Goal: Contribute content: Contribute content

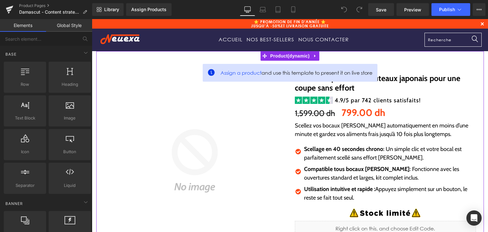
click at [284, 56] on div "Assign a product and use this template to present it on live store Sale Off (P)…" at bounding box center [289, 176] width 387 height 251
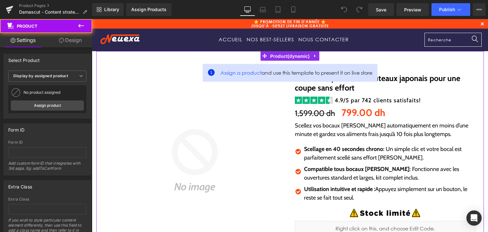
drag, startPoint x: 285, startPoint y: 55, endPoint x: 98, endPoint y: 81, distance: 188.5
click at [285, 55] on span "Product" at bounding box center [290, 56] width 43 height 10
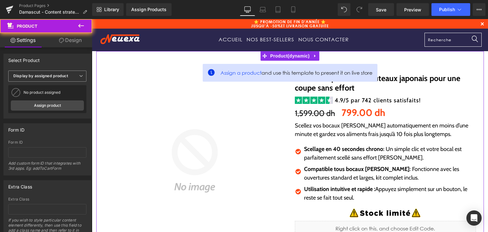
click at [53, 78] on b "Display by assigned product" at bounding box center [40, 75] width 55 height 5
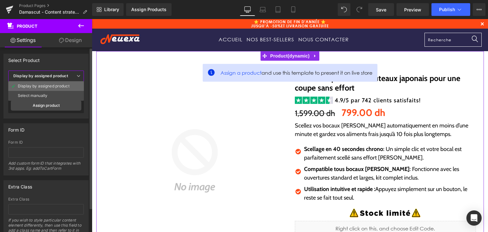
click at [53, 85] on div "Display by assigned product" at bounding box center [44, 86] width 52 height 4
click at [53, 78] on b "Display by assigned product" at bounding box center [40, 75] width 55 height 5
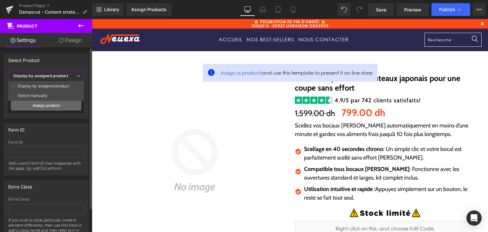
click at [60, 105] on link "Assign product" at bounding box center [46, 105] width 70 height 10
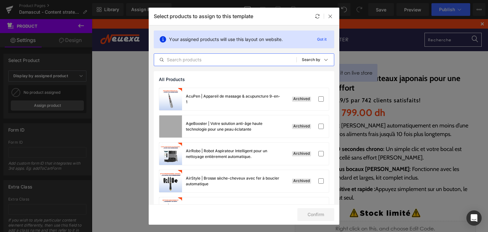
click at [175, 59] on input "text" at bounding box center [225, 60] width 142 height 8
paste input "Damascut"
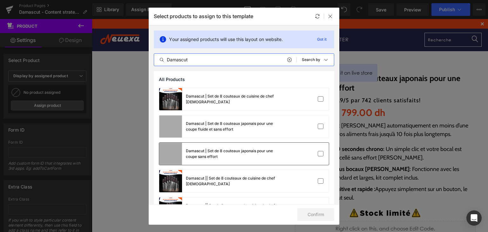
type input "Damascut"
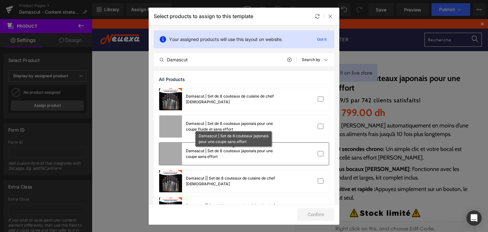
click at [275, 156] on div "Damascut | Set de 8 couteaux japonais pour une coupe sans effort" at bounding box center [233, 153] width 95 height 11
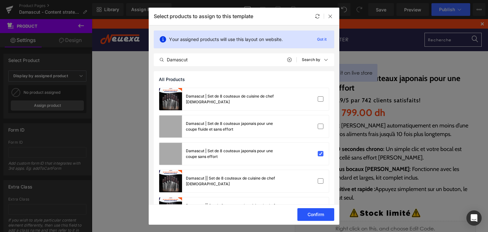
click at [317, 213] on button "Confirm" at bounding box center [315, 214] width 37 height 13
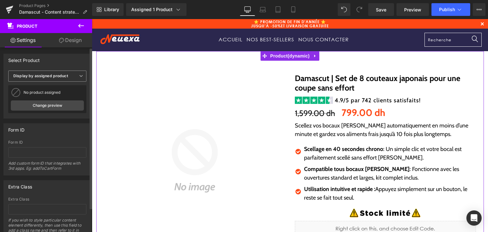
click at [25, 79] on span "Display by assigned product" at bounding box center [47, 75] width 78 height 11
click at [57, 126] on div "Form ID" at bounding box center [46, 130] width 84 height 12
click at [47, 110] on link "Change preview" at bounding box center [47, 105] width 73 height 10
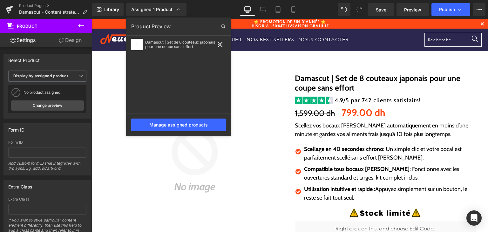
click at [299, 75] on div at bounding box center [290, 125] width 396 height 213
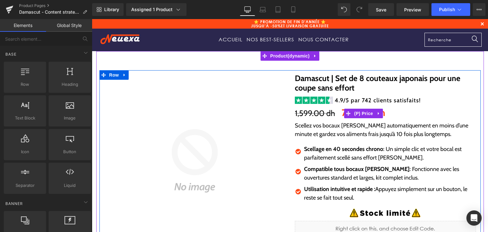
click at [342, 130] on p "Scellez vos bocaux Mason automatiquement en moins d’une minute et gardez vos al…" at bounding box center [385, 129] width 181 height 17
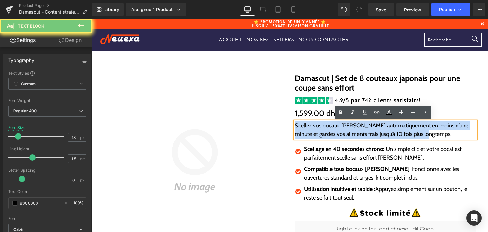
click at [342, 130] on p "Scellez vos bocaux Mason automatiquement en moins d’une minute et gardez vos al…" at bounding box center [385, 129] width 181 height 17
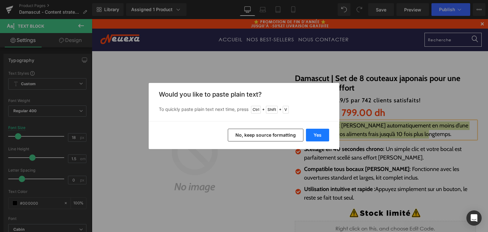
click at [316, 140] on button "Yes" at bounding box center [317, 135] width 23 height 13
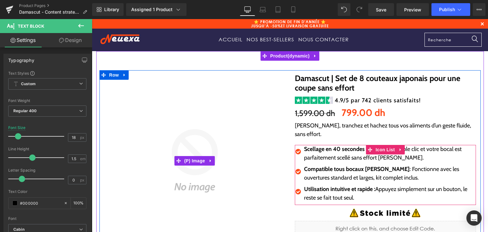
click at [312, 149] on p "Scellage en 40 secondes chrono : Un simple clic et votre bocal est parfaitement…" at bounding box center [390, 153] width 172 height 17
click at [312, 148] on p "Scellage en 40 secondes chrono : Un simple clic et votre bocal est parfaitement…" at bounding box center [390, 153] width 172 height 17
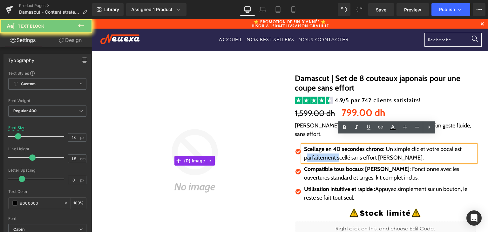
click at [312, 148] on p "Scellage en 40 secondes chrono : Un simple clic et votre bocal est parfaitement…" at bounding box center [390, 153] width 172 height 17
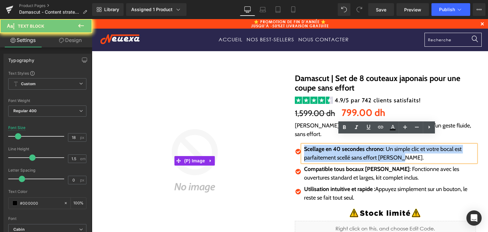
click at [312, 148] on p "Scellage en 40 secondes chrono : Un simple clic et votre bocal est parfaitement…" at bounding box center [390, 153] width 172 height 17
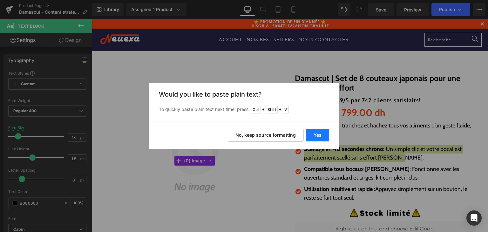
click at [316, 136] on button "Yes" at bounding box center [317, 135] width 23 height 13
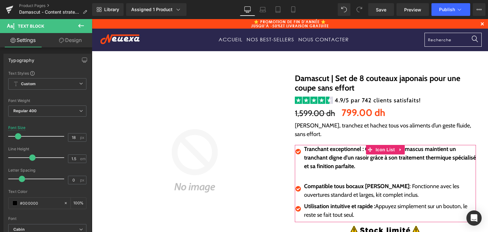
click at [316, 186] on p "Compatible tous bocaux Mason : Fonctionne avec les ouvertures standard et large…" at bounding box center [390, 190] width 172 height 17
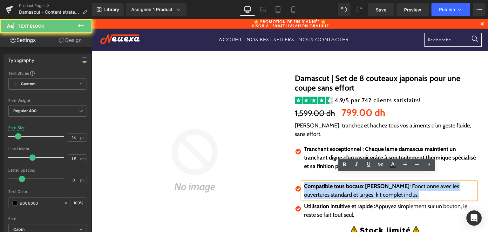
click at [316, 186] on p "Compatible tous bocaux Mason : Fonctionne avec les ouvertures standard et large…" at bounding box center [390, 190] width 172 height 17
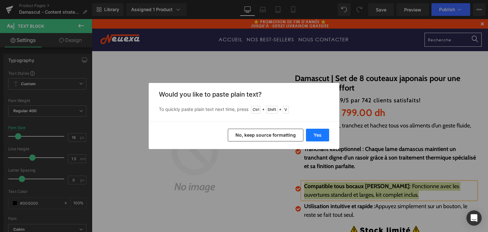
drag, startPoint x: 223, startPoint y: 117, endPoint x: 315, endPoint y: 136, distance: 93.7
click at [315, 136] on button "Yes" at bounding box center [317, 135] width 23 height 13
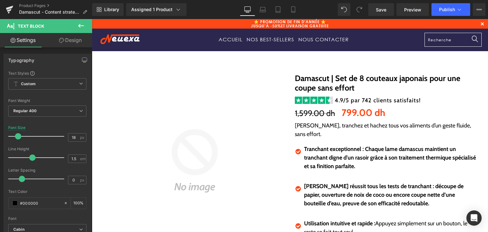
click at [92, 19] on div at bounding box center [92, 19] width 0 height 0
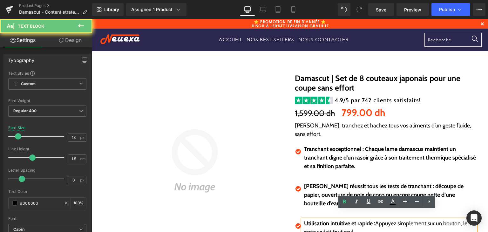
click at [328, 220] on strong "Utilisation intuitive et rapide :" at bounding box center [339, 223] width 71 height 7
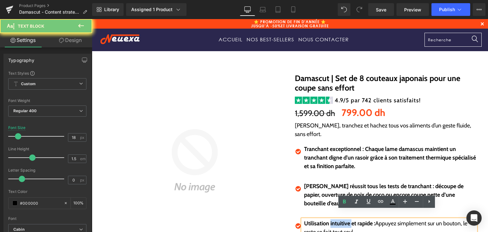
click at [328, 220] on strong "Utilisation intuitive et rapide :" at bounding box center [339, 223] width 71 height 7
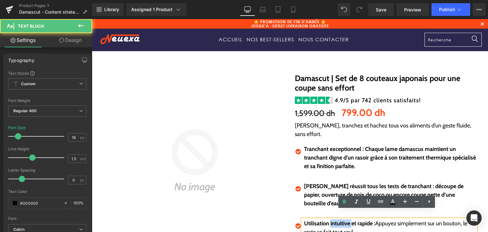
click at [328, 220] on strong "Utilisation intuitive et rapide :" at bounding box center [339, 223] width 71 height 7
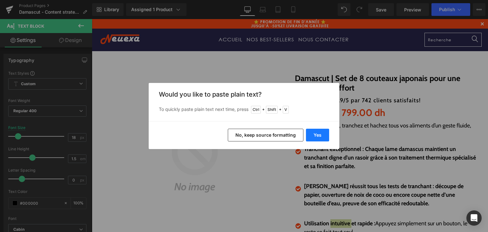
click at [318, 140] on button "Yes" at bounding box center [317, 135] width 23 height 13
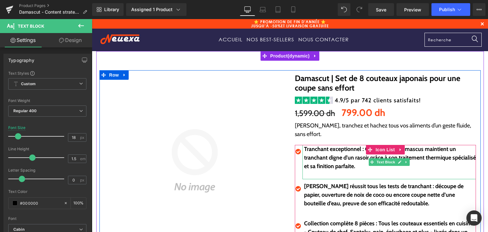
click at [327, 170] on p at bounding box center [390, 174] width 172 height 9
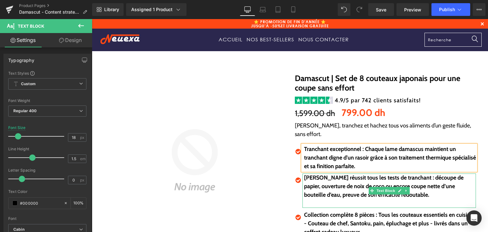
click at [329, 199] on p at bounding box center [390, 203] width 172 height 9
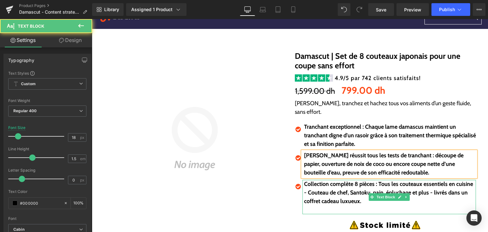
scroll to position [32, 0]
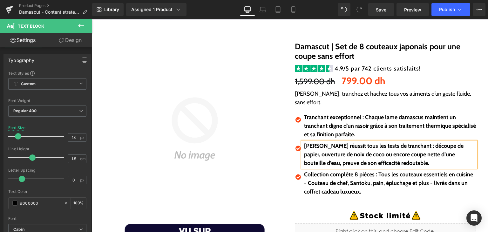
click at [326, 196] on p at bounding box center [390, 200] width 172 height 9
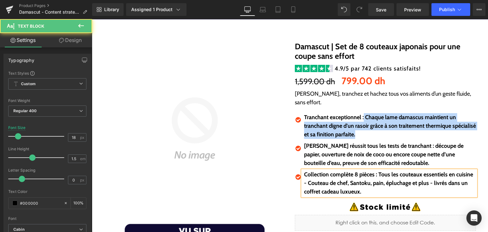
drag, startPoint x: 361, startPoint y: 111, endPoint x: 379, endPoint y: 130, distance: 26.7
click at [379, 130] on ul "Icon Tranchant exceptionnel : Chaque lame damascus maintient un tranchant digne…" at bounding box center [385, 156] width 181 height 86
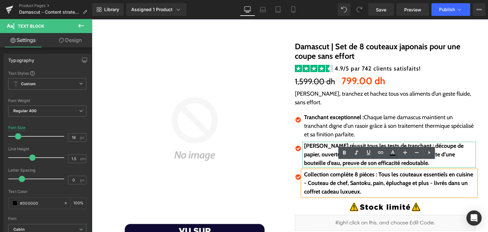
click at [357, 142] on b "Damascut réussit tous les tests de tranchant : découpe de papier, ouverture de …" at bounding box center [383, 154] width 159 height 24
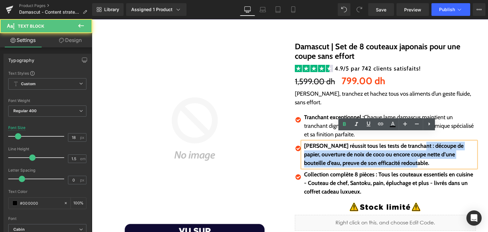
drag, startPoint x: 413, startPoint y: 137, endPoint x: 421, endPoint y: 153, distance: 17.9
click at [421, 153] on p "Damascut réussit tous les tests de tranchant : découpe de papier, ouverture de …" at bounding box center [390, 155] width 172 height 26
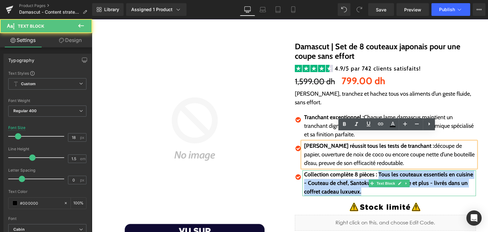
drag, startPoint x: 405, startPoint y: 163, endPoint x: 433, endPoint y: 181, distance: 34.0
click at [433, 181] on p "Collection complète 8 pièces : Tous les couteaux essentiels en cuisine - Coutea…" at bounding box center [390, 183] width 172 height 26
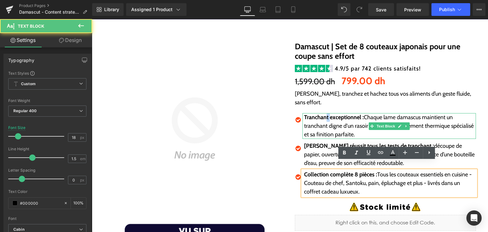
click at [326, 114] on strong "Tranchant exceptionnel :" at bounding box center [334, 117] width 60 height 7
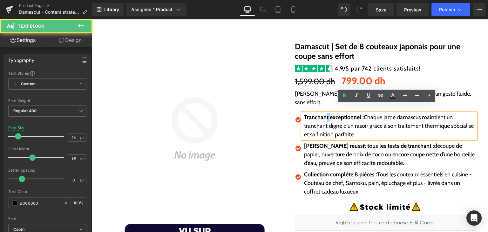
click at [325, 114] on strong "Tranchant exceptionnel :" at bounding box center [334, 117] width 60 height 7
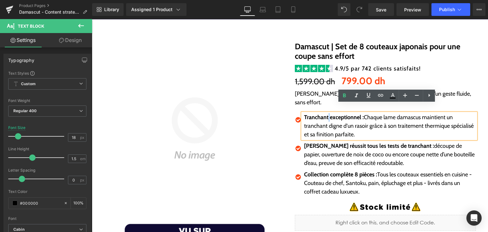
click at [326, 114] on strong "Tranchant exceptionnel :" at bounding box center [334, 117] width 60 height 7
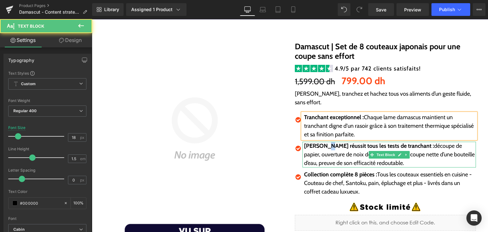
click at [325, 142] on strong "[PERSON_NAME] réussit tous les tests de tranchant :" at bounding box center [369, 145] width 130 height 7
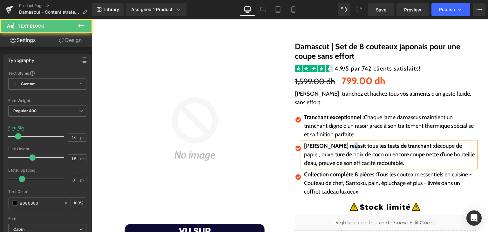
click at [344, 142] on strong "[PERSON_NAME] réussit tous les tests de tranchant :" at bounding box center [369, 145] width 130 height 7
click at [357, 142] on strong "[PERSON_NAME] réussit tous les tests de tranchant :" at bounding box center [369, 145] width 130 height 7
click at [365, 142] on strong "[PERSON_NAME] réussit tous les tests de tranchant :" at bounding box center [369, 145] width 130 height 7
click at [378, 142] on strong "[PERSON_NAME] réussit tous les tests de tranchant :" at bounding box center [369, 145] width 130 height 7
click at [385, 142] on strong "[PERSON_NAME] réussit tous les tests de tranchant :" at bounding box center [369, 145] width 130 height 7
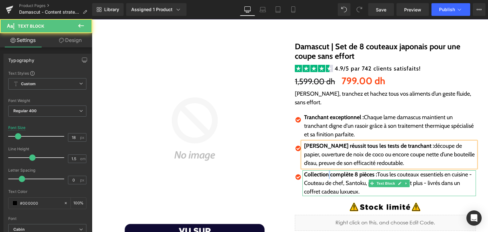
drag, startPoint x: 328, startPoint y: 167, endPoint x: 339, endPoint y: 169, distance: 11.6
click at [327, 171] on strong "Collection complète 8 pièces :" at bounding box center [340, 174] width 73 height 7
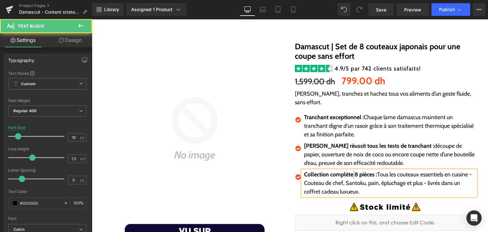
click at [351, 171] on strong "Collection complète 8 pièces :" at bounding box center [340, 174] width 73 height 7
click at [357, 171] on strong "Collection complète 8 pièces :" at bounding box center [340, 174] width 73 height 7
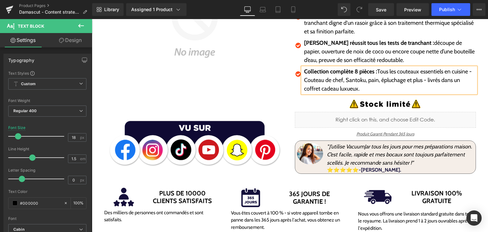
scroll to position [191, 0]
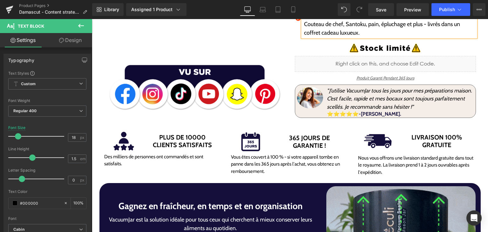
click at [384, 97] on icon "" J’utilise VacuumJar tous les jours pour mes préparations maison. C’est facile…" at bounding box center [399, 98] width 145 height 23
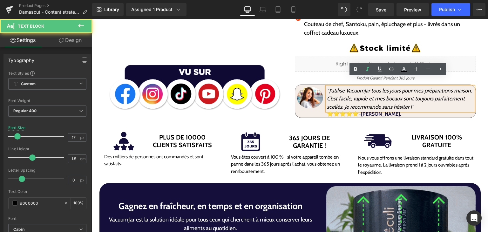
click at [366, 93] on p "" J’utilise VacuumJar tous les jours pour mes préparations maison. C’est facile…" at bounding box center [400, 99] width 146 height 24
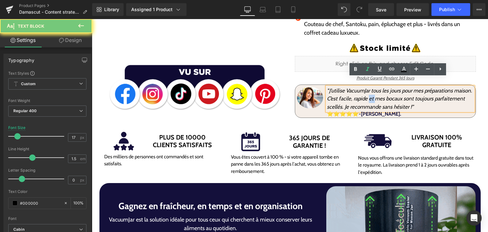
click at [366, 93] on p "" J’utilise VacuumJar tous les jours pour mes préparations maison. C’est facile…" at bounding box center [400, 99] width 146 height 24
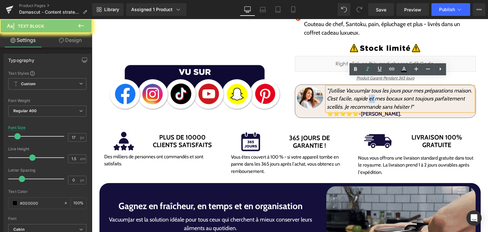
click at [366, 94] on p "" J’utilise VacuumJar tous les jours pour mes préparations maison. C’est facile…" at bounding box center [400, 99] width 146 height 24
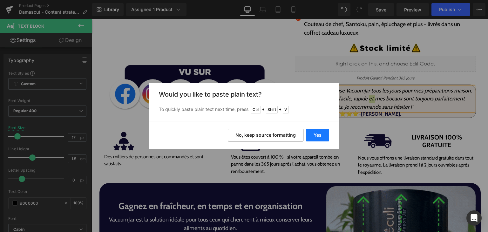
drag, startPoint x: 321, startPoint y: 136, endPoint x: 228, endPoint y: 117, distance: 94.3
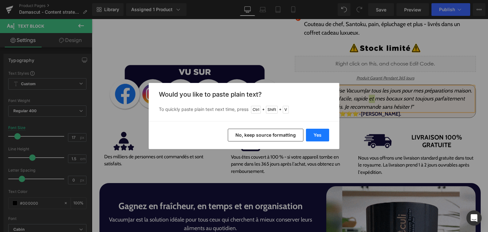
click at [321, 136] on button "Yes" at bounding box center [317, 135] width 23 height 13
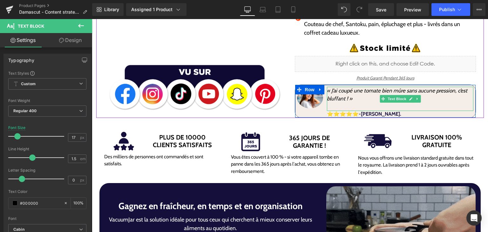
click at [359, 103] on p at bounding box center [400, 107] width 146 height 8
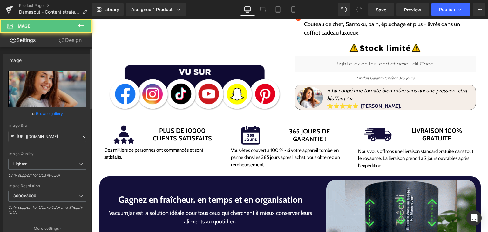
click at [52, 111] on link "Browse gallery" at bounding box center [49, 113] width 27 height 11
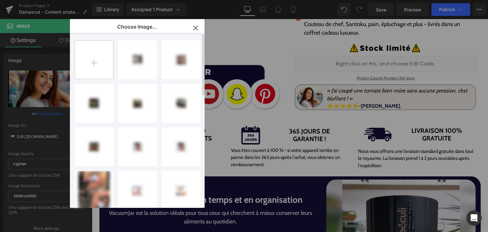
click at [99, 56] on input "file" at bounding box center [94, 60] width 38 height 38
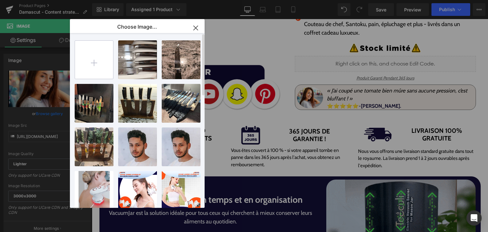
type input "C:\fakepath\Screenshot 2025-08-11 153328.png"
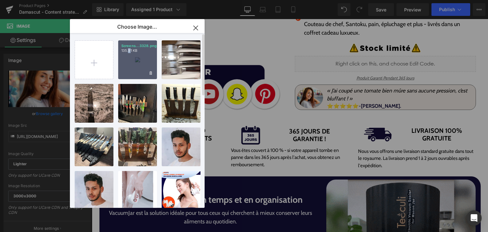
click at [130, 60] on div "Screens...3328.png 135.91 KB" at bounding box center [137, 59] width 39 height 39
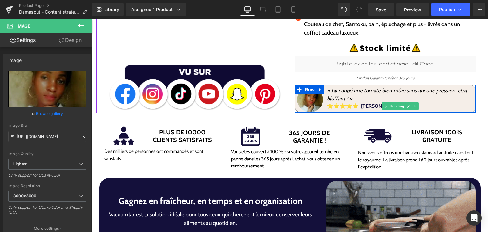
click at [367, 103] on span "⭐⭐⭐⭐⭐-Assia , Kénitra." at bounding box center [364, 106] width 74 height 6
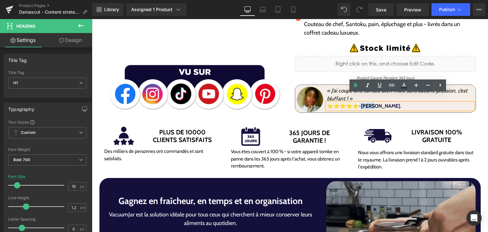
drag, startPoint x: 361, startPoint y: 98, endPoint x: 371, endPoint y: 99, distance: 10.6
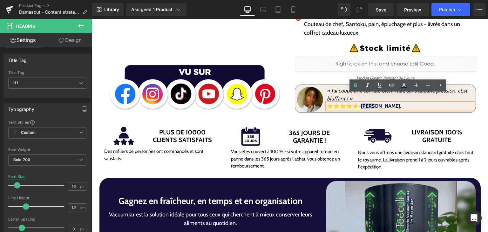
click at [371, 103] on span "⭐⭐⭐⭐⭐-Assia , Kénitra." at bounding box center [364, 106] width 74 height 6
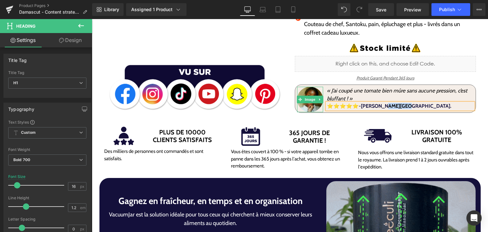
drag, startPoint x: 381, startPoint y: 98, endPoint x: 397, endPoint y: 98, distance: 16.5
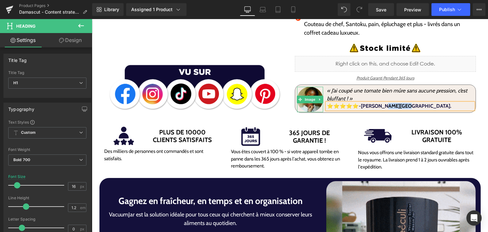
click at [397, 103] on span "⭐⭐⭐⭐⭐-Hasnaa , Kénitra." at bounding box center [389, 106] width 124 height 6
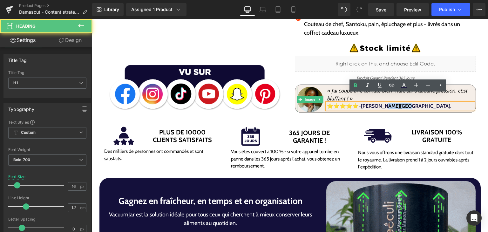
click at [396, 103] on span "⭐⭐⭐⭐⭐-Hasnaa , Kénitra." at bounding box center [389, 106] width 124 height 6
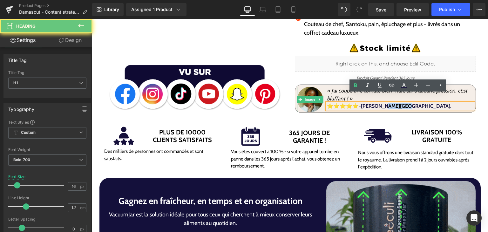
drag, startPoint x: 396, startPoint y: 99, endPoint x: 380, endPoint y: 93, distance: 17.2
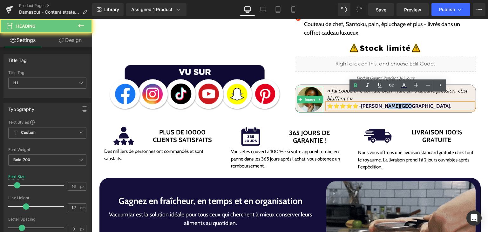
click at [385, 103] on span "⭐⭐⭐⭐⭐-Hasnaa , Kénitra." at bounding box center [389, 106] width 124 height 6
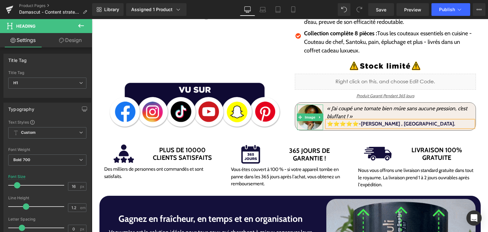
scroll to position [154, 0]
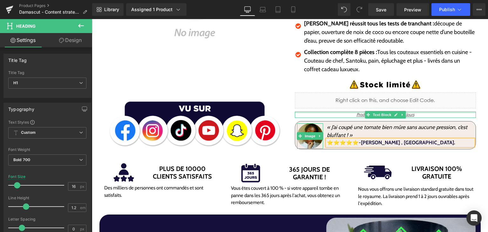
click at [464, 111] on div at bounding box center [385, 112] width 181 height 2
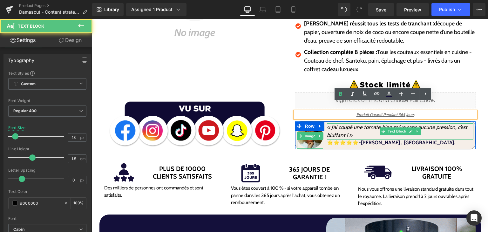
click at [429, 125] on p "« J’ai coupé une tomate bien mûre sans aucune pression, c’est bluffant ! »" at bounding box center [400, 131] width 146 height 16
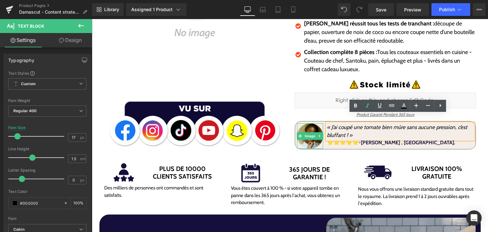
click at [335, 146] on div "Sale Off (P) Image Image Damascut | Set de 8 couteaux japonais pour une coupe s…" at bounding box center [289, 32] width 381 height 233
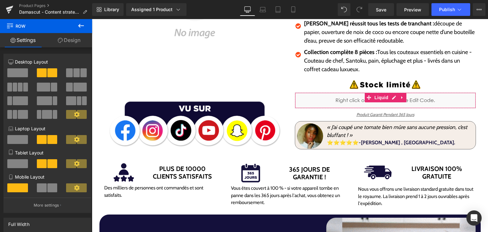
click at [304, 32] on p "Damascut réussit tous les tests de tranchant : découpe de papier, ouverture de …" at bounding box center [390, 32] width 172 height 26
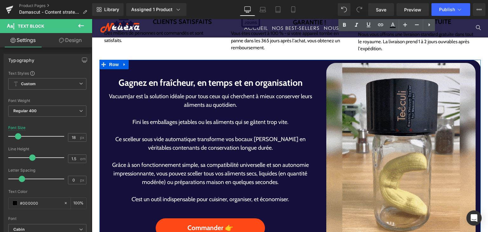
scroll to position [313, 0]
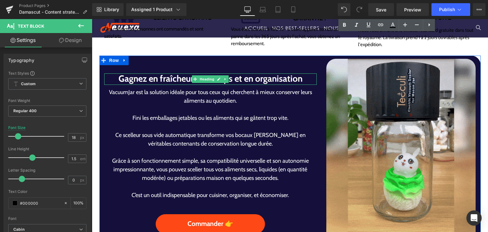
click at [173, 77] on h1 "Gagnez en fraîcheur, en temps et en organisation" at bounding box center [210, 78] width 213 height 11
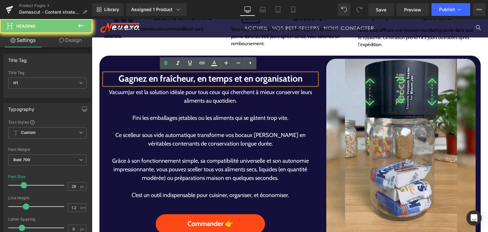
click at [173, 77] on h1 "Gagnez en fraîcheur, en temps et en organisation" at bounding box center [210, 78] width 213 height 11
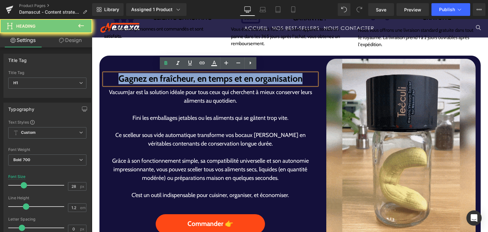
paste div
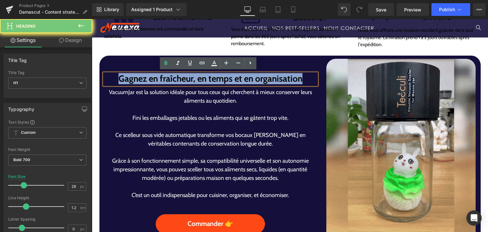
scroll to position [309, 0]
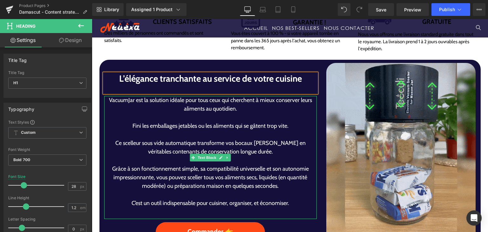
click at [207, 165] on p "Grâce à son fonctionnement simple, sa compatibilité universelle et son autonomi…" at bounding box center [210, 177] width 213 height 26
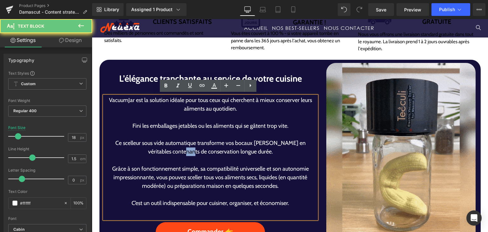
drag, startPoint x: 191, startPoint y: 148, endPoint x: 215, endPoint y: 158, distance: 25.8
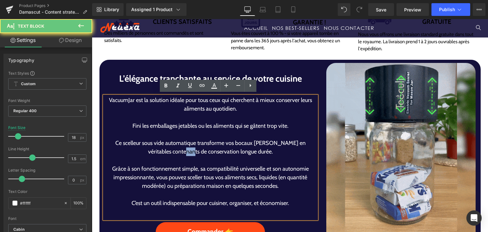
click at [212, 156] on div "VacuumJar est la solution idéale pour tous ceux qui cherchent à mieux conserver…" at bounding box center [210, 157] width 213 height 123
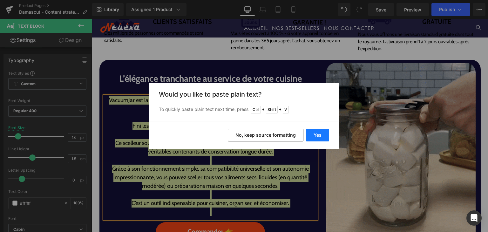
click at [320, 130] on button "Yes" at bounding box center [317, 135] width 23 height 13
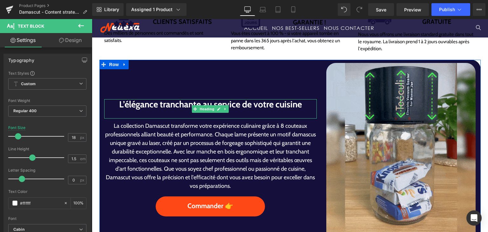
click at [261, 111] on div at bounding box center [210, 114] width 213 height 8
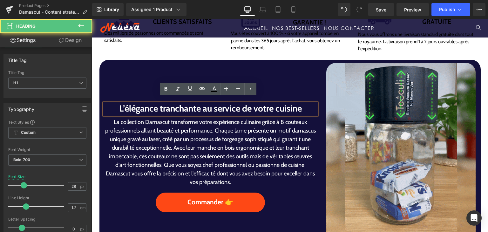
scroll to position [313, 0]
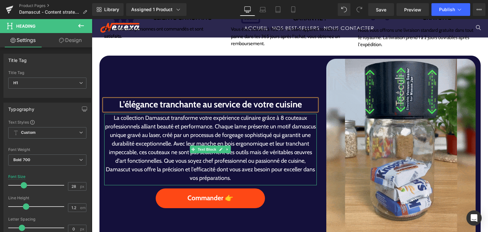
click at [227, 126] on p "La collection Damascut transforme votre expérience culinaire grâce à 8 couteaux…" at bounding box center [210, 148] width 213 height 69
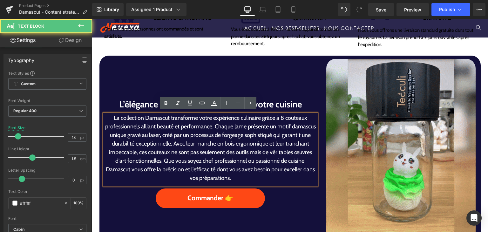
click at [210, 125] on p "La collection Damascut transforme votre expérience culinaire grâce à 8 couteaux…" at bounding box center [210, 148] width 213 height 69
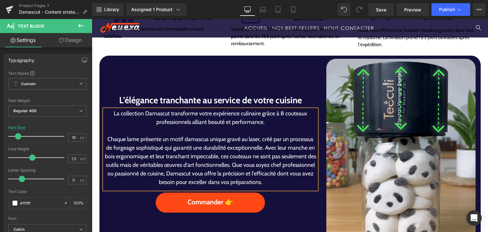
scroll to position [309, 0]
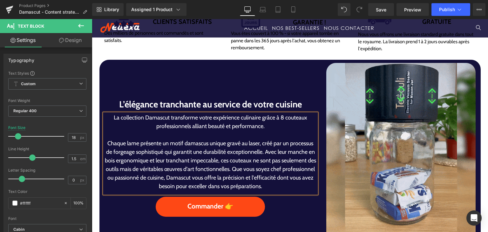
click at [262, 152] on p "Chaque lame présente un motif damascus unique gravé au laser, créé par un proce…" at bounding box center [210, 164] width 213 height 51
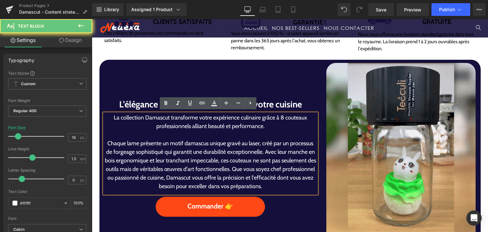
click at [260, 152] on p "Chaque lame présente un motif damascus unique gravé au laser, créé par un proce…" at bounding box center [210, 164] width 213 height 51
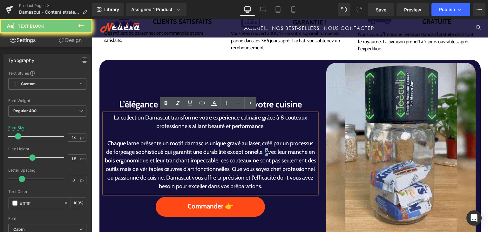
click at [260, 152] on p "Chaque lame présente un motif damascus unique gravé au laser, créé par un proce…" at bounding box center [210, 164] width 213 height 51
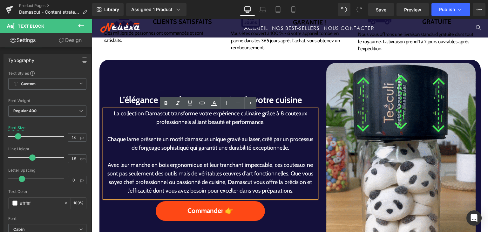
scroll to position [304, 0]
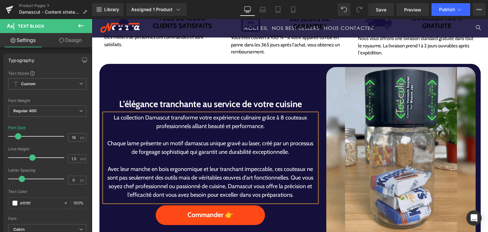
click at [286, 178] on p "Avec leur manche en bois ergonomique et leur tranchant impeccable, ces couteaux…" at bounding box center [210, 182] width 213 height 34
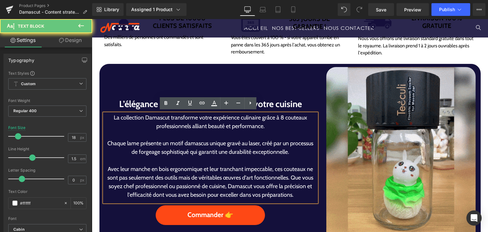
click at [288, 177] on p "Avec leur manche en bois ergonomique et leur tranchant impeccable, ces couteaux…" at bounding box center [210, 182] width 213 height 34
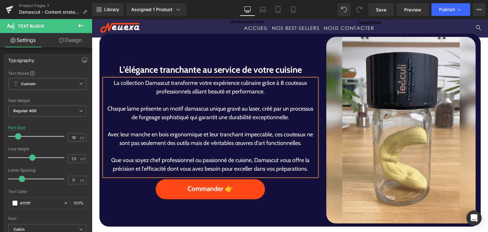
scroll to position [332, 0]
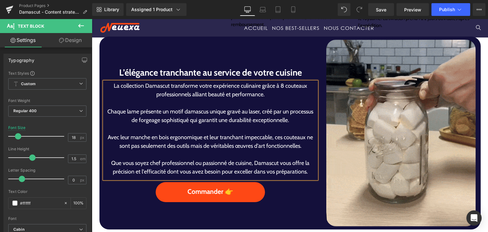
click at [132, 85] on p "La collection Damascut transforme votre expérience culinaire grâce à 8 couteaux…" at bounding box center [210, 90] width 213 height 17
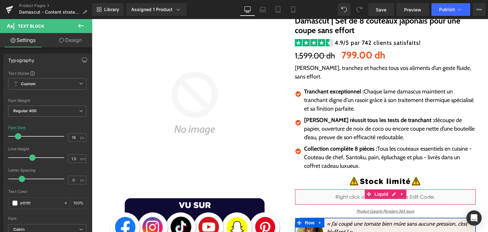
scroll to position [0, 0]
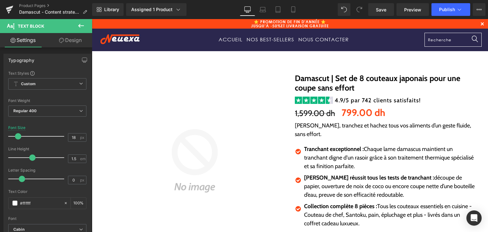
click at [309, 78] on link "Damascut | Set de 8 couteaux japonais pour une coupe sans effort" at bounding box center [385, 82] width 181 height 19
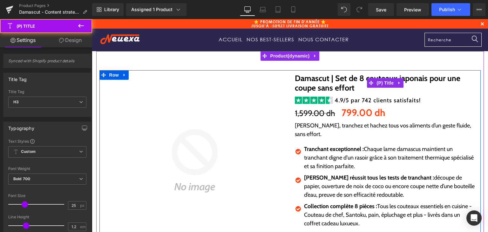
click at [309, 78] on link "Damascut | Set de 8 couteaux japonais pour une coupe sans effort" at bounding box center [385, 82] width 181 height 19
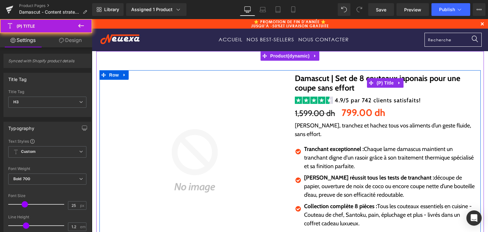
click at [309, 78] on link "Damascut | Set de 8 couteaux japonais pour une coupe sans effort" at bounding box center [385, 82] width 181 height 19
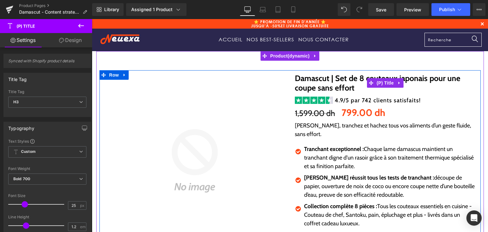
click at [309, 79] on link "Damascut | Set de 8 couteaux japonais pour une coupe sans effort" at bounding box center [385, 82] width 181 height 19
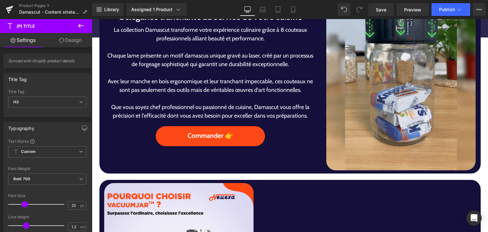
scroll to position [349, 0]
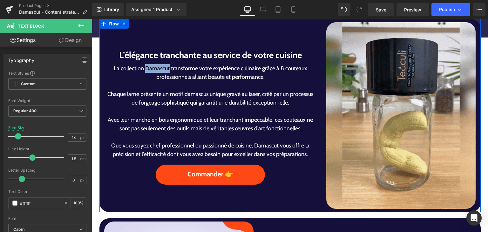
drag, startPoint x: 145, startPoint y: 67, endPoint x: 168, endPoint y: 73, distance: 23.6
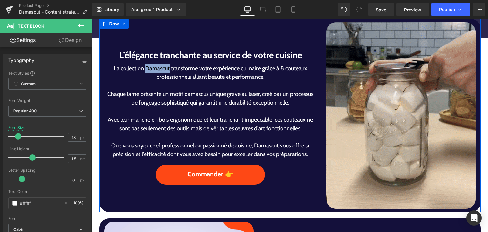
click at [168, 71] on p "La collection Damascut transforme votre expérience culinaire grâce à 8 couteaux…" at bounding box center [210, 72] width 213 height 17
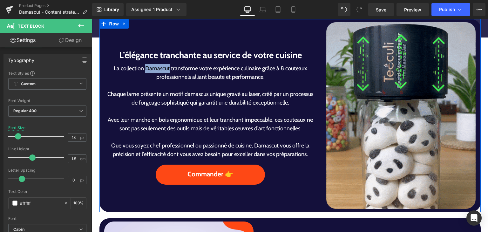
copy p "Damascut"
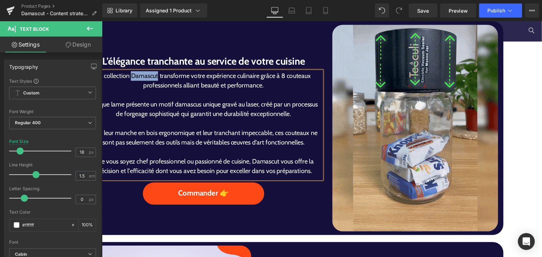
scroll to position [490, 0]
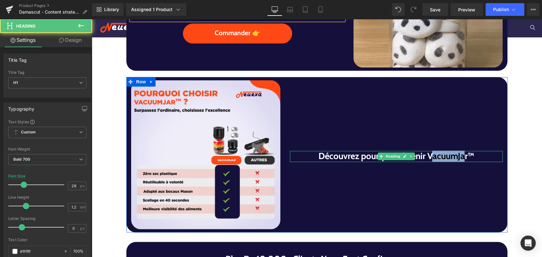
drag, startPoint x: 446, startPoint y: 157, endPoint x: 436, endPoint y: 159, distance: 10.8
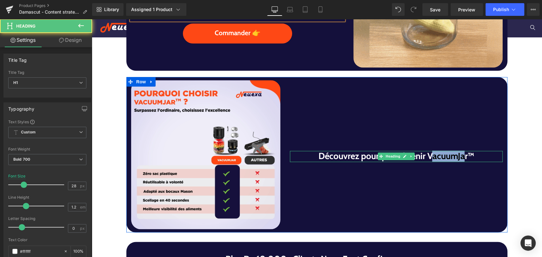
click at [460, 158] on h1 "Découvrez pourquoi obtenir VacuumJar™" at bounding box center [396, 156] width 213 height 11
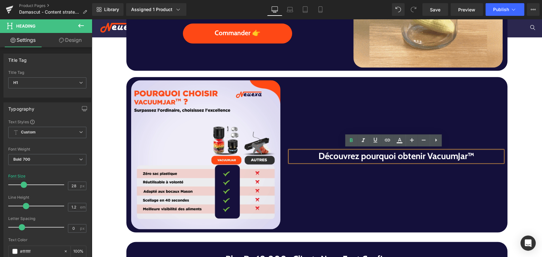
click at [423, 146] on div "Découvrez pourquoi obtenir VacuumJar™ Heading" at bounding box center [396, 154] width 222 height 149
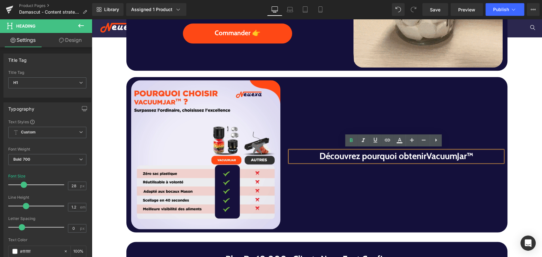
click at [437, 155] on h1 "Découvrez pourquoi obtenirVacu umJar™" at bounding box center [396, 156] width 213 height 11
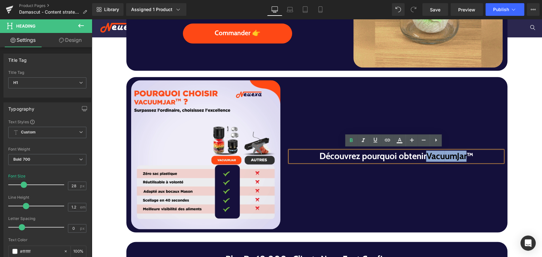
drag, startPoint x: 424, startPoint y: 157, endPoint x: 463, endPoint y: 157, distance: 39.7
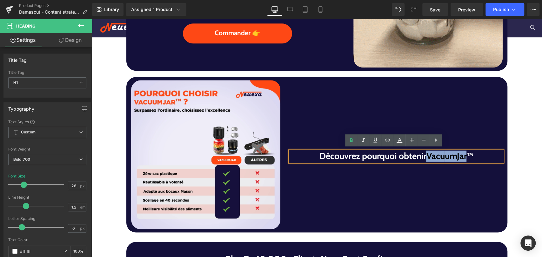
click at [463, 157] on h1 "Découvrez pourquoi obtenirVacu umJar™" at bounding box center [396, 156] width 213 height 11
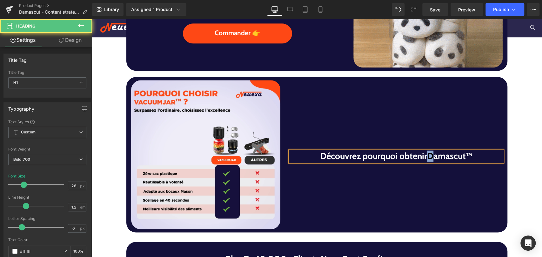
click at [426, 157] on h1 "Découvrez pourquoi obtenirDamascut ™" at bounding box center [396, 156] width 213 height 11
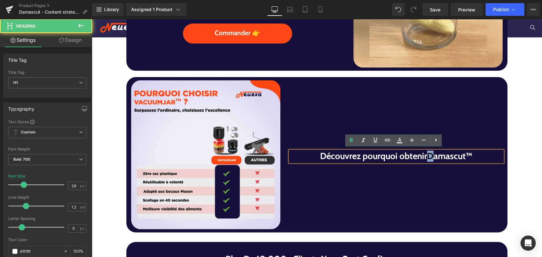
click at [425, 158] on h1 "Découvrez pourquoi obtenirDamascut ™" at bounding box center [396, 156] width 213 height 11
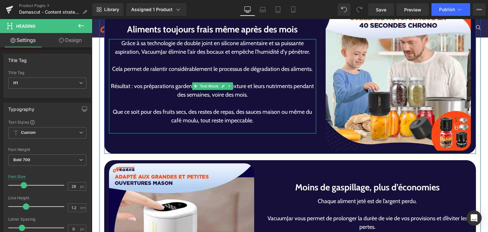
scroll to position [1076, 0]
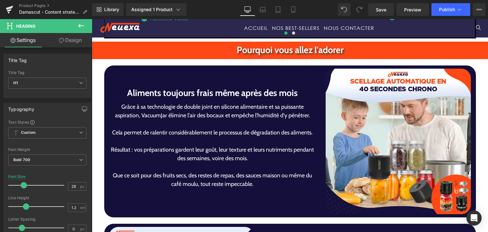
click at [165, 94] on h1 "Aliments toujours frais même après des mois" at bounding box center [212, 92] width 207 height 13
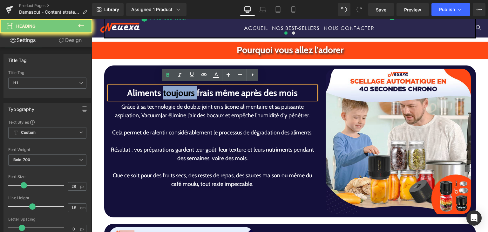
click at [165, 94] on h1 "Aliments toujours frais même après des mois" at bounding box center [212, 92] width 207 height 13
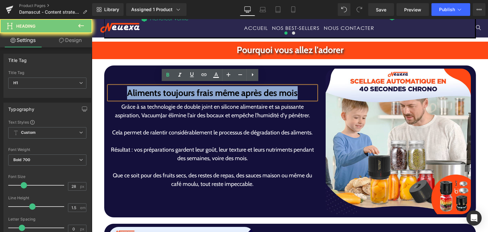
paste div
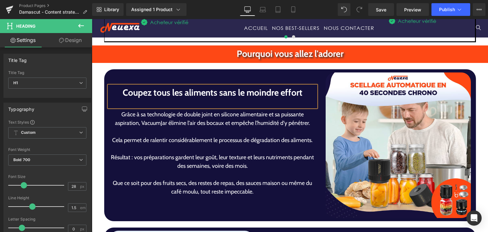
click at [172, 143] on div "Grâce à sa technologie de double joint en silicone alimentaire et sa puissante …" at bounding box center [212, 157] width 207 height 94
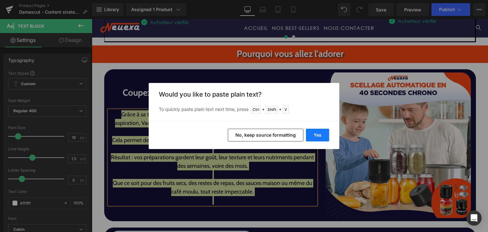
click at [320, 135] on button "Yes" at bounding box center [317, 135] width 23 height 13
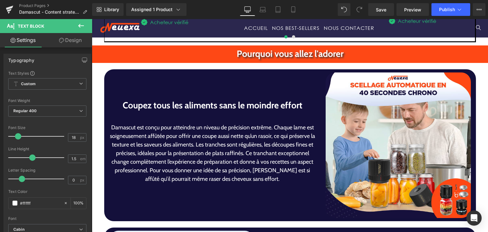
click at [235, 118] on div "Coupez tous les aliments sans le moindre effort Heading Damascut est conçu pou…" at bounding box center [212, 144] width 217 height 145
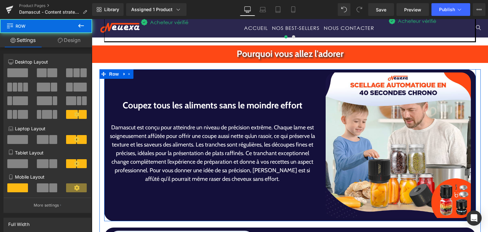
click at [231, 115] on div at bounding box center [212, 116] width 207 height 8
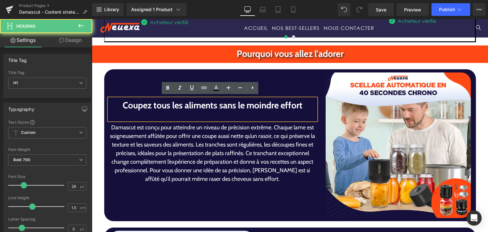
click at [231, 115] on div at bounding box center [212, 116] width 207 height 8
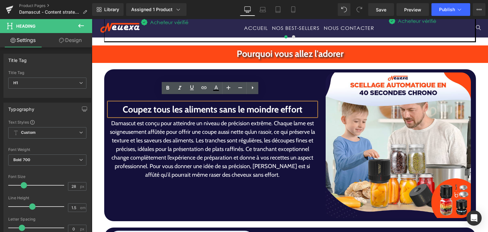
scroll to position [1076, 0]
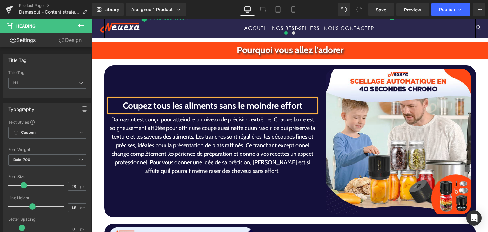
click at [270, 117] on p "Damascut est conçu pour atteindre un niveau de précision extrême. Chaque lame e…" at bounding box center [212, 145] width 207 height 60
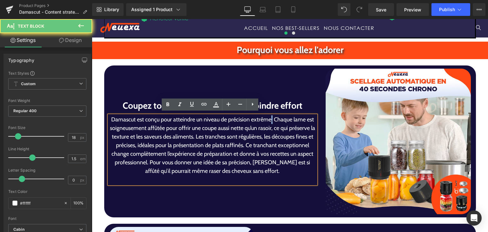
click at [270, 117] on p "Damascut est conçu pour atteindre un niveau de précision extrême. Chaque lame e…" at bounding box center [212, 145] width 207 height 60
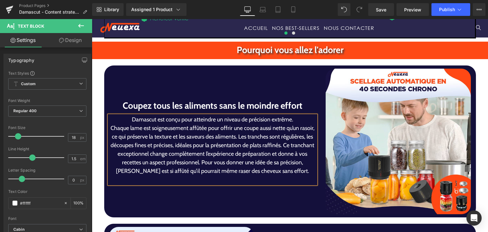
scroll to position [1072, 0]
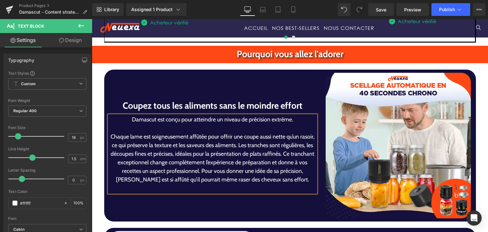
click at [235, 144] on p "Chaque lame est soigneusement affûtée pour offrir une coupe aussi nette qu’un r…" at bounding box center [212, 157] width 207 height 51
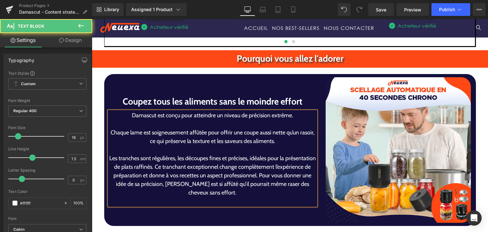
scroll to position [1063, 0]
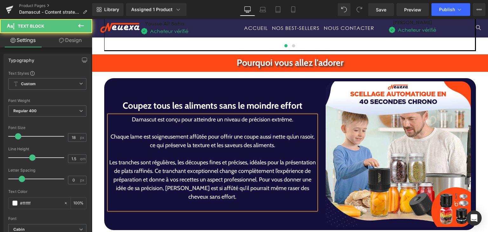
click at [186, 170] on p "Les tranches sont régulières, les découpes fines et précises, idéales pour la p…" at bounding box center [212, 179] width 207 height 43
click at [185, 170] on p "Les tranches sont régulières, les découpes fines et précises, idéales pour la p…" at bounding box center [212, 179] width 207 height 43
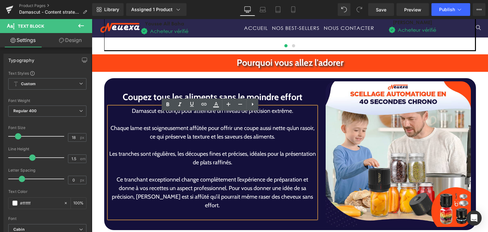
scroll to position [1059, 0]
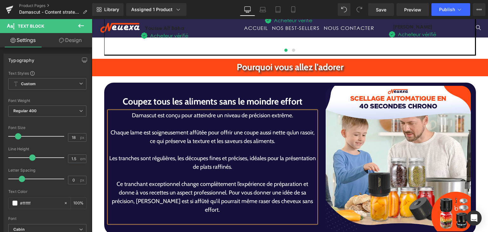
click at [226, 196] on p "Ce tranchant exceptionnel change complètement l’expérience de préparation et do…" at bounding box center [212, 197] width 207 height 34
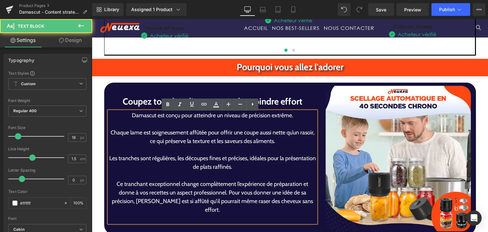
click at [225, 196] on p "Ce tranchant exceptionnel change complètement l’expérience de préparation et do…" at bounding box center [212, 197] width 207 height 34
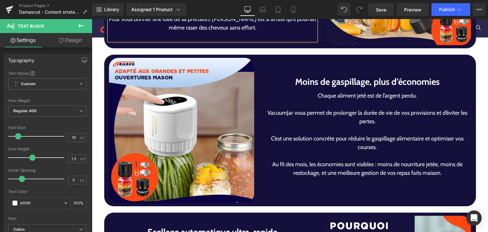
scroll to position [1241, 0]
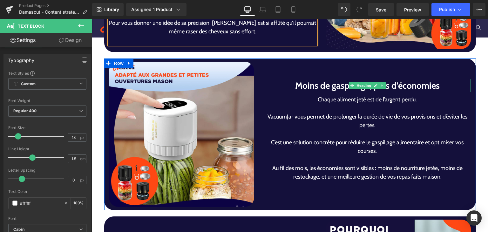
click at [297, 84] on h1 "Moins de gaspillage, plus d’économies" at bounding box center [367, 85] width 207 height 13
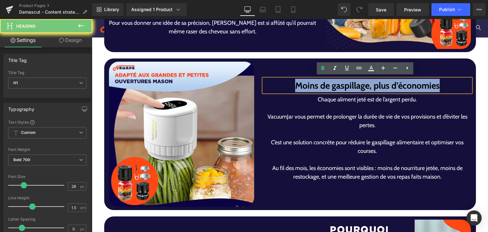
paste div
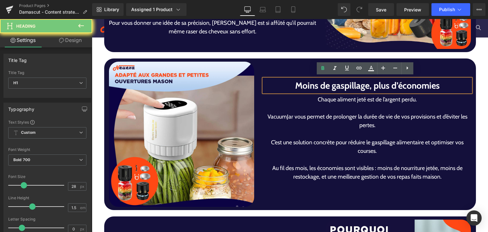
scroll to position [1230, 0]
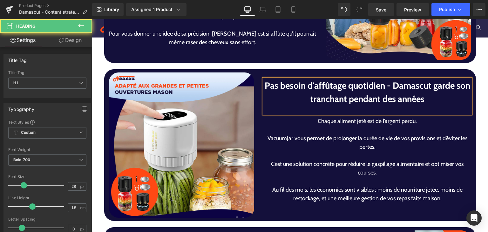
click at [301, 99] on h1 "Pas besoin d'affûtage quotidien - Damascut garde son tranchant pendant des anné…" at bounding box center [367, 92] width 207 height 27
click at [311, 138] on p "VacuumJar vous permet de prolonger la durée de vie de vos provisions et d’évite…" at bounding box center [367, 142] width 207 height 17
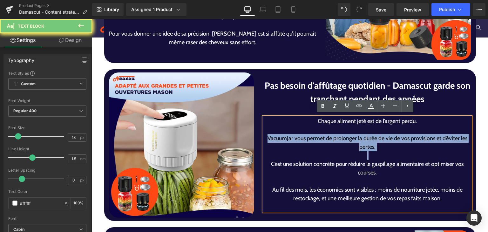
click at [311, 138] on p "VacuumJar vous permet de prolonger la durée de vie de vos provisions et d’évite…" at bounding box center [367, 142] width 207 height 17
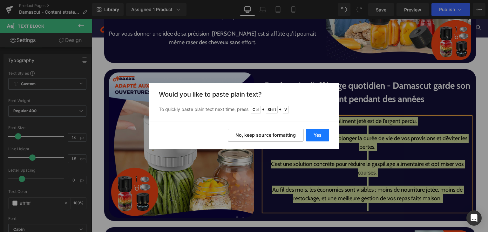
click at [312, 137] on button "Yes" at bounding box center [317, 135] width 23 height 13
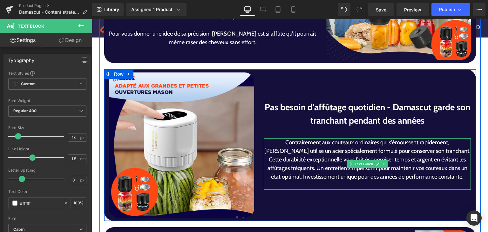
click at [366, 146] on p "Contrairement aux couteaux ordinaires qui s'émoussent rapidement, Damascut util…" at bounding box center [367, 159] width 207 height 43
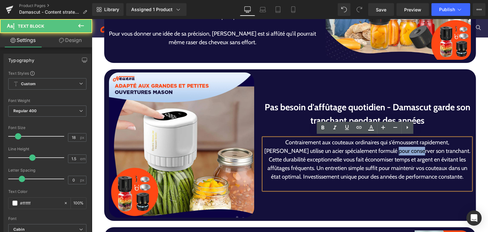
click at [366, 146] on p "Contrairement aux couteaux ordinaires qui s'émoussent rapidement, Damascut util…" at bounding box center [367, 159] width 207 height 43
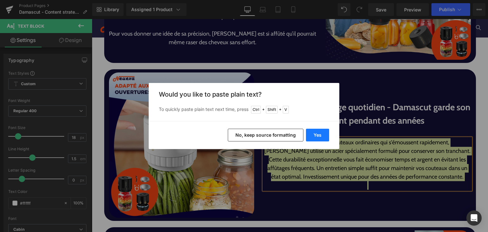
drag, startPoint x: 318, startPoint y: 134, endPoint x: 233, endPoint y: 116, distance: 86.4
click at [318, 134] on button "Yes" at bounding box center [317, 135] width 23 height 13
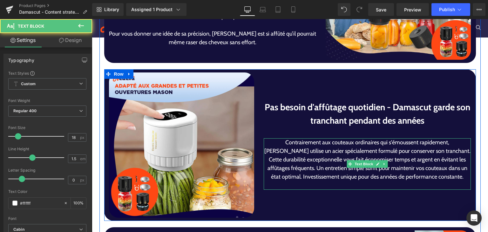
click at [418, 152] on p "Contrairement aux couteaux ordinaires qui s'émoussent rapidement, Damascut util…" at bounding box center [367, 159] width 207 height 43
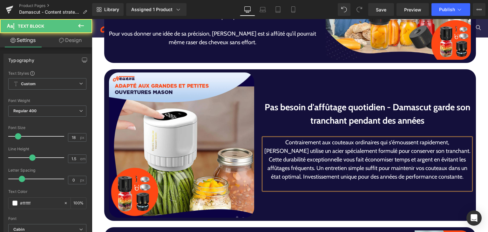
scroll to position [1226, 0]
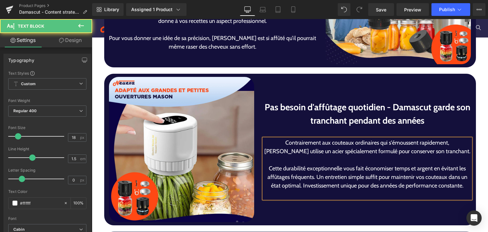
click at [312, 175] on p "Cette durabilité exceptionnelle vous fait économiser temps et argent en évitant…" at bounding box center [367, 177] width 207 height 26
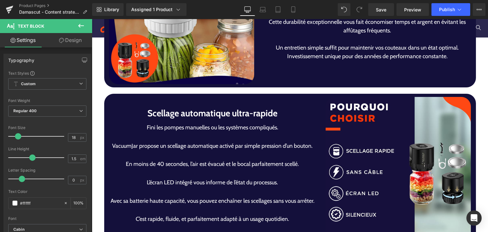
scroll to position [1376, 0]
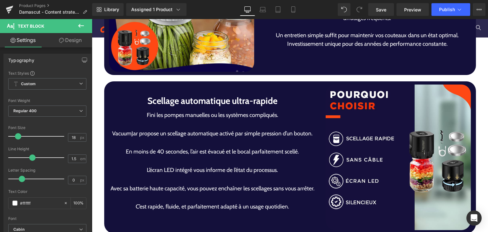
click at [164, 95] on h1 "Scellage automatique ultra-rapide" at bounding box center [212, 100] width 207 height 13
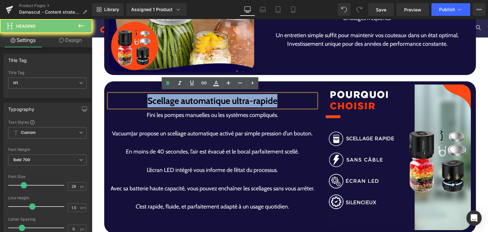
click at [164, 95] on h1 "Scellage automatique ultra-rapide" at bounding box center [212, 100] width 207 height 13
paste div
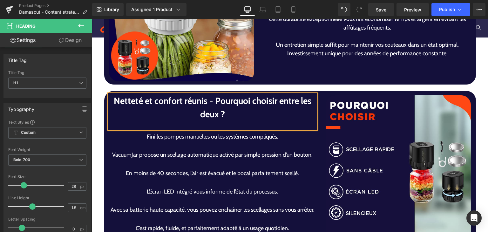
click at [203, 163] on p at bounding box center [212, 163] width 207 height 9
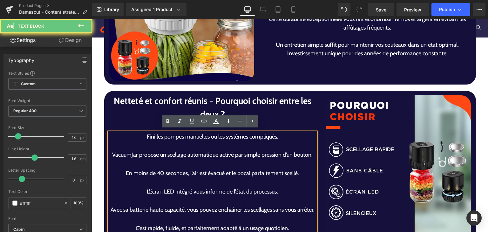
drag, startPoint x: 197, startPoint y: 164, endPoint x: 201, endPoint y: 171, distance: 8.5
click at [202, 168] on div "Fini les pompes manuelles ou les systèmes compliqués. VacuumJar propose un scel…" at bounding box center [212, 187] width 207 height 110
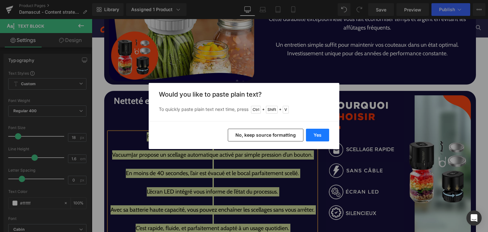
click at [311, 135] on button "Yes" at bounding box center [317, 135] width 23 height 13
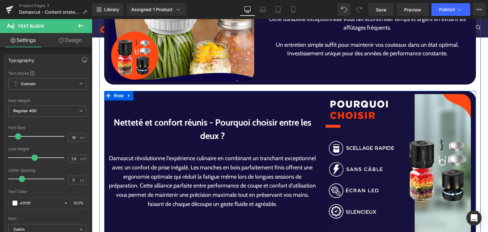
click at [207, 142] on div at bounding box center [212, 146] width 207 height 8
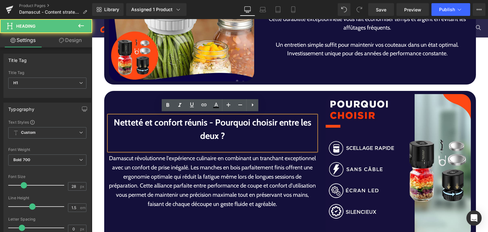
click at [207, 142] on div at bounding box center [212, 146] width 207 height 8
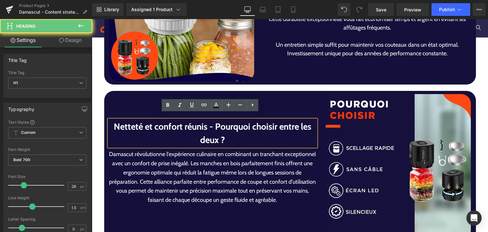
scroll to position [1370, 0]
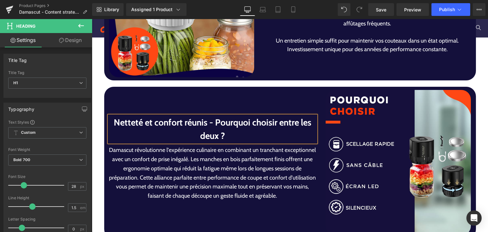
click at [280, 149] on p "Damascut révolutionne l'expérience culinaire en combinant un tranchant exceptio…" at bounding box center [212, 172] width 207 height 55
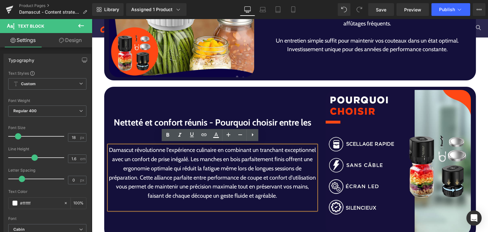
click at [187, 159] on p "Damascut révolutionne l'expérience culinaire en combinant un tranchant exceptio…" at bounding box center [212, 172] width 207 height 55
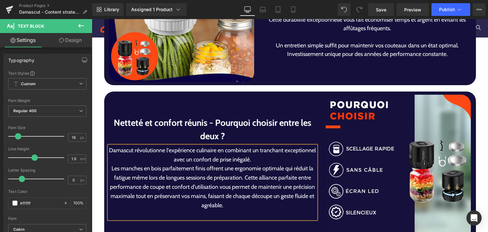
scroll to position [1361, 0]
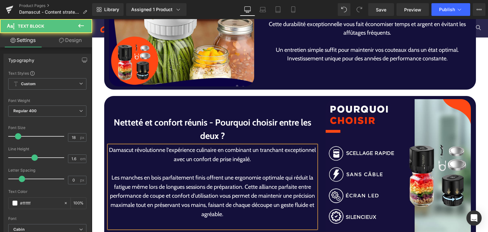
click at [241, 188] on p "Les manches en bois parfaitement finis offrent une ergonomie optimale qui rédui…" at bounding box center [212, 196] width 207 height 46
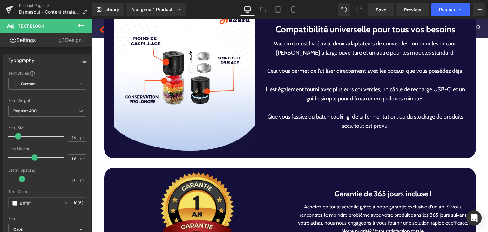
scroll to position [1579, 0]
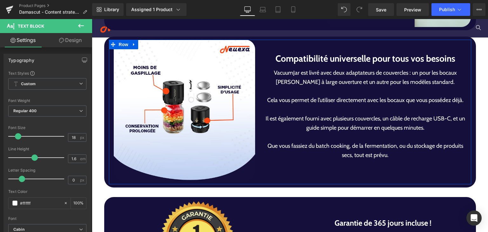
click at [309, 60] on h1 "Compatibilité universelle pour tous vos besoins" at bounding box center [365, 58] width 202 height 13
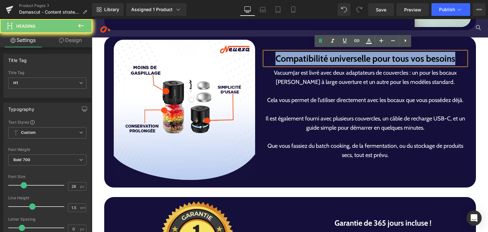
click at [309, 60] on h1 "Compatibilité universelle pour tous vos besoins" at bounding box center [365, 58] width 202 height 13
paste div
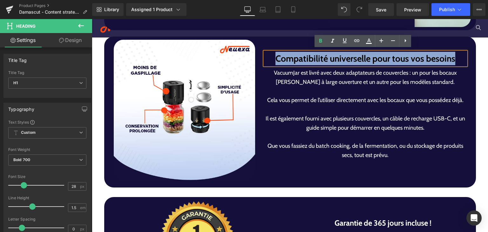
scroll to position [1575, 0]
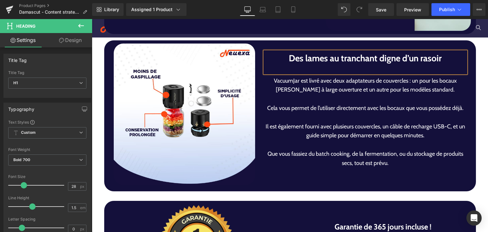
click at [340, 110] on p "Cela vous permet de l’utiliser directement avec les bocaux que vous possédez dé…" at bounding box center [365, 108] width 202 height 9
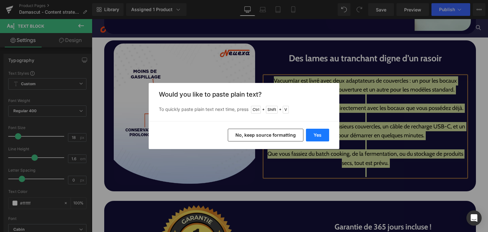
drag, startPoint x: 310, startPoint y: 134, endPoint x: 235, endPoint y: 75, distance: 95.4
click at [310, 134] on button "Yes" at bounding box center [317, 135] width 23 height 13
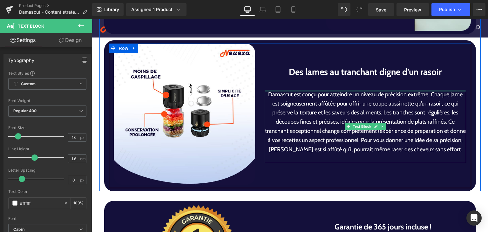
click at [322, 82] on div at bounding box center [365, 82] width 202 height 8
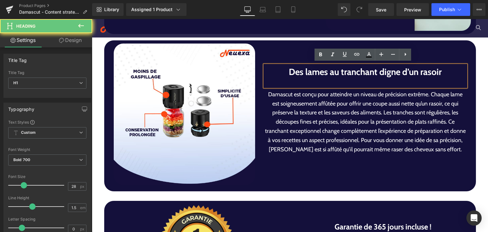
click at [322, 82] on div at bounding box center [365, 82] width 202 height 8
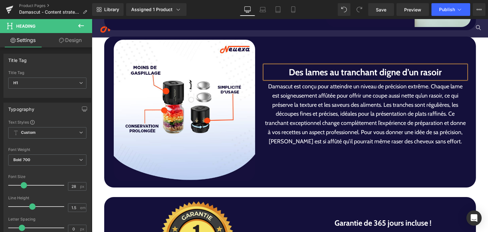
click at [425, 82] on div "Damascut est conçu pour atteindre un niveau de précision extrême. Chaque lame e…" at bounding box center [365, 118] width 202 height 73
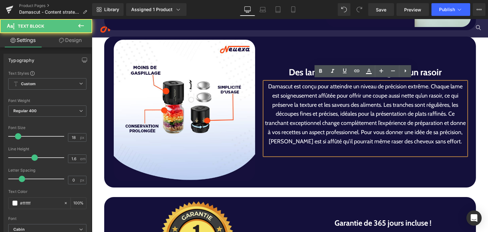
click at [427, 89] on p "Damascut est conçu pour atteindre un niveau de précision extrême. Chaque lame e…" at bounding box center [365, 114] width 202 height 64
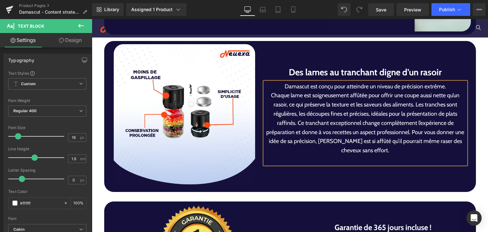
scroll to position [1570, 0]
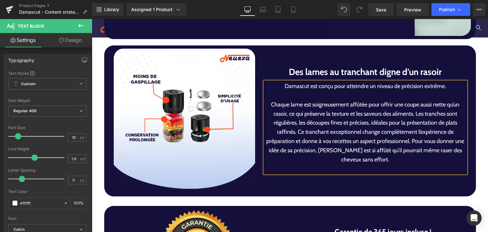
click at [410, 113] on p "Chaque lame est soigneusement affûtée pour offrir une coupe aussi nette qu’un r…" at bounding box center [365, 132] width 202 height 64
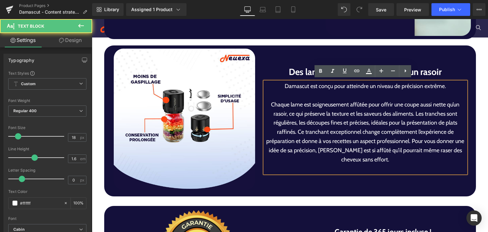
click at [412, 112] on p "Chaque lame est soigneusement affûtée pour offrir une coupe aussi nette qu’un r…" at bounding box center [365, 132] width 202 height 64
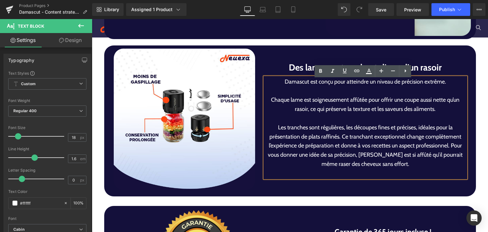
scroll to position [1565, 0]
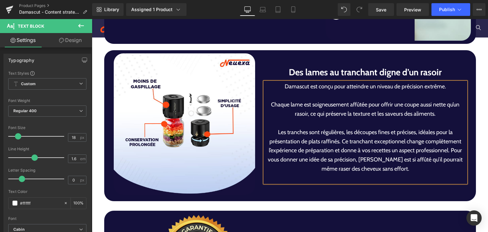
click at [338, 141] on p "Les tranches sont régulières, les découpes fines et précises, idéales pour la p…" at bounding box center [365, 151] width 202 height 46
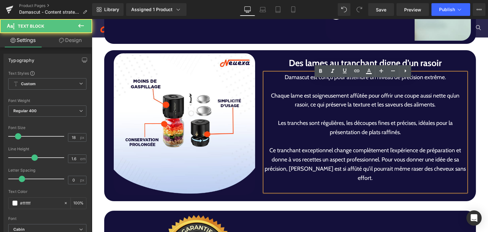
scroll to position [1561, 0]
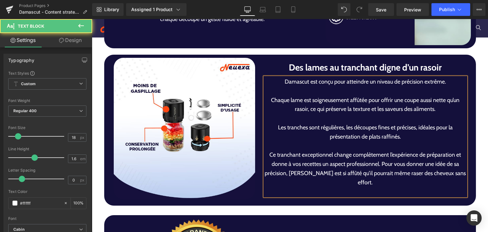
click at [378, 169] on p "Ce tranchant exceptionnel change complètement l’expérience de préparation et do…" at bounding box center [365, 168] width 202 height 37
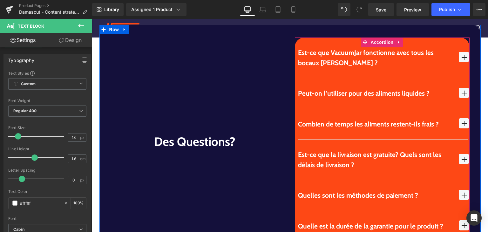
scroll to position [1839, 0]
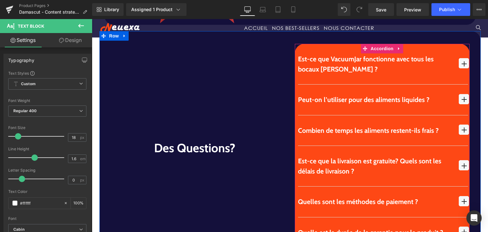
click at [322, 67] on p "Est-ce que VacuumJar fonctionne avec tous les bocaux Mason ?" at bounding box center [375, 64] width 155 height 20
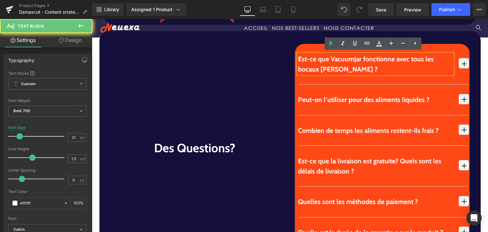
click at [322, 67] on p "Est-ce que VacuumJar fonctionne avec tous les bocaux Mason ?" at bounding box center [375, 64] width 155 height 20
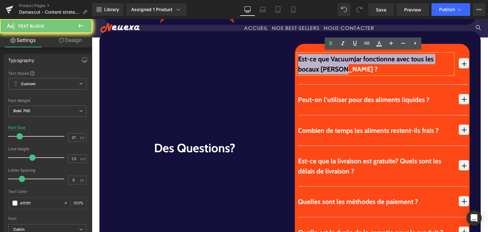
click at [322, 67] on p "Est-ce que VacuumJar fonctionne avec tous les bocaux Mason ?" at bounding box center [375, 64] width 155 height 20
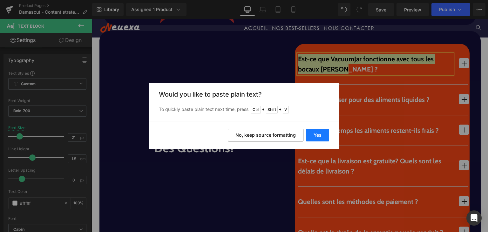
drag, startPoint x: 318, startPoint y: 134, endPoint x: 220, endPoint y: 116, distance: 99.8
click at [318, 134] on button "Yes" at bounding box center [317, 135] width 23 height 13
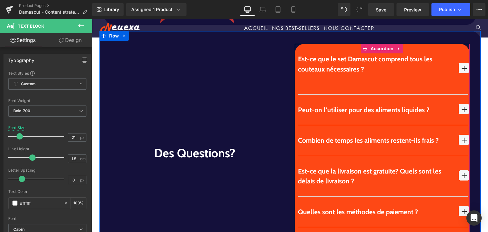
click at [464, 71] on span "button" at bounding box center [464, 71] width 0 height 0
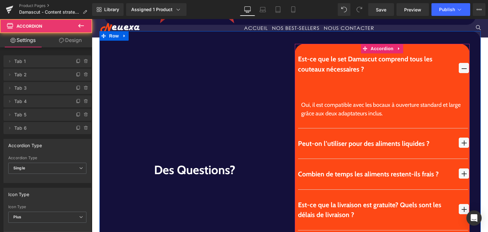
click at [321, 102] on div "Oui, il est compatible avec les bocaux à ouverture standard et large grâce aux …" at bounding box center [383, 109] width 164 height 17
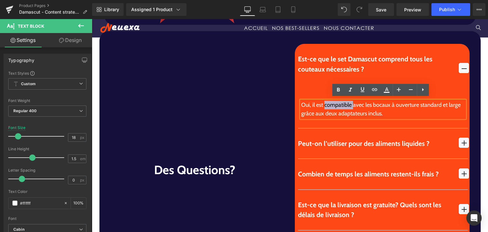
click at [321, 102] on div "Oui, il est compatible avec les bocaux à ouverture standard et large grâce aux …" at bounding box center [383, 109] width 164 height 17
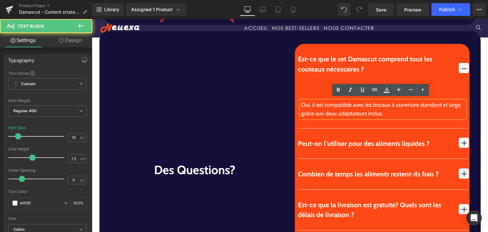
click at [320, 102] on div "Oui, il est compatible avec les bocaux à ouverture standard et large grâce aux …" at bounding box center [383, 109] width 164 height 17
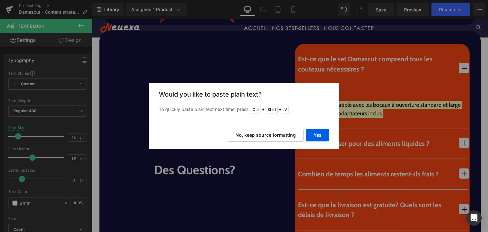
click at [321, 141] on div "Yes No, keep source formatting" at bounding box center [244, 135] width 191 height 28
click at [318, 137] on button "Yes" at bounding box center [317, 135] width 23 height 13
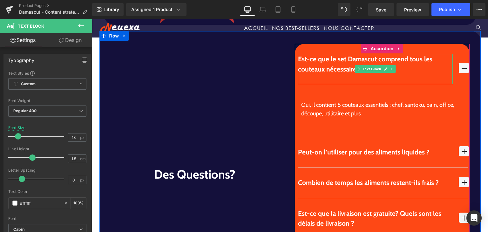
click at [318, 78] on p at bounding box center [375, 79] width 155 height 10
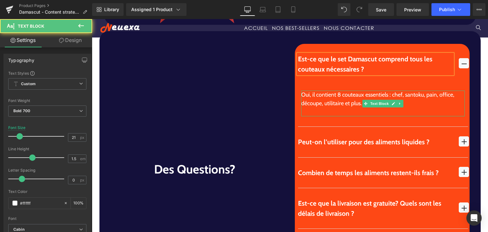
click at [320, 110] on div at bounding box center [383, 112] width 164 height 9
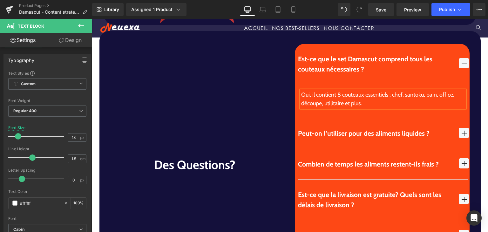
click at [459, 124] on button "button" at bounding box center [463, 133] width 8 height 30
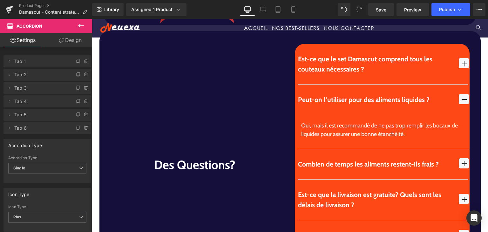
click at [313, 96] on div "Peut-on l’utiliser pour des aliments liquides ?" at bounding box center [375, 100] width 155 height 10
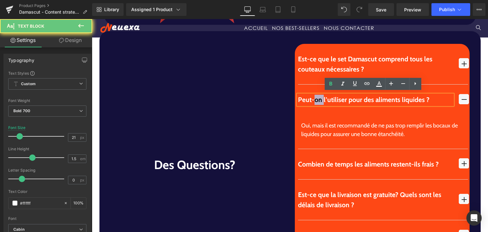
click at [313, 96] on div "Peut-on l’utiliser pour des aliments liquides ?" at bounding box center [375, 100] width 155 height 10
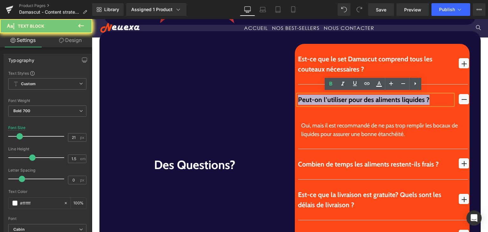
click at [313, 96] on div "Peut-on l’utiliser pour des aliments liquides ?" at bounding box center [375, 100] width 155 height 10
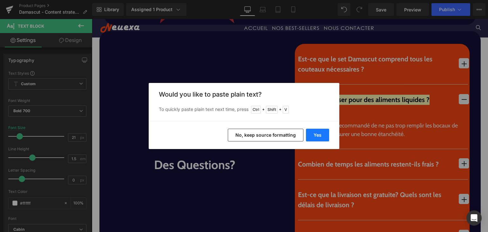
click at [316, 135] on button "Yes" at bounding box center [317, 135] width 23 height 13
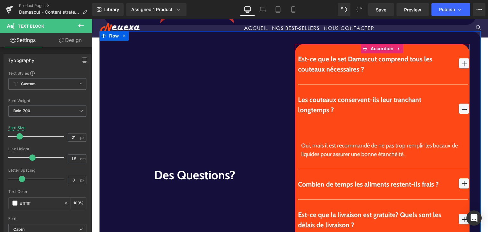
click at [341, 146] on div "Oui, mais il est recommandé de ne pas trop remplir les bocaux de liquides pour …" at bounding box center [383, 149] width 164 height 17
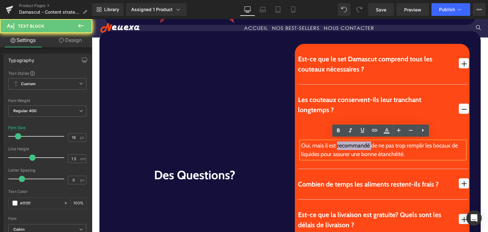
click at [341, 146] on div "Oui, mais il est recommandé de ne pas trop remplir les bocaux de liquides pour …" at bounding box center [383, 149] width 164 height 17
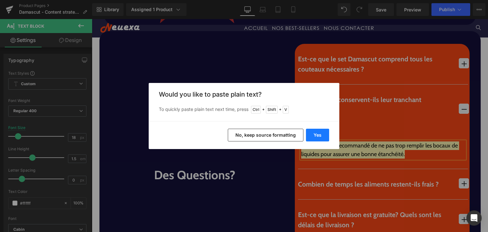
click at [312, 135] on button "Yes" at bounding box center [317, 135] width 23 height 13
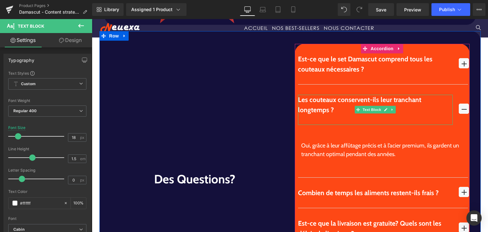
click at [316, 120] on div at bounding box center [375, 120] width 155 height 10
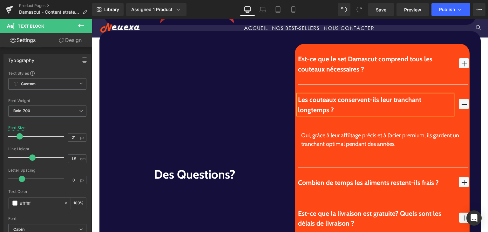
click at [347, 155] on article "Oui, grâce à leur affûtage précis et à l’acier premium, ils gardent un tranchan…" at bounding box center [383, 146] width 170 height 42
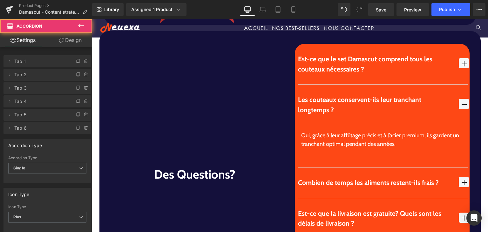
click at [340, 150] on div at bounding box center [383, 152] width 164 height 9
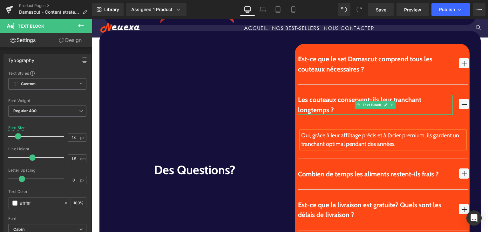
click at [458, 99] on span "button" at bounding box center [463, 104] width 10 height 10
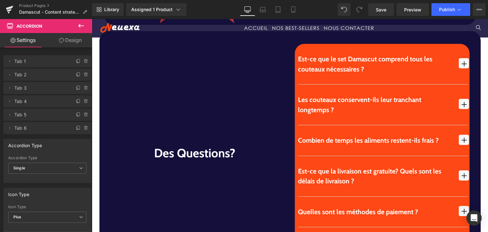
click at [458, 139] on span "button" at bounding box center [463, 140] width 10 height 10
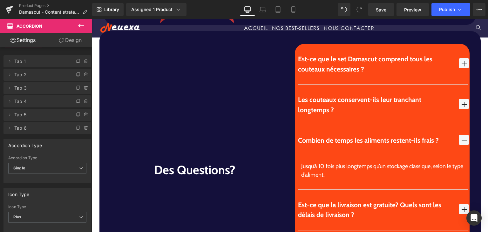
click at [312, 138] on div "Combien de temps les aliments restent-ils frais ?" at bounding box center [375, 140] width 155 height 10
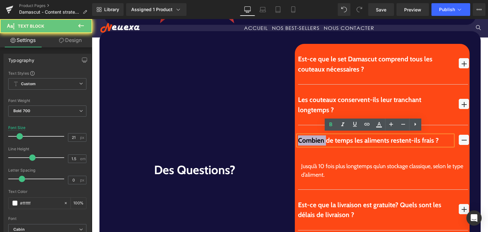
click at [312, 138] on div "Combien de temps les aliments restent-ils frais ?" at bounding box center [375, 140] width 155 height 10
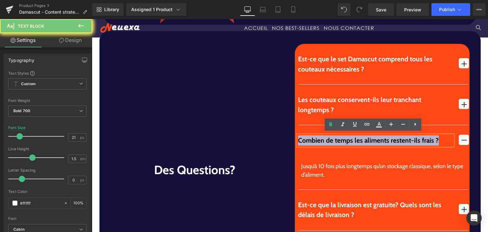
click at [312, 138] on div "Combien de temps les aliments restent-ils frais ?" at bounding box center [375, 140] width 155 height 10
copy div "Combien de temps les aliments restent-ils frais ?"
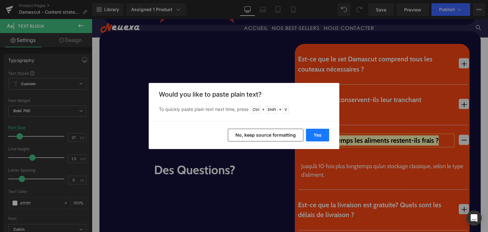
drag, startPoint x: 311, startPoint y: 136, endPoint x: 219, endPoint y: 116, distance: 93.8
click at [311, 136] on button "Yes" at bounding box center [317, 135] width 23 height 13
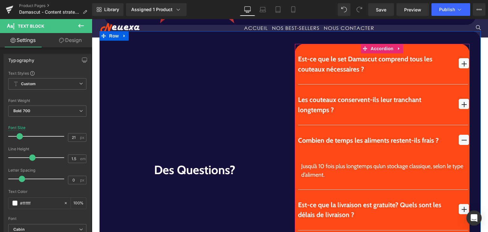
click at [321, 170] on div "Jusqu’à 10 fois plus longtemps qu’un stockage classique, selon le type d’alimen…" at bounding box center [383, 170] width 164 height 17
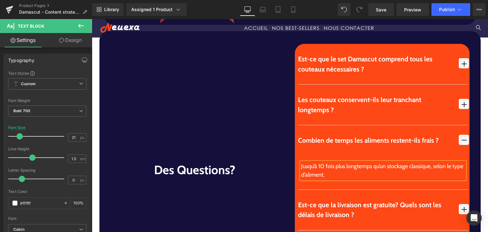
click at [321, 170] on div "Jusqu’à 10 fois plus longtemps qu’un stockage classique, selon le type d’alimen…" at bounding box center [383, 170] width 164 height 17
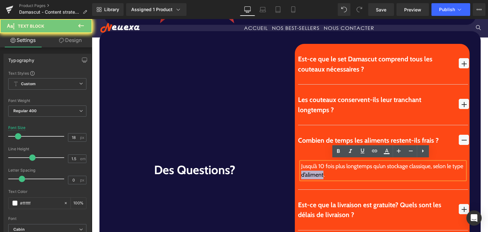
click at [321, 170] on div "Jusqu’à 10 fois plus longtemps qu’un stockage classique, selon le type d’alimen…" at bounding box center [383, 170] width 164 height 17
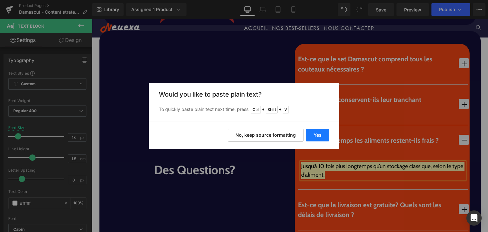
click at [327, 139] on button "Yes" at bounding box center [317, 135] width 23 height 13
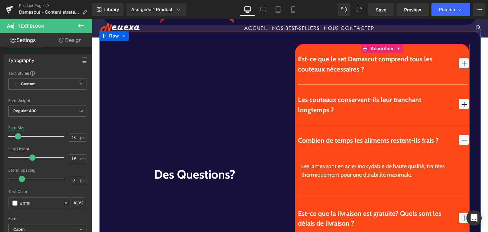
click at [322, 150] on div "Combien de temps les aliments restent-ils frais ? Text Block" at bounding box center [383, 140] width 170 height 30
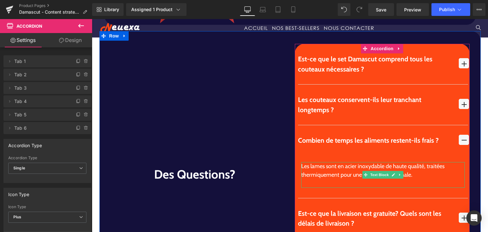
click at [322, 182] on div at bounding box center [383, 183] width 164 height 9
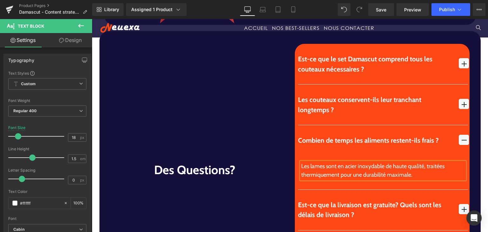
click at [465, 135] on span "button" at bounding box center [463, 140] width 10 height 10
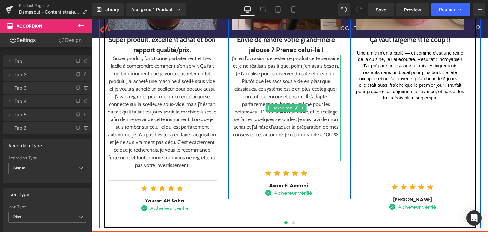
scroll to position [854, 0]
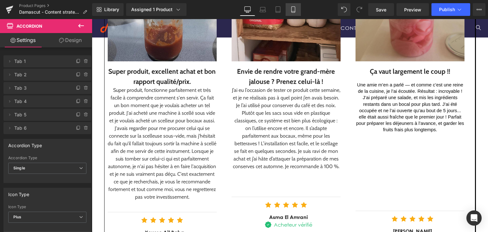
click at [293, 14] on link "Mobile" at bounding box center [292, 9] width 15 height 13
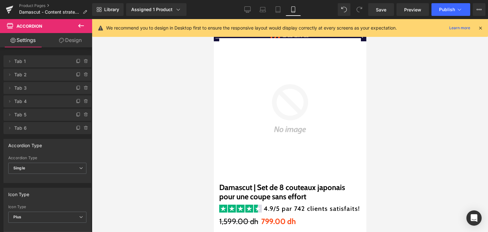
drag, startPoint x: 363, startPoint y: 191, endPoint x: 572, endPoint y: 49, distance: 252.6
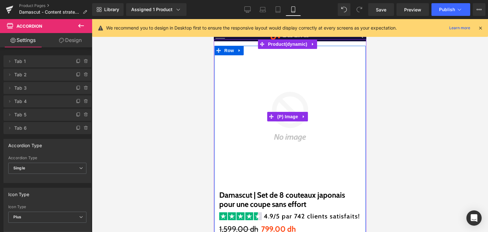
scroll to position [0, 0]
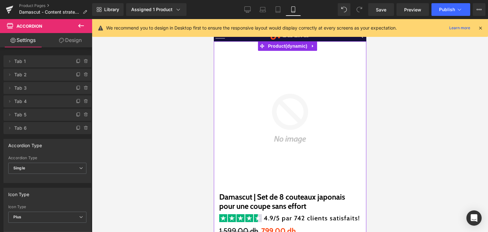
click at [282, 47] on span "Product" at bounding box center [287, 46] width 43 height 10
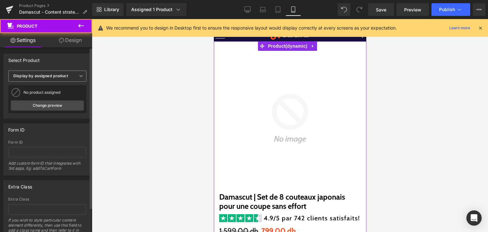
click at [10, 81] on span "Display by assigned product" at bounding box center [47, 75] width 78 height 11
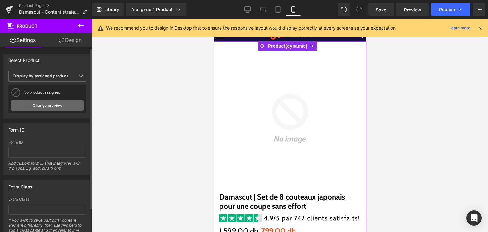
click at [27, 107] on link "Change preview" at bounding box center [47, 105] width 73 height 10
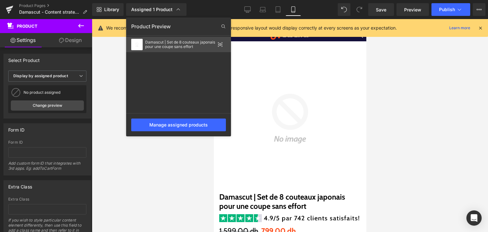
click at [145, 49] on div "Damascut | Set de 8 couteaux japonais pour une coupe sans effort" at bounding box center [178, 44] width 105 height 15
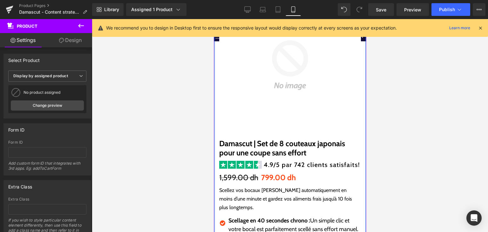
scroll to position [127, 0]
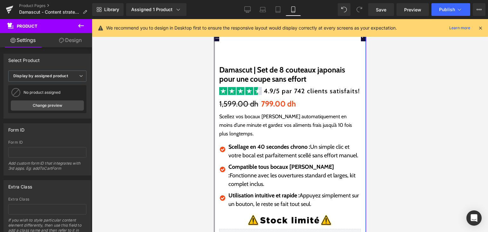
click at [251, 126] on p "Scellez vos bocaux Mason automatiquement en moins d’une minute et gardez vos al…" at bounding box center [290, 125] width 142 height 26
click at [242, 116] on p "Scellez vos bocaux Mason automatiquement en moins d’une minute et gardez vos al…" at bounding box center [290, 125] width 142 height 26
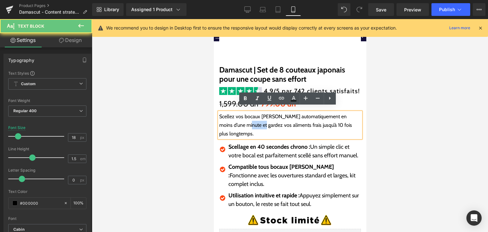
click at [241, 116] on p "Scellez vos bocaux Mason automatiquement en moins d’une minute et gardez vos al…" at bounding box center [290, 125] width 142 height 26
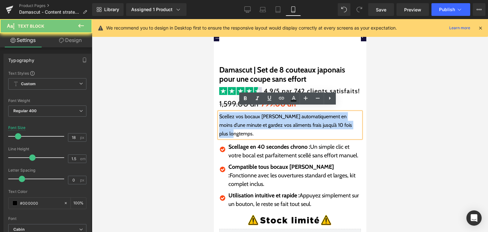
click at [241, 116] on p "Scellez vos bocaux Mason automatiquement en moins d’une minute et gardez vos al…" at bounding box center [290, 125] width 142 height 26
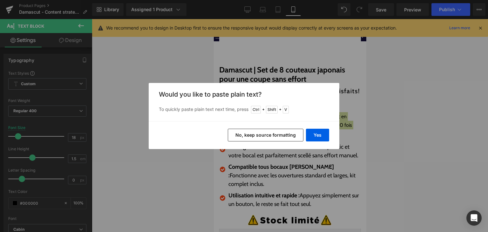
click at [304, 129] on div "Yes No, keep source formatting" at bounding box center [244, 135] width 191 height 28
click at [318, 129] on button "Yes" at bounding box center [317, 135] width 23 height 13
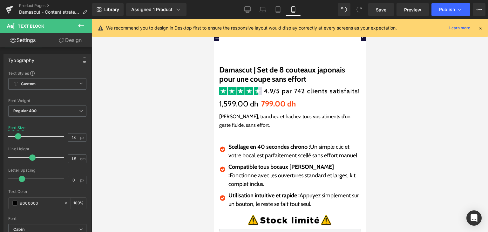
click at [242, 149] on p "Scellage en 40 secondes chrono : Un simple clic et votre bocal est parfaitement…" at bounding box center [294, 151] width 132 height 17
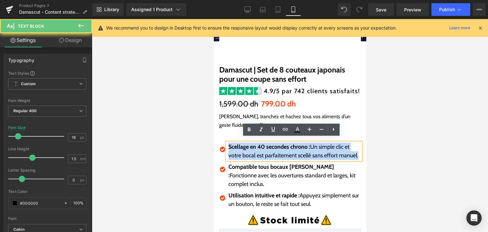
click at [242, 149] on p "Scellage en 40 secondes chrono : Un simple clic et votre bocal est parfaitement…" at bounding box center [294, 151] width 132 height 17
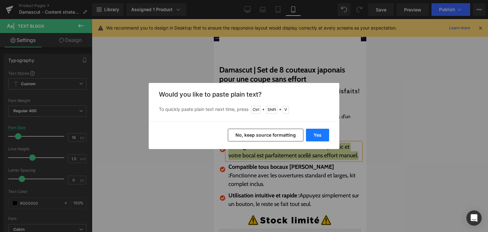
click at [316, 133] on button "Yes" at bounding box center [317, 135] width 23 height 13
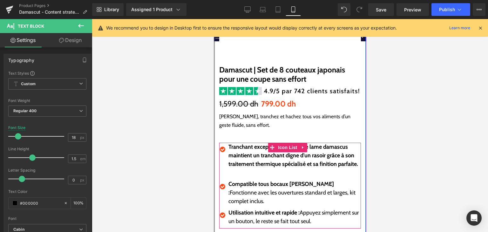
click at [261, 197] on p "Compatible tous bocaux Mason : Fonctionne avec les ouvertures standard et large…" at bounding box center [294, 193] width 132 height 26
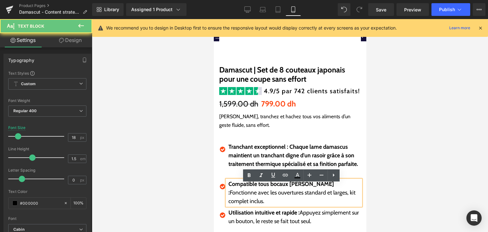
click at [261, 197] on p "Compatible tous bocaux Mason : Fonctionne avec les ouvertures standard et large…" at bounding box center [294, 193] width 132 height 26
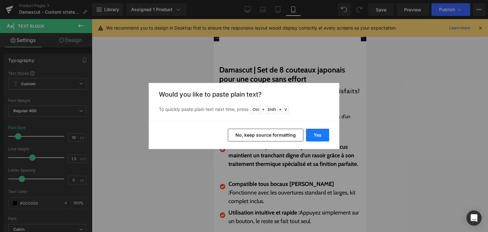
click at [311, 134] on button "Yes" at bounding box center [317, 135] width 23 height 13
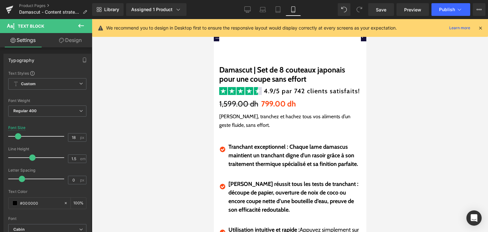
scroll to position [254, 0]
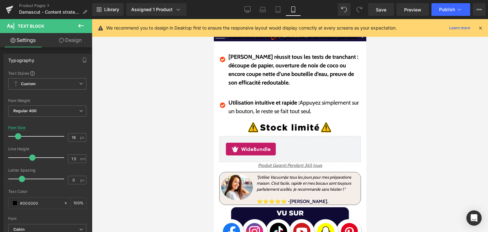
click at [260, 111] on p "Utilisation intuitive et rapide : Appuyez simplement sur un bouton, le reste se…" at bounding box center [294, 106] width 132 height 17
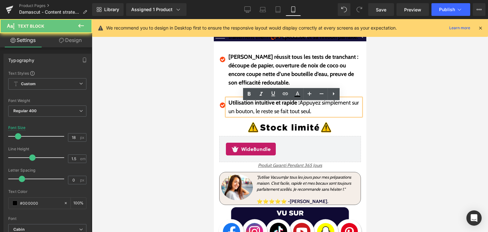
click at [260, 111] on p "Utilisation intuitive et rapide : Appuyez simplement sur un bouton, le reste se…" at bounding box center [294, 106] width 132 height 17
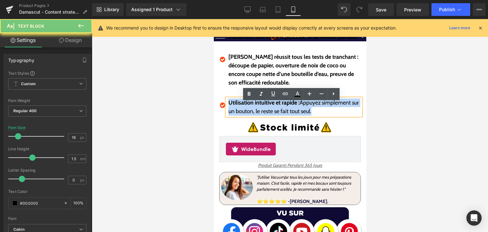
click at [260, 111] on p "Utilisation intuitive et rapide : Appuyez simplement sur un bouton, le reste se…" at bounding box center [294, 106] width 132 height 17
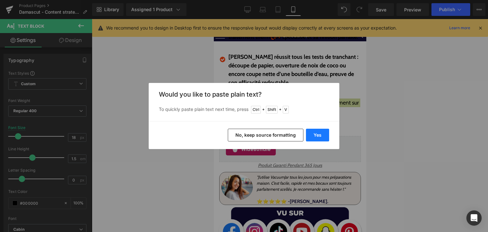
click at [325, 137] on button "Yes" at bounding box center [317, 135] width 23 height 13
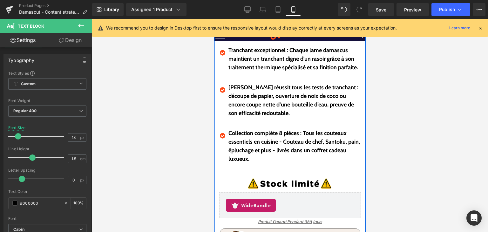
scroll to position [222, 0]
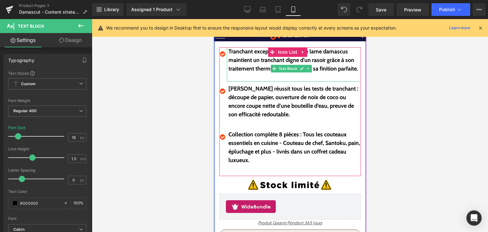
click at [256, 79] on p at bounding box center [294, 77] width 132 height 9
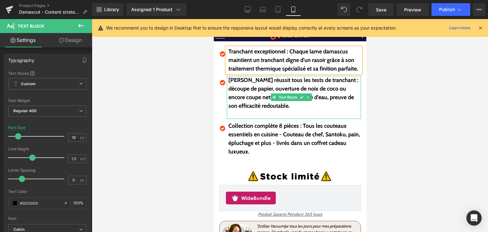
click at [258, 119] on p at bounding box center [294, 114] width 132 height 9
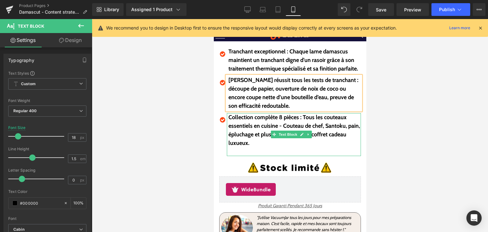
click at [261, 155] on p at bounding box center [294, 151] width 132 height 9
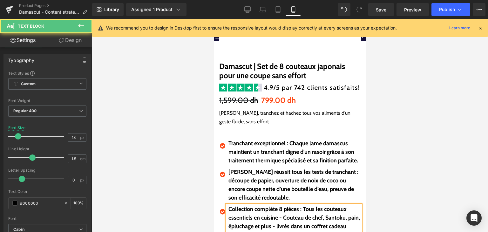
scroll to position [127, 0]
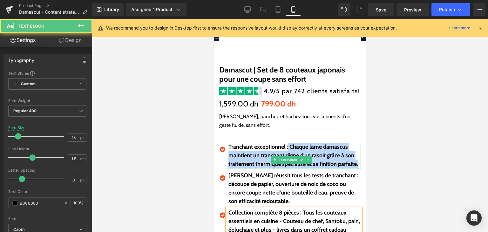
drag, startPoint x: 288, startPoint y: 150, endPoint x: 294, endPoint y: 166, distance: 16.5
click at [294, 166] on p "Tranchant exceptionnel : Chaque lame damascus maintient un tranchant digne d'un…" at bounding box center [294, 156] width 132 height 26
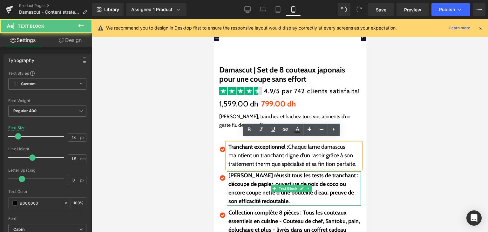
drag, startPoint x: 338, startPoint y: 184, endPoint x: 333, endPoint y: 196, distance: 13.3
click at [343, 201] on p "Damascut réussit tous les tests de tranchant : découpe de papier, ouverture de …" at bounding box center [294, 188] width 132 height 34
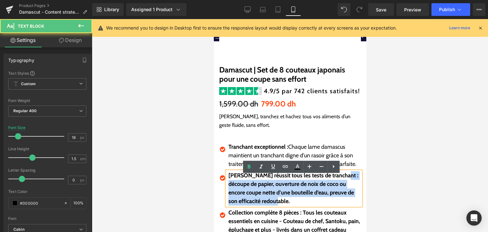
drag, startPoint x: 227, startPoint y: 188, endPoint x: 299, endPoint y: 207, distance: 74.5
click at [299, 205] on div "Damascut réussit tous les tests de tranchant : découpe de papier, ouverture de …" at bounding box center [293, 188] width 134 height 34
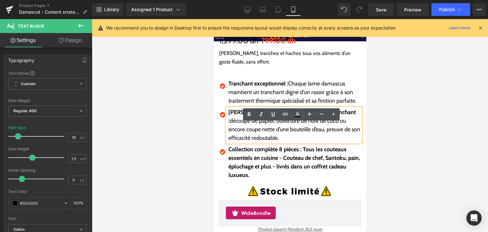
scroll to position [191, 0]
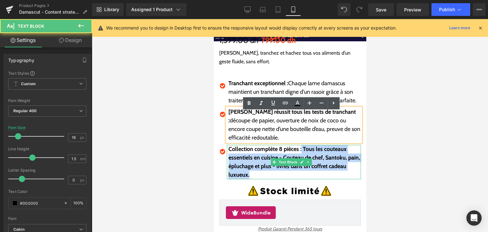
drag, startPoint x: 302, startPoint y: 157, endPoint x: 338, endPoint y: 177, distance: 42.1
click at [338, 177] on p "Collection complète 8 pièces : Tous les couteaux essentiels en cuisine - Coutea…" at bounding box center [294, 162] width 132 height 34
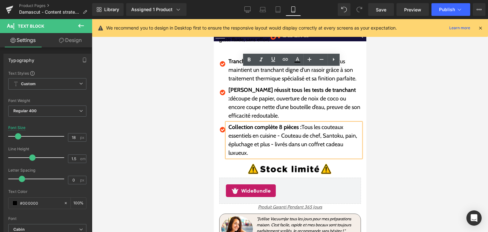
scroll to position [159, 0]
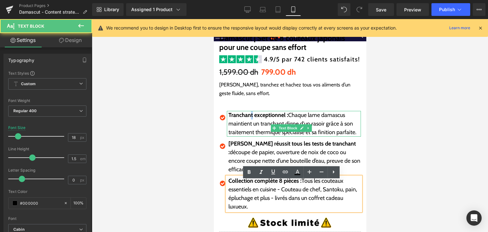
click at [253, 112] on strong "Tranchant exceptionnel :" at bounding box center [258, 114] width 60 height 7
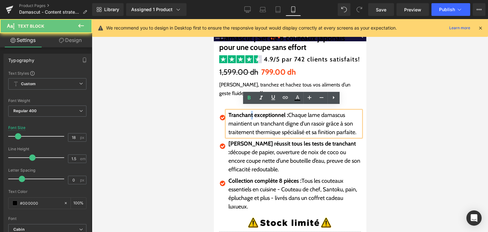
click at [253, 112] on strong "Tranchant exceptionnel :" at bounding box center [258, 114] width 60 height 7
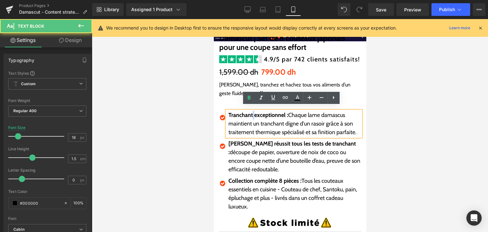
click at [253, 112] on strong "Tranchant exceptionnel :" at bounding box center [258, 114] width 60 height 7
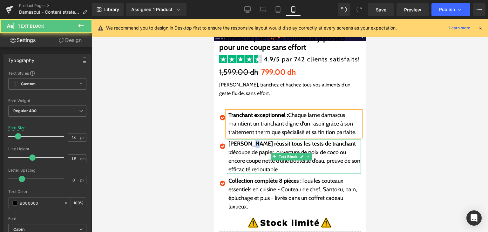
click at [252, 149] on strong "[PERSON_NAME] réussit tous les tests de tranchant :" at bounding box center [291, 148] width 127 height 16
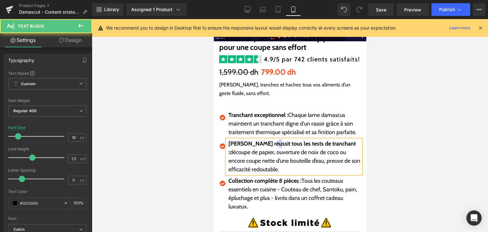
click at [270, 152] on p "Damascut réussit tous les tests de tranchant : découpe de papier, ouverture de …" at bounding box center [294, 156] width 132 height 34
click at [284, 151] on strong "[PERSON_NAME] réussit tous les tests de tranchant :" at bounding box center [291, 148] width 127 height 16
click at [291, 150] on strong "[PERSON_NAME] réussit tous les tests de tranchant :" at bounding box center [291, 148] width 127 height 16
click at [306, 150] on strong "[PERSON_NAME] réussit tous les tests de tranchant :" at bounding box center [291, 148] width 127 height 16
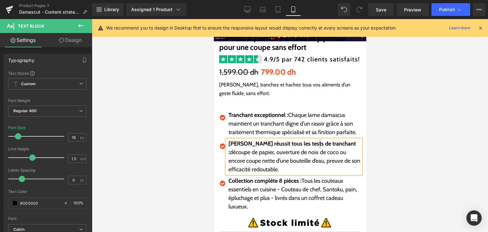
click at [313, 151] on p "Damascut réussit tous les tests de tranchant : découpe de papier, ouverture de …" at bounding box center [294, 156] width 132 height 34
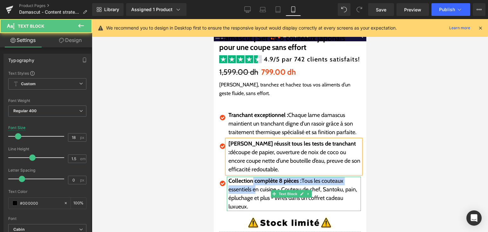
drag, startPoint x: 254, startPoint y: 190, endPoint x: 253, endPoint y: 186, distance: 3.9
click at [253, 186] on p "Collection complète 8 pièces : Tous les couteaux essentiels en cuisine - Coutea…" at bounding box center [294, 194] width 132 height 34
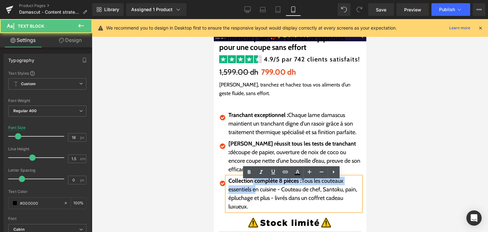
click at [253, 184] on strong "Collection complète 8 pièces :" at bounding box center [264, 180] width 73 height 7
click at [254, 184] on strong "Collection complète 8 pièces :" at bounding box center [264, 180] width 73 height 7
click at [251, 184] on strong "Collection complète 8 pièces :" at bounding box center [264, 180] width 73 height 7
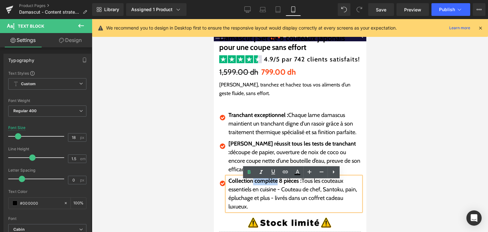
click at [254, 184] on strong "Collection complète 8 pièces :" at bounding box center [264, 180] width 73 height 7
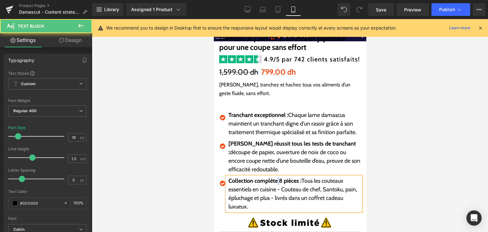
click at [278, 184] on strong "Collection complète 8 pièces :" at bounding box center [264, 180] width 73 height 7
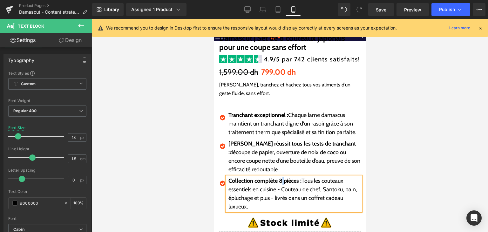
click at [284, 184] on strong "Collection complète 8 pièces :" at bounding box center [264, 180] width 73 height 7
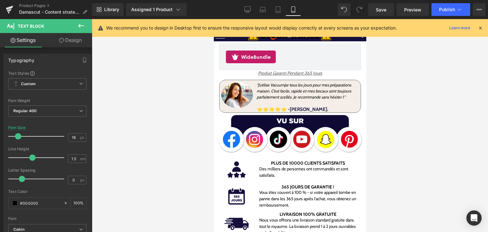
scroll to position [349, 0]
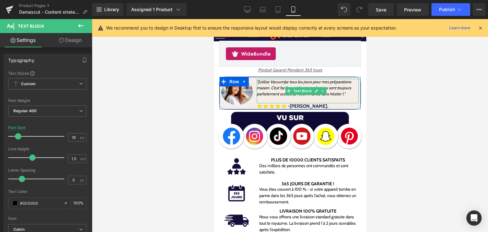
click at [270, 91] on icon ""J’utilise VacuumJar tous les jours pour mes préparations maison. C’est facile,…" at bounding box center [303, 87] width 94 height 17
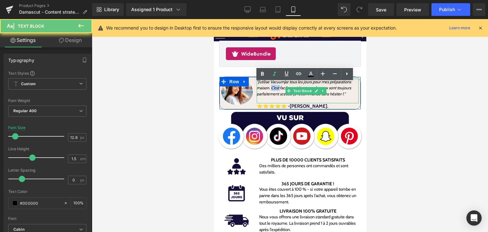
click at [270, 91] on icon ""J’utilise VacuumJar tous les jours pour mes préparations maison. C’est facile,…" at bounding box center [303, 87] width 94 height 17
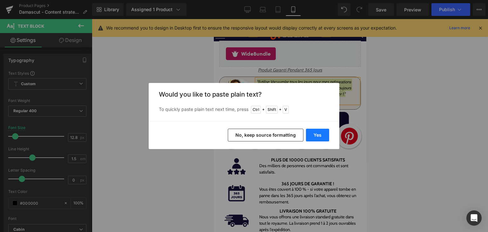
click at [310, 135] on button "Yes" at bounding box center [317, 135] width 23 height 13
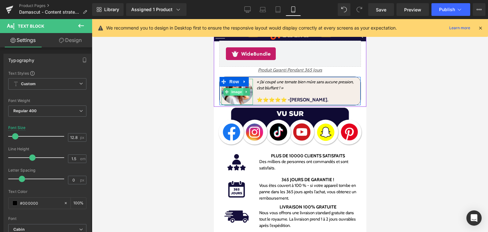
click at [242, 96] on span "Image" at bounding box center [236, 92] width 13 height 8
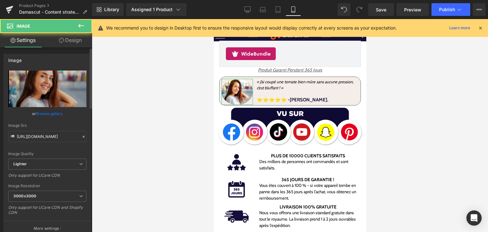
click at [57, 113] on link "Browse gallery" at bounding box center [49, 113] width 27 height 11
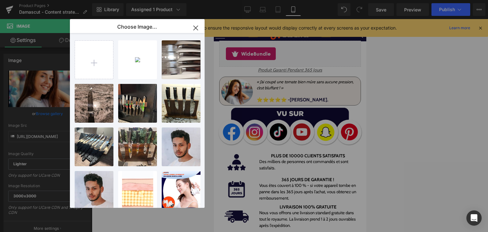
click at [0, 0] on div "Screens...3328.png 135.91 KB" at bounding box center [0, 0] width 0 height 0
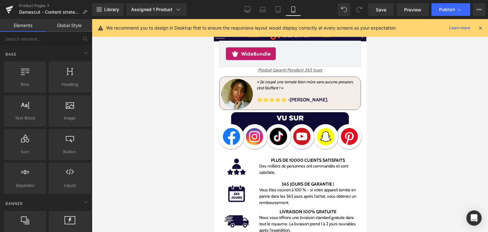
drag, startPoint x: 209, startPoint y: 89, endPoint x: 212, endPoint y: 86, distance: 4.0
click at [209, 89] on div at bounding box center [290, 125] width 396 height 213
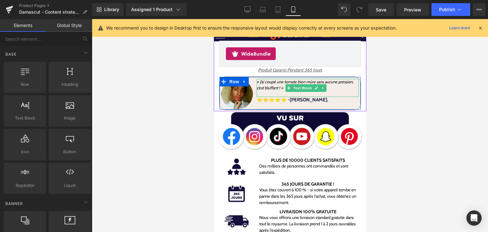
click at [281, 97] on p at bounding box center [307, 94] width 102 height 6
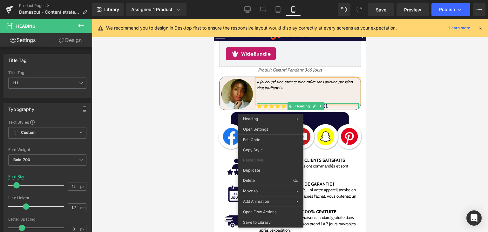
click at [288, 103] on p at bounding box center [307, 100] width 102 height 6
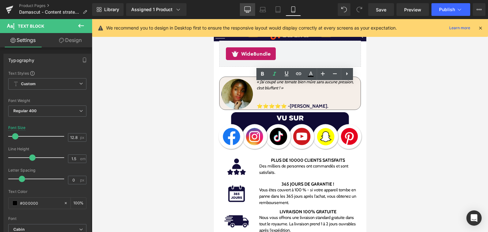
click at [249, 8] on icon at bounding box center [247, 9] width 6 height 6
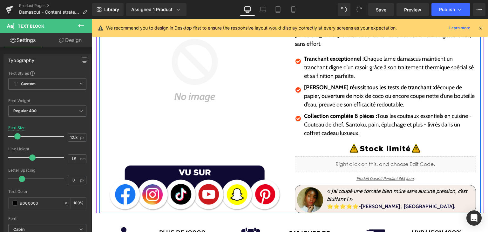
scroll to position [95, 0]
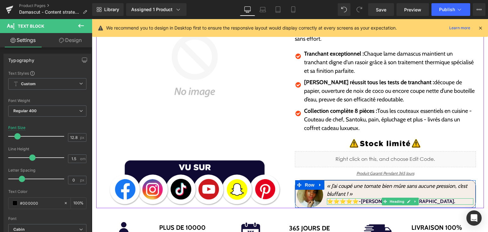
click at [369, 203] on div at bounding box center [400, 204] width 146 height 2
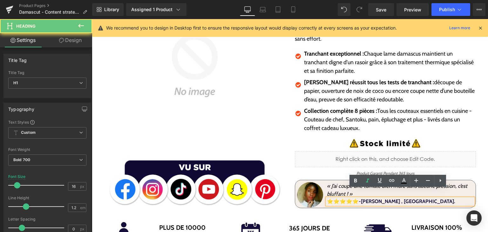
click at [369, 198] on span "⭐⭐⭐⭐⭐-[PERSON_NAME] , [GEOGRAPHIC_DATA]." at bounding box center [391, 201] width 128 height 6
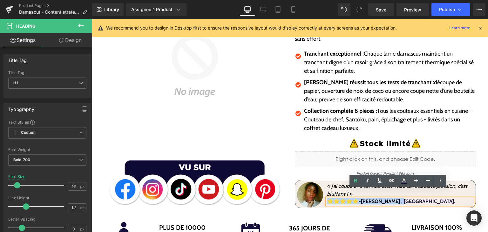
click at [369, 198] on span "⭐⭐⭐⭐⭐-[PERSON_NAME] , [GEOGRAPHIC_DATA]." at bounding box center [391, 201] width 128 height 6
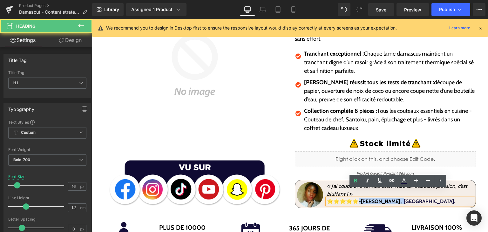
drag, startPoint x: 359, startPoint y: 192, endPoint x: 401, endPoint y: 193, distance: 41.6
click at [401, 198] on h1 "⭐⭐⭐⭐⭐-[PERSON_NAME] , [GEOGRAPHIC_DATA]." at bounding box center [400, 201] width 146 height 6
copy span "-Hasnaa , Zagora."
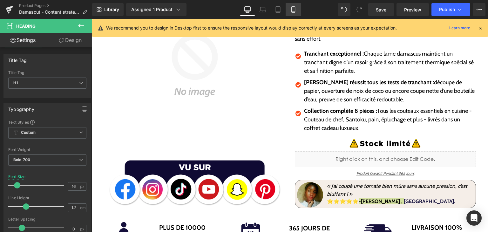
click at [292, 13] on link "Mobile" at bounding box center [292, 9] width 15 height 13
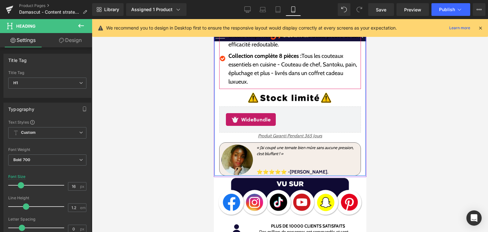
scroll to position [286, 0]
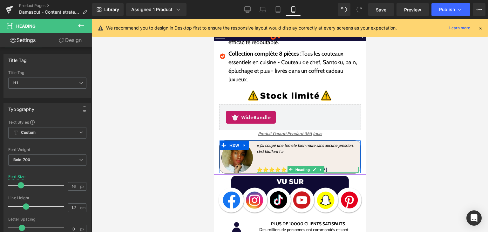
click at [333, 172] on h1 "⭐⭐⭐⭐⭐ -Assia , Kénitra." at bounding box center [307, 170] width 102 height 6
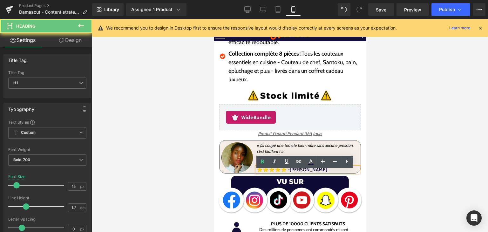
click at [333, 172] on h1 "⭐⭐⭐⭐⭐ -Assia , Kénitra." at bounding box center [307, 170] width 102 height 6
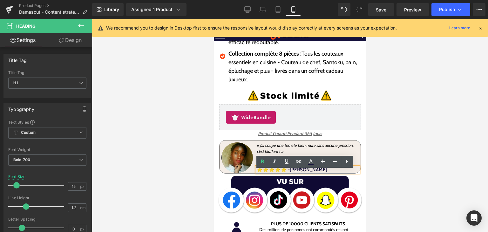
click at [289, 172] on div "⭐⭐⭐⭐⭐ -Assia , Kénitra." at bounding box center [307, 170] width 102 height 6
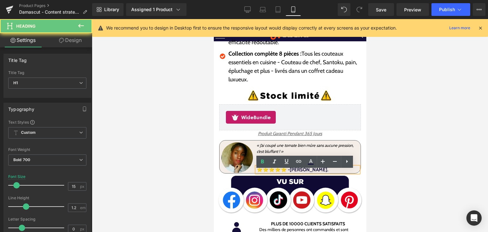
drag, startPoint x: 289, startPoint y: 174, endPoint x: 328, endPoint y: 174, distance: 39.1
click at [328, 172] on h1 "⭐⭐⭐⭐⭐ -Assia , Kénitra." at bounding box center [307, 170] width 102 height 6
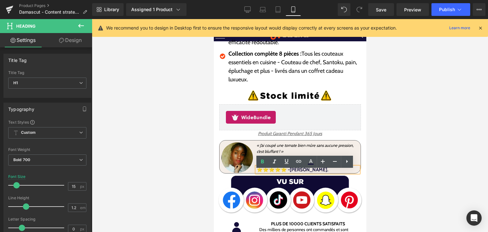
paste div
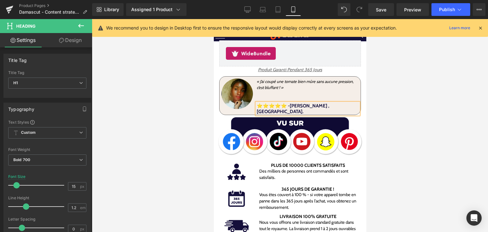
scroll to position [349, 0]
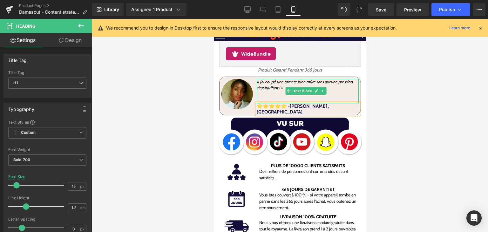
click at [281, 97] on p at bounding box center [307, 94] width 102 height 6
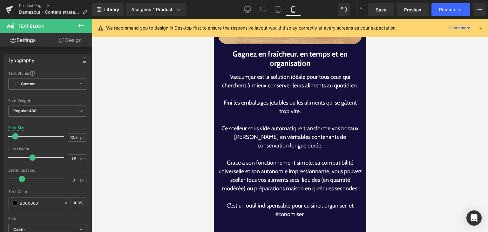
scroll to position [730, 0]
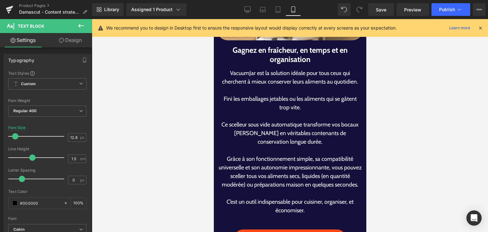
click at [241, 46] on h1 "Gagnez en fraîcheur, en temps et en organisation" at bounding box center [289, 55] width 143 height 18
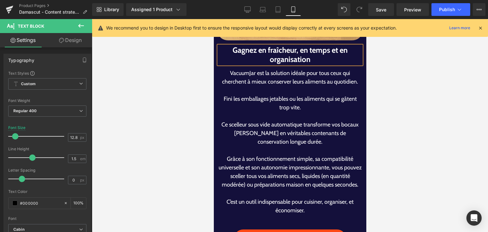
click at [241, 46] on h1 "Gagnez en fraîcheur, en temps et en organisation" at bounding box center [289, 55] width 143 height 18
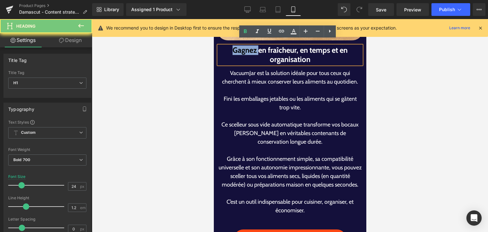
click at [241, 46] on h1 "Gagnez en fraîcheur, en temps et en organisation" at bounding box center [289, 55] width 143 height 18
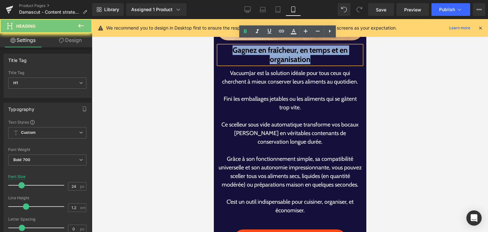
click at [241, 46] on h1 "Gagnez en fraîcheur, en temps et en organisation" at bounding box center [289, 55] width 143 height 18
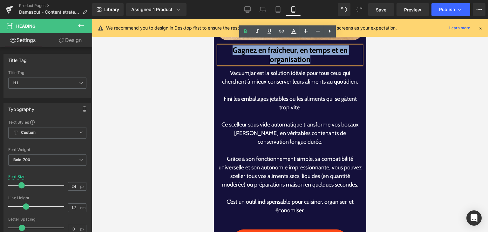
paste div
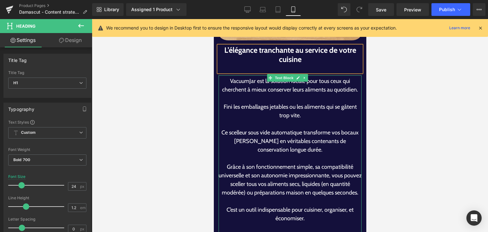
click at [296, 121] on div "VacuumJar est la solution idéale pour tous ceux qui cherchent à mieux conserver…" at bounding box center [289, 154] width 143 height 159
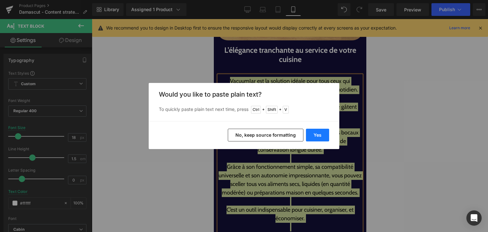
click at [319, 138] on button "Yes" at bounding box center [317, 135] width 23 height 13
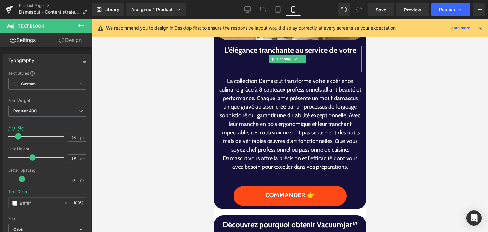
click at [290, 64] on div at bounding box center [289, 68] width 143 height 8
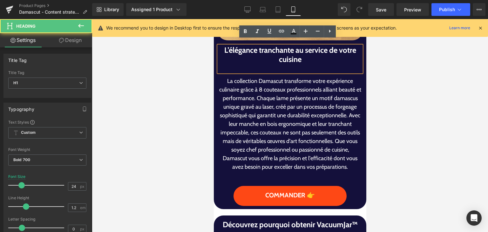
click at [290, 64] on div at bounding box center [289, 68] width 143 height 8
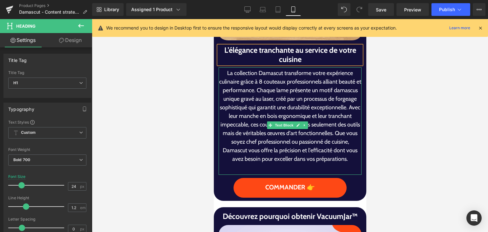
click at [268, 87] on p "La collection Damascut transforme votre expérience culinaire grâce à 8 couteaux…" at bounding box center [289, 116] width 143 height 94
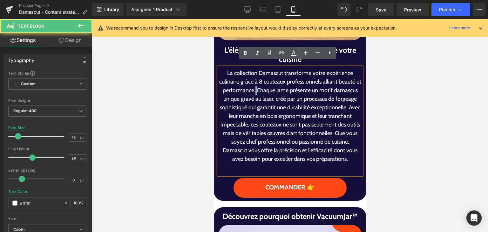
click at [268, 87] on p "La collection Damascut transforme votre expérience culinaire grâce à 8 couteaux…" at bounding box center [289, 116] width 143 height 94
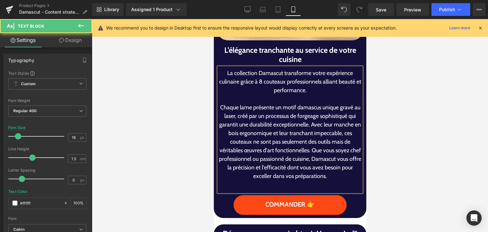
click at [323, 120] on p "Chaque lame présente un motif damascus unique gravé au laser, créé par un proce…" at bounding box center [289, 141] width 143 height 77
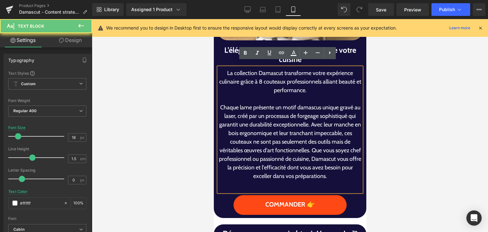
click at [325, 120] on p "Chaque lame présente un motif damascus unique gravé au laser, créé par un proce…" at bounding box center [289, 141] width 143 height 77
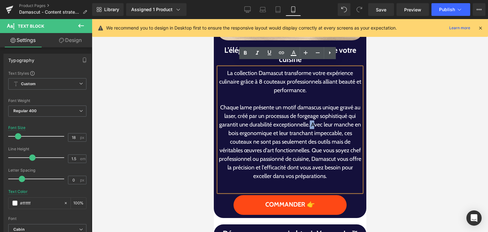
click at [325, 121] on p "Chaque lame présente un motif damascus unique gravé au laser, créé par un proce…" at bounding box center [289, 141] width 143 height 77
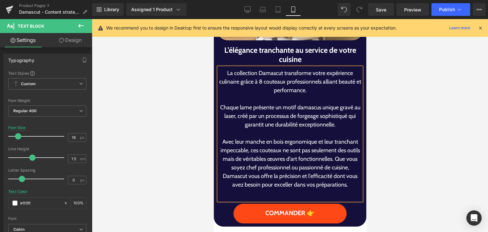
click at [345, 155] on p "Avec leur manche en bois ergonomique et leur tranchant impeccable, ces couteaux…" at bounding box center [289, 162] width 143 height 51
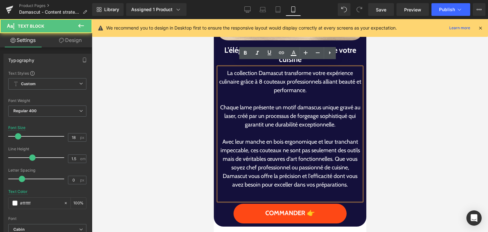
click at [344, 155] on p "Avec leur manche en bois ergonomique et leur tranchant impeccable, ces couteaux…" at bounding box center [289, 162] width 143 height 51
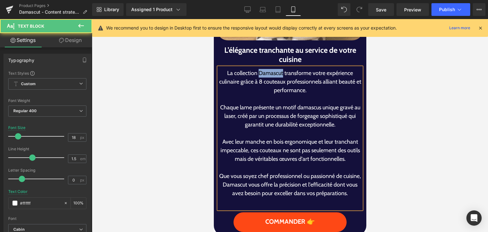
drag, startPoint x: 257, startPoint y: 68, endPoint x: 280, endPoint y: 69, distance: 22.5
click at [280, 69] on p "La collection Damascut transforme votre expérience culinaire grâce à 8 couteaux…" at bounding box center [289, 82] width 143 height 26
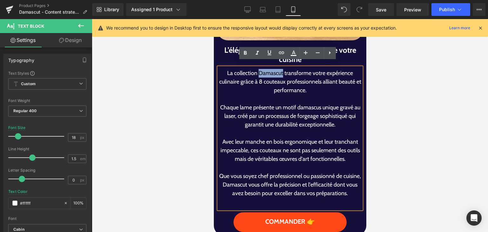
copy p "Damascut"
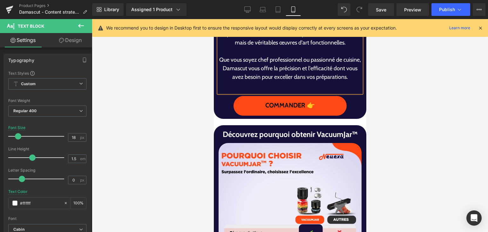
scroll to position [846, 0]
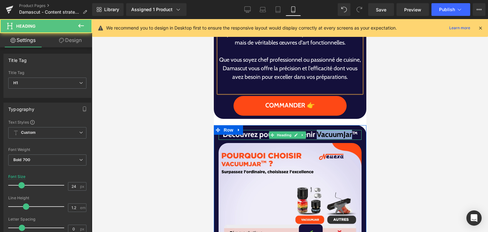
drag, startPoint x: 331, startPoint y: 139, endPoint x: 349, endPoint y: 139, distance: 18.1
click at [349, 139] on h1 "Découvrez pourquoi obtenir VacuumJar™" at bounding box center [289, 134] width 143 height 9
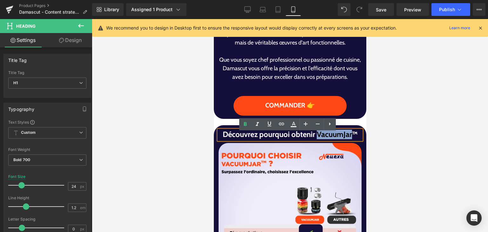
paste div
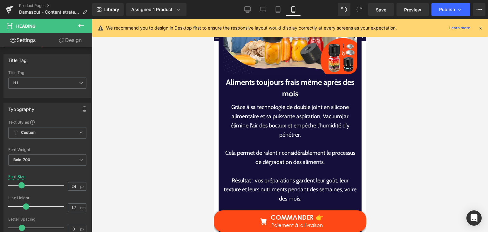
scroll to position [1640, 0]
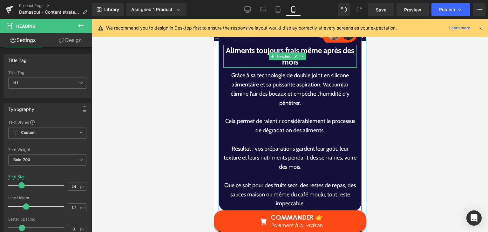
click at [251, 45] on h1 "Aliments toujours frais même après des mois" at bounding box center [289, 56] width 133 height 23
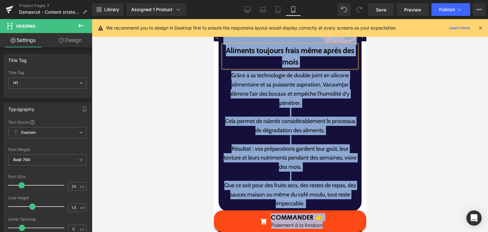
click at [255, 45] on h1 "Aliments toujours frais même après des mois" at bounding box center [289, 56] width 133 height 23
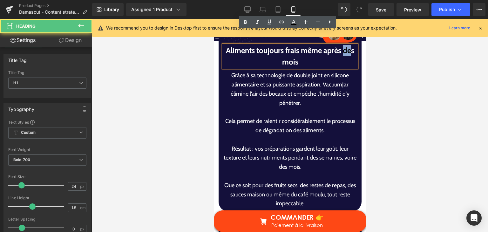
drag, startPoint x: 272, startPoint y: 43, endPoint x: 283, endPoint y: 44, distance: 10.5
click at [280, 45] on h1 "Aliments toujours frais même après des mois" at bounding box center [289, 56] width 133 height 23
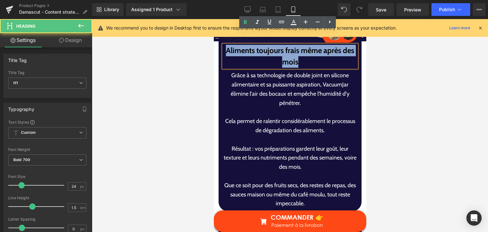
paste div
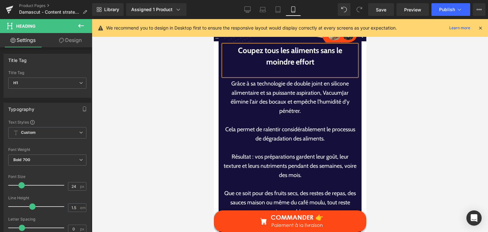
click at [257, 97] on p "Grâce à sa technologie de double joint en silicone alimentaire et sa puissante …" at bounding box center [289, 97] width 133 height 37
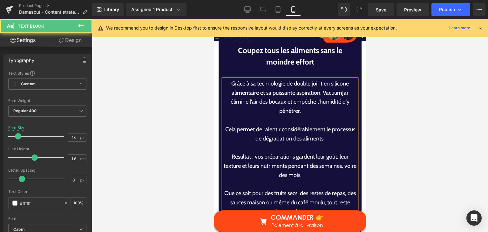
copy div "Grâce à sa technologie de double joint en silicone alimentaire et sa puissante …"
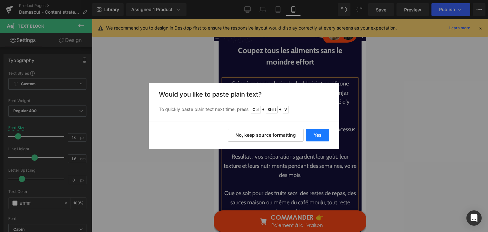
click at [317, 138] on button "Yes" at bounding box center [317, 135] width 23 height 13
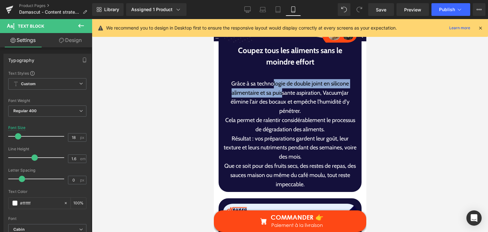
click at [280, 90] on p "Grâce à sa technologie de double joint en silicone alimentaire et sa puissante …" at bounding box center [289, 97] width 133 height 37
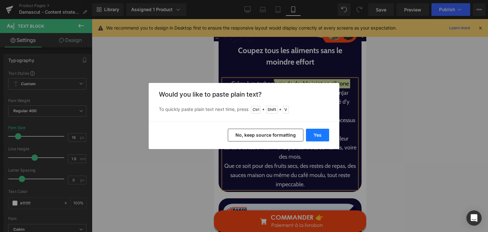
click at [312, 139] on button "Yes" at bounding box center [317, 135] width 23 height 13
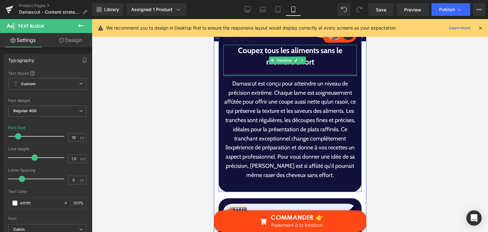
click at [291, 74] on div at bounding box center [289, 75] width 133 height 2
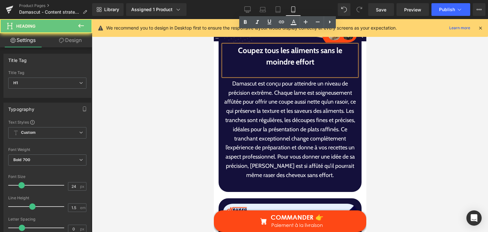
click at [295, 68] on div at bounding box center [289, 72] width 133 height 8
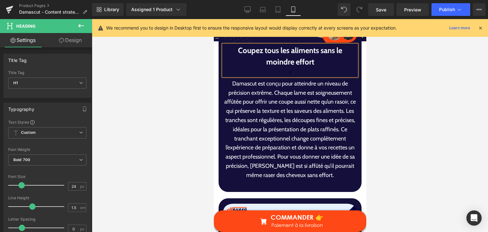
click at [293, 68] on div "ذ" at bounding box center [289, 72] width 133 height 8
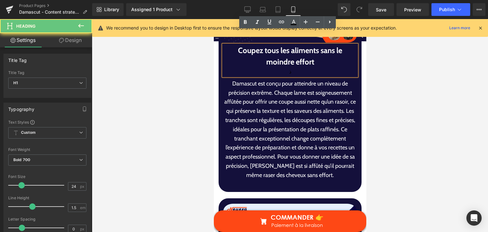
click at [293, 68] on div "ذ" at bounding box center [289, 72] width 133 height 8
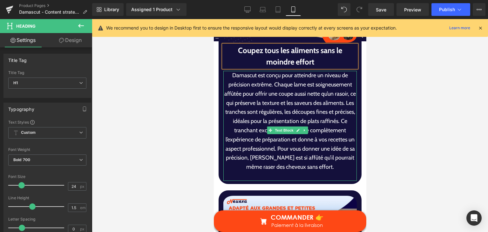
click at [286, 71] on p "Damascut est conçu pour atteindre un niveau de précision extrême. Chaque lame e…" at bounding box center [289, 121] width 133 height 101
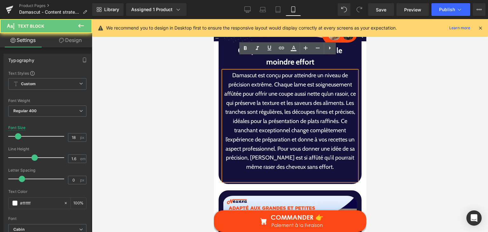
click at [266, 77] on p "Damascut est conçu pour atteindre un niveau de précision extrême. Chaque lame e…" at bounding box center [289, 121] width 133 height 101
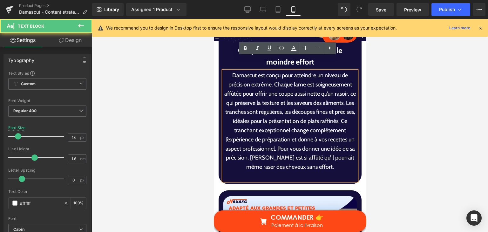
click at [269, 74] on p "Damascut est conçu pour atteindre un niveau de précision extrême. Chaque lame e…" at bounding box center [289, 121] width 133 height 101
click at [269, 72] on p "Damascut est conçu pour atteindre un niveau de précision extrême. Chaque lame e…" at bounding box center [289, 121] width 133 height 101
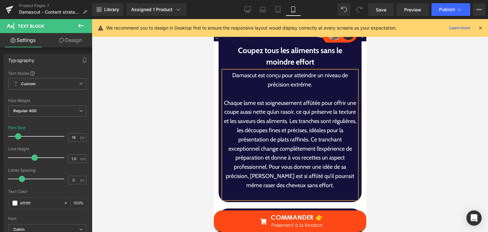
click at [307, 109] on p "Chaque lame est soigneusement affûtée pour offrir une coupe aussi nette qu’un r…" at bounding box center [289, 143] width 133 height 91
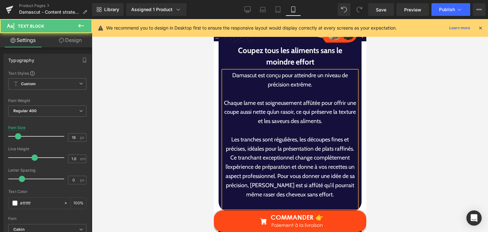
click at [256, 146] on p "Les tranches sont régulières, les découpes fines et précises, idéales pour la p…" at bounding box center [289, 167] width 133 height 64
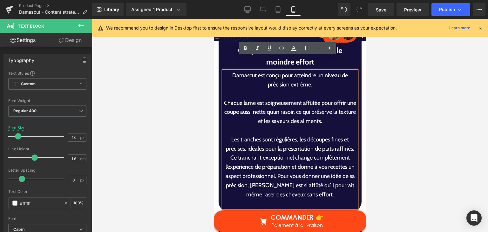
click at [256, 147] on p "Les tranches sont régulières, les découpes fines et précises, idéales pour la p…" at bounding box center [289, 167] width 133 height 64
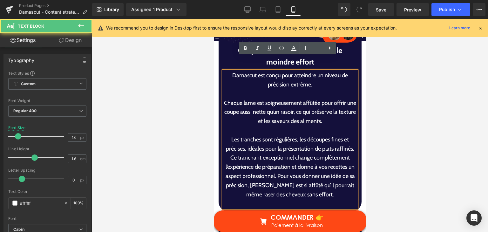
click at [254, 146] on p "Les tranches sont régulières, les découpes fines et précises, idéales pour la p…" at bounding box center [289, 167] width 133 height 64
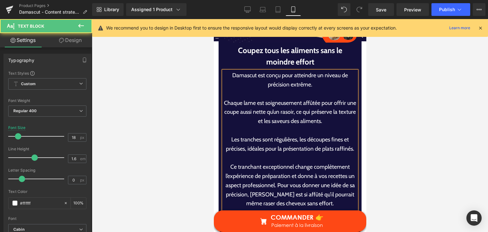
click at [283, 179] on p "Ce tranchant exceptionnel change complètement l’expérience de préparation et do…" at bounding box center [289, 185] width 133 height 46
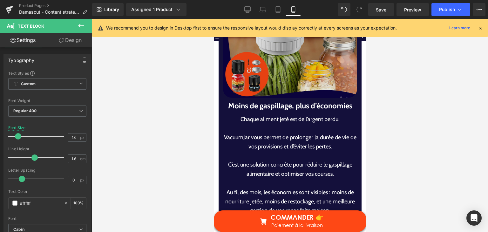
scroll to position [1926, 0]
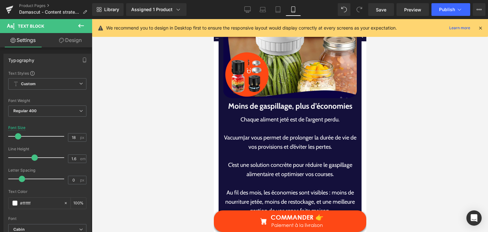
click at [234, 87] on img at bounding box center [289, 32] width 133 height 138
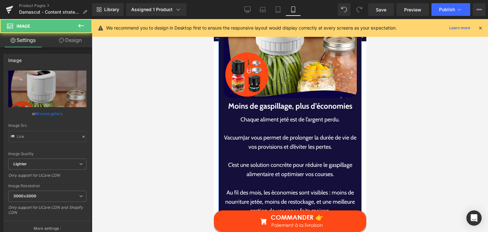
click at [235, 100] on h1 "Moins de gaspillage, plus d’économies" at bounding box center [289, 105] width 133 height 11
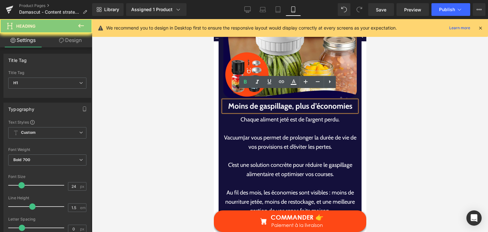
click at [235, 100] on h1 "Moins de gaspillage, plus d’économies" at bounding box center [289, 105] width 133 height 11
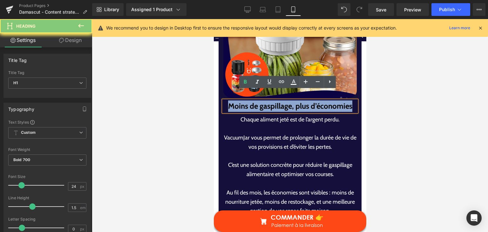
click at [235, 100] on h1 "Moins de gaspillage, plus d’économies" at bounding box center [289, 105] width 133 height 11
paste div
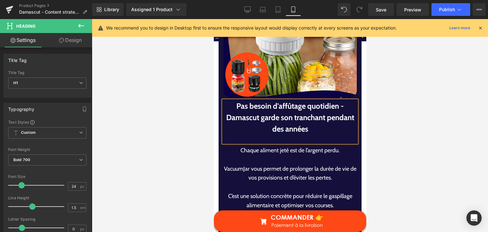
click at [247, 100] on h1 "Pas besoin d'affûtage quotidien - Damascut garde son tranchant pendant des anné…" at bounding box center [289, 117] width 133 height 34
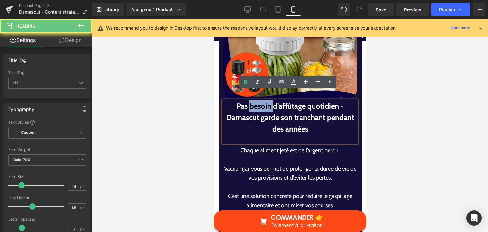
click at [247, 100] on h1 "Pas besoin d'affûtage quotidien - Damascut garde son tranchant pendant des anné…" at bounding box center [289, 117] width 133 height 34
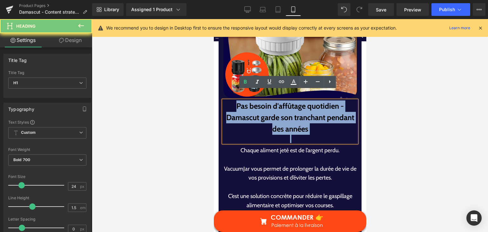
click at [247, 100] on h1 "Pas besoin d'affûtage quotidien - Damascut garde son tranchant pendant des anné…" at bounding box center [289, 117] width 133 height 34
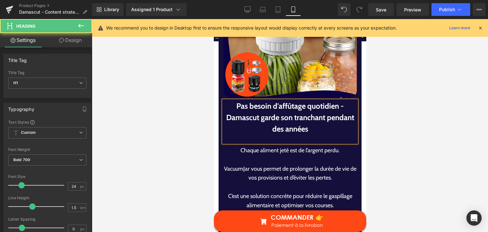
click at [294, 135] on div at bounding box center [289, 139] width 133 height 8
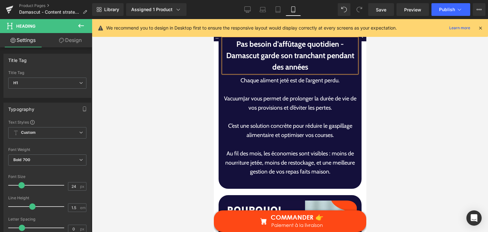
scroll to position [1989, 0]
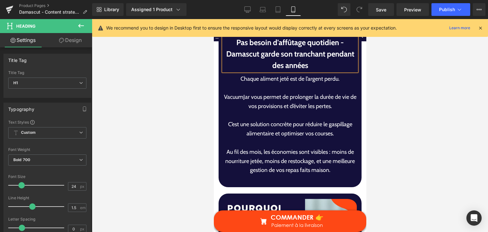
click at [274, 118] on div "Chaque aliment jeté est de l’argent perdu. VacuumJar vous permet de prolonger l…" at bounding box center [289, 129] width 133 height 110
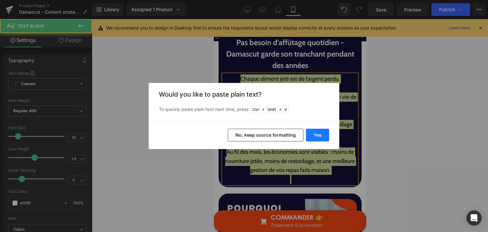
drag, startPoint x: 108, startPoint y: 115, endPoint x: 322, endPoint y: 137, distance: 215.2
click at [322, 137] on button "Yes" at bounding box center [317, 135] width 23 height 13
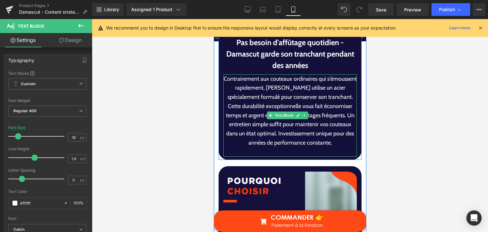
click at [349, 87] on p "Contrairement aux couteaux ordinaires qui s'émoussent rapidement, Damascut util…" at bounding box center [289, 110] width 133 height 73
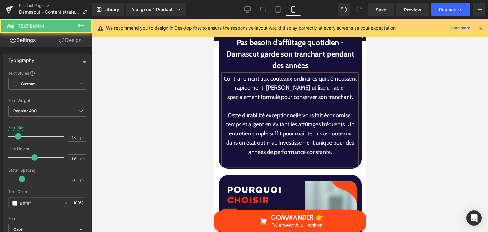
click at [348, 116] on p "Cette durabilité exceptionnelle vous fait économiser temps et argent en évitant…" at bounding box center [289, 134] width 133 height 46
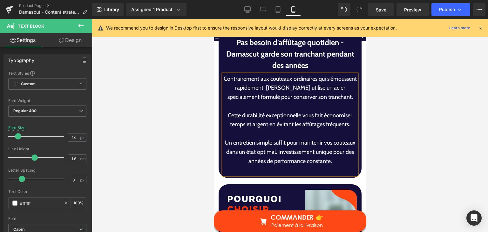
click at [305, 144] on p "Un entretien simple suffit pour maintenir vos couteaux dans un état optimal. In…" at bounding box center [289, 151] width 133 height 27
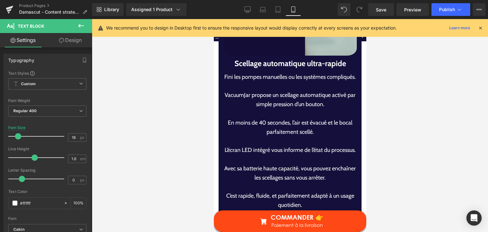
scroll to position [2243, 0]
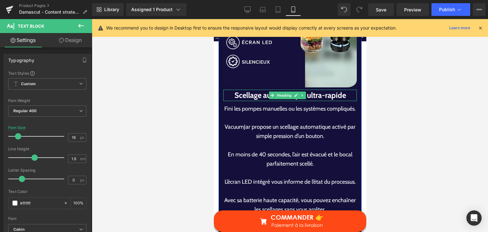
click at [237, 90] on h1 "Scellage automatique ultra-rapide" at bounding box center [289, 95] width 133 height 11
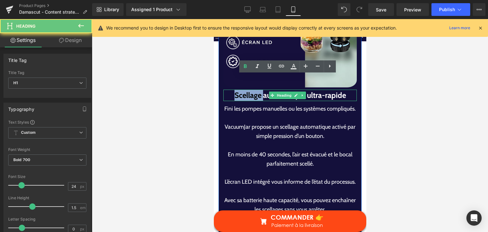
click at [237, 90] on h1 "Scellage automatique ultra-rapide" at bounding box center [289, 95] width 133 height 11
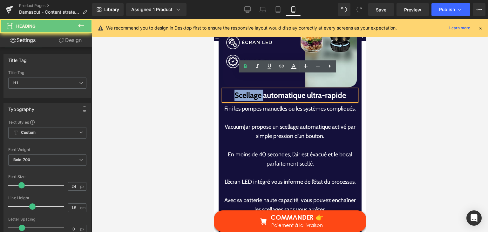
click at [237, 90] on h1 "Scellage automatique ultra-rapide" at bounding box center [289, 95] width 133 height 11
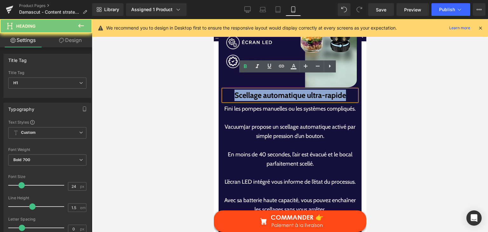
paste div
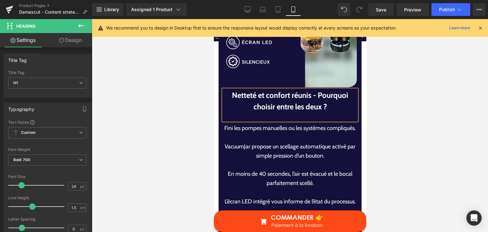
click at [277, 152] on div "Fini les pompes manuelles ou les systèmes compliqués. VacuumJar propose un scel…" at bounding box center [289, 197] width 133 height 146
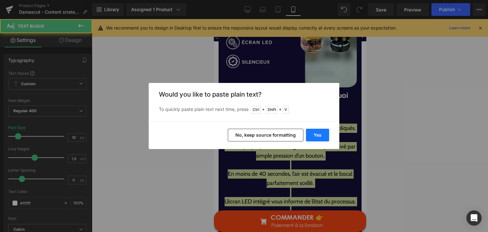
click at [314, 131] on button "Yes" at bounding box center [317, 135] width 23 height 13
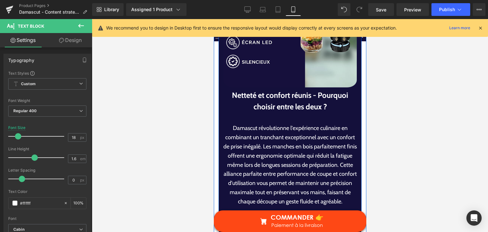
click at [285, 112] on div at bounding box center [289, 116] width 133 height 8
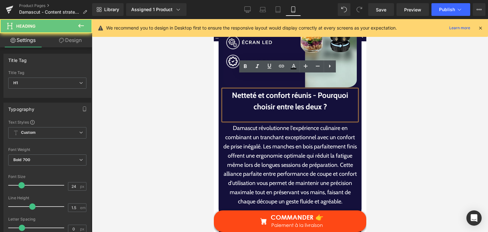
click at [285, 112] on div at bounding box center [289, 116] width 133 height 8
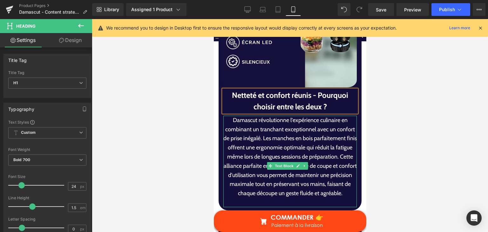
click at [290, 127] on p "Damascut révolutionne l'expérience culinaire en combinant un tranchant exceptio…" at bounding box center [289, 157] width 133 height 82
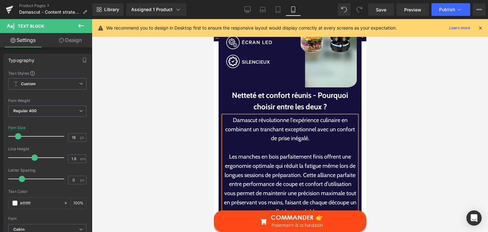
click at [312, 162] on p "Les manches en bois parfaitement finis offrent une ergonomie optimale qui rédui…" at bounding box center [289, 184] width 133 height 64
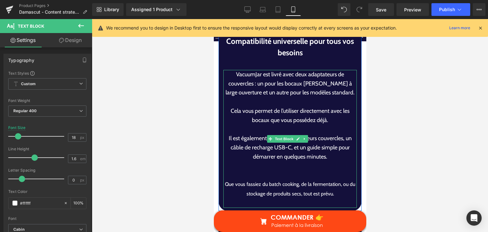
scroll to position [2497, 0]
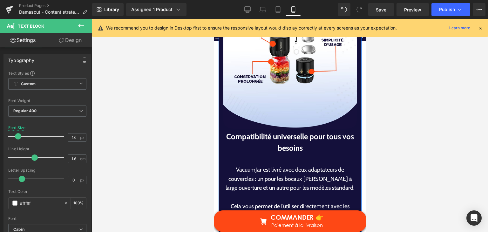
click at [276, 137] on div "Compatibilité universelle pour tous vos besoins Heading" at bounding box center [289, 146] width 133 height 31
click at [276, 137] on h1 "Compatibilité universelle pour tous vos besoins" at bounding box center [289, 142] width 133 height 23
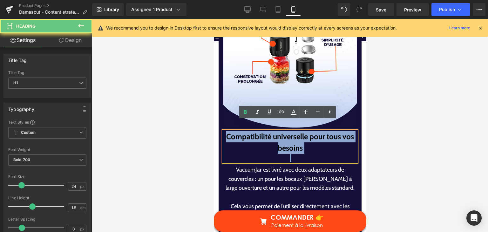
click at [276, 137] on h1 "Compatibilité universelle pour tous vos besoins" at bounding box center [289, 142] width 133 height 23
paste div
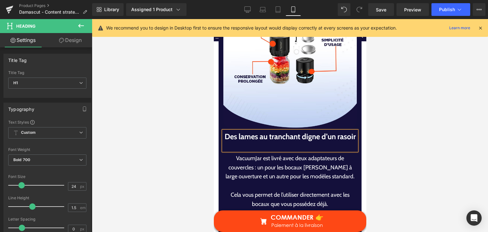
click at [256, 165] on p "VacuumJar est livré avec deux adaptateurs de couvercles : un pour les bocaux Ma…" at bounding box center [289, 167] width 133 height 27
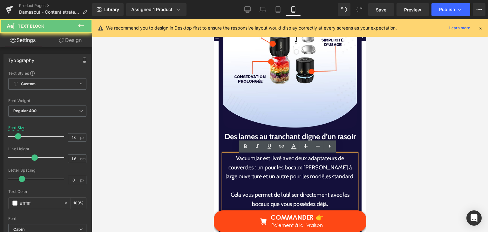
click at [256, 166] on p "VacuumJar est livré avec deux adaptateurs de couvercles : un pour les bocaux Ma…" at bounding box center [289, 167] width 133 height 27
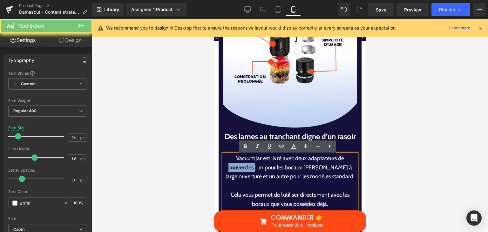
click at [256, 166] on p "VacuumJar est livré avec deux adaptateurs de couvercles : un pour les bocaux Ma…" at bounding box center [289, 167] width 133 height 27
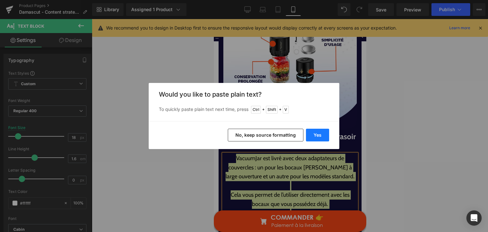
click at [309, 136] on button "Yes" at bounding box center [317, 135] width 23 height 13
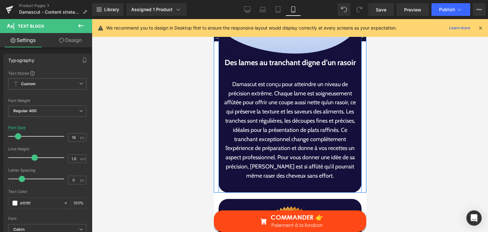
scroll to position [2561, 0]
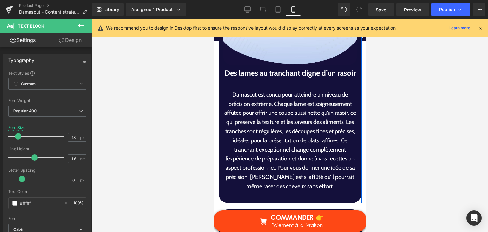
click at [311, 84] on div at bounding box center [289, 83] width 133 height 8
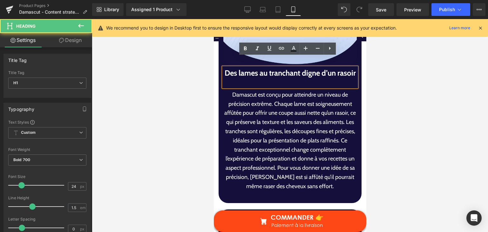
click at [311, 84] on div at bounding box center [289, 83] width 133 height 8
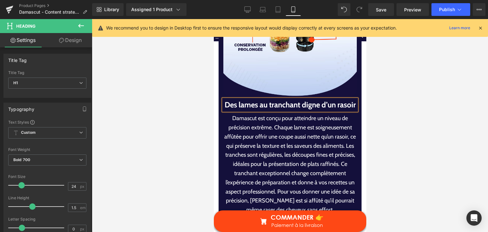
click at [322, 145] on p "Damascut est conçu pour atteindre un niveau de précision extrême. Chaque lame e…" at bounding box center [289, 164] width 133 height 101
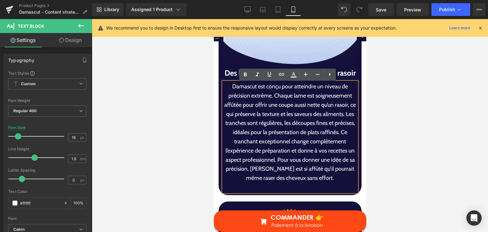
click at [266, 99] on p "Damascut est conçu pour atteindre un niveau de précision extrême. Chaque lame e…" at bounding box center [289, 132] width 133 height 101
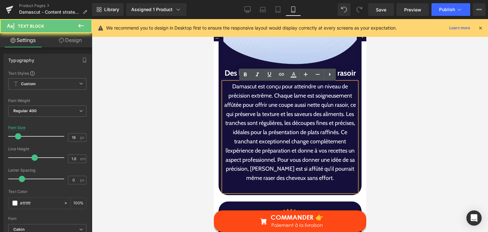
click at [270, 102] on p "Damascut est conçu pour atteindre un niveau de précision extrême. Chaque lame e…" at bounding box center [289, 132] width 133 height 101
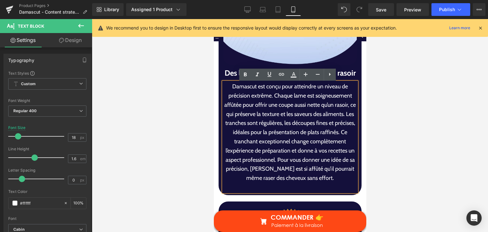
click at [270, 96] on p "Damascut est conçu pour atteindre un niveau de précision extrême. Chaque lame e…" at bounding box center [289, 132] width 133 height 101
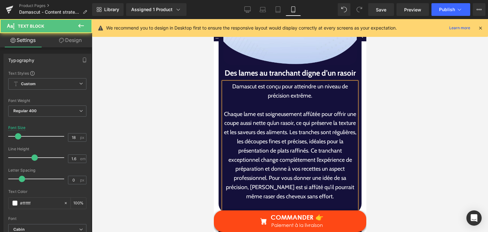
click at [305, 137] on p "Chaque lame est soigneusement affûtée pour offrir une coupe aussi nette qu’un r…" at bounding box center [289, 155] width 133 height 91
click at [306, 136] on p "Chaque lame est soigneusement affûtée pour offrir une coupe aussi nette qu’un r…" at bounding box center [289, 155] width 133 height 91
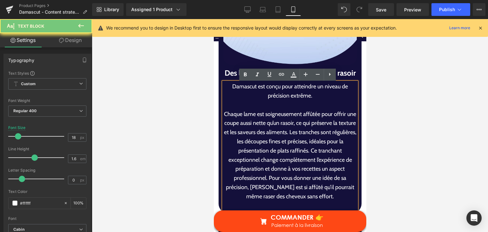
click at [307, 135] on p "Chaque lame est soigneusement affûtée pour offrir une coupe aussi nette qu’un r…" at bounding box center [289, 155] width 133 height 91
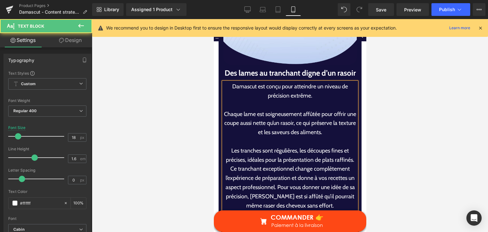
click at [255, 174] on p "Les tranches sont régulières, les découpes fines et précises, idéales pour la p…" at bounding box center [289, 178] width 133 height 64
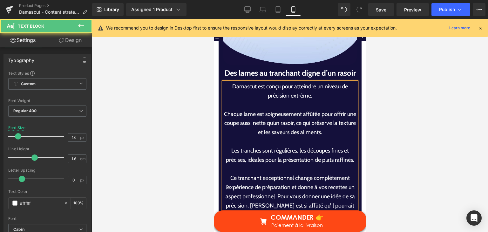
scroll to position [2624, 0]
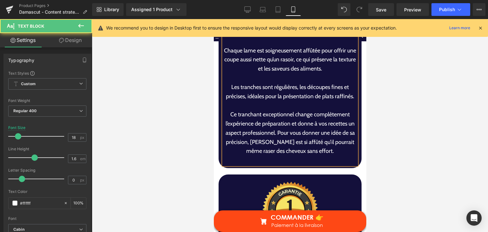
click at [282, 147] on p "Ce tranchant exceptionnel change complètement l’expérience de préparation et do…" at bounding box center [289, 133] width 133 height 46
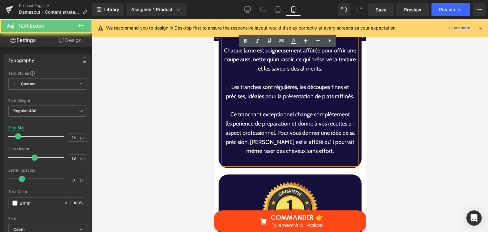
click at [283, 146] on p "Ce tranchant exceptionnel change complètement l’expérience de préparation et do…" at bounding box center [289, 133] width 133 height 46
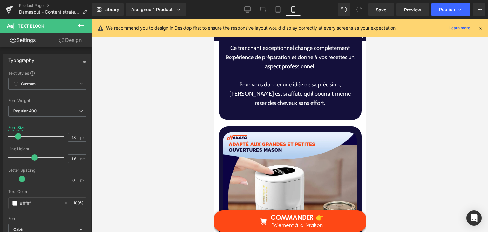
scroll to position [1735, 0]
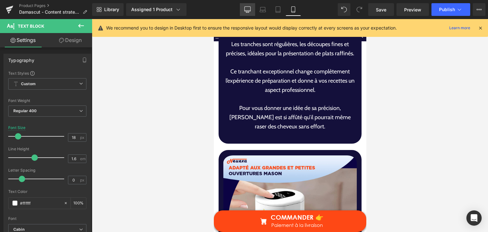
click at [244, 10] on icon at bounding box center [247, 9] width 6 height 6
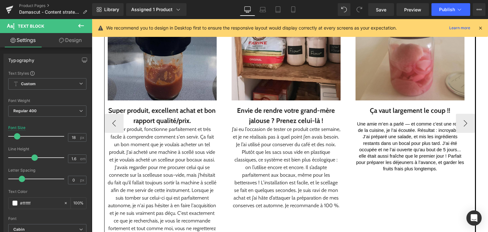
scroll to position [794, 0]
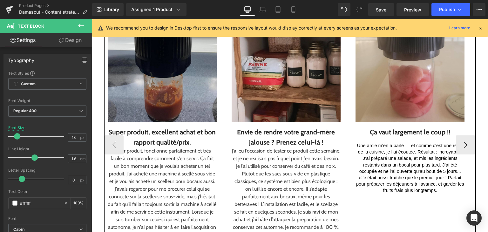
click at [113, 144] on div "Super produit, excellent achat et bon rapport qualité/prix. Text Block" at bounding box center [162, 134] width 109 height 25
drag, startPoint x: 113, startPoint y: 144, endPoint x: 131, endPoint y: 137, distance: 19.6
click at [114, 143] on div "Super produit, excellent achat et bon rapport qualité/prix." at bounding box center [162, 137] width 109 height 20
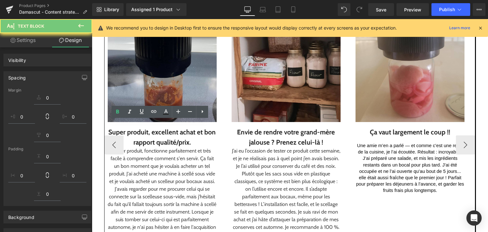
click at [132, 137] on div "Super produit, excellent achat et bon rapport qualité/prix." at bounding box center [162, 137] width 109 height 20
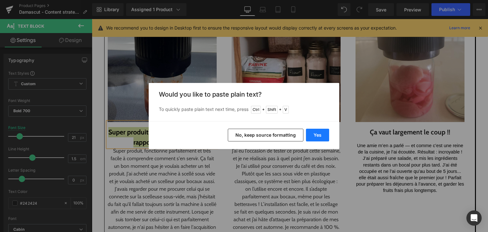
click at [310, 132] on button "Yes" at bounding box center [317, 135] width 23 height 13
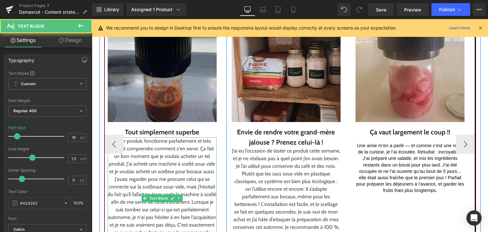
click at [177, 163] on div "Super produit, fonctionne parfaitement et très facile à comprendre comment s'en…" at bounding box center [162, 194] width 109 height 114
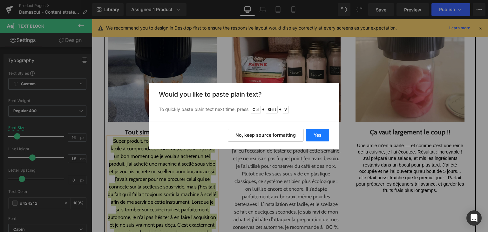
click at [312, 134] on button "Yes" at bounding box center [317, 135] width 23 height 13
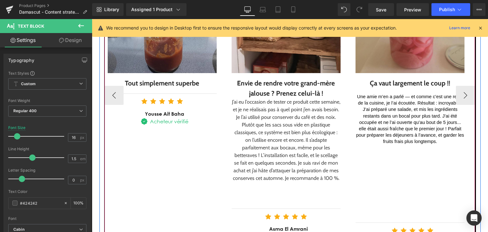
scroll to position [857, 0]
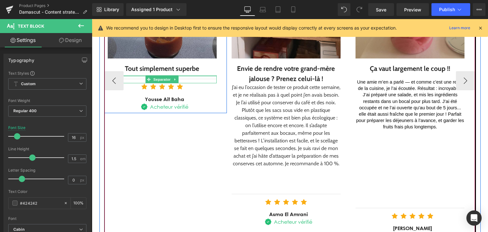
click at [182, 75] on div at bounding box center [162, 76] width 109 height 2
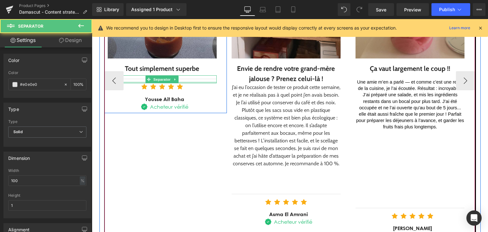
click at [188, 79] on div at bounding box center [162, 79] width 109 height 8
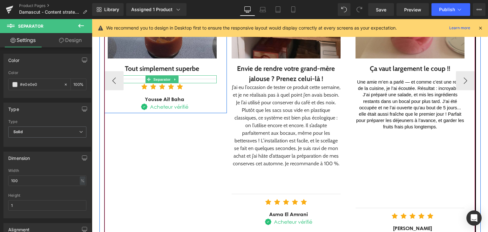
click at [186, 77] on div at bounding box center [162, 79] width 109 height 8
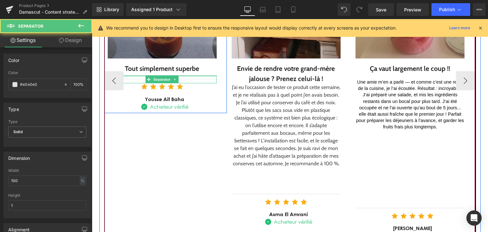
click at [184, 75] on div at bounding box center [162, 76] width 109 height 2
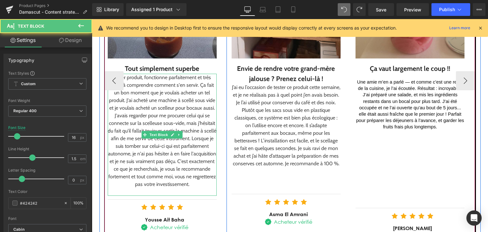
click at [171, 99] on div "Super produit, fonctionne parfaitement et très facile à comprendre comment s'en…" at bounding box center [162, 131] width 109 height 114
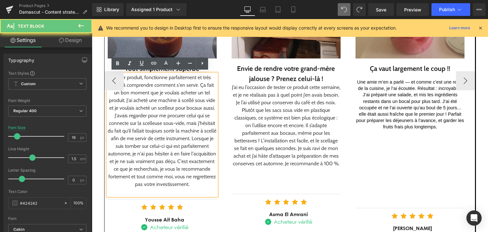
click at [179, 99] on div "Super produit, fonctionne parfaitement et très facile à comprendre comment s'en…" at bounding box center [162, 131] width 109 height 114
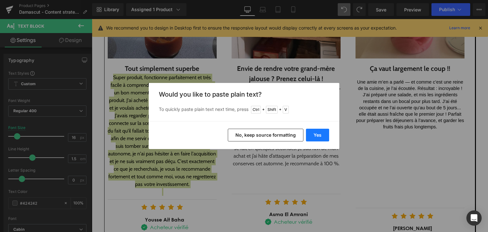
click at [311, 129] on button "Yes" at bounding box center [317, 135] width 23 height 13
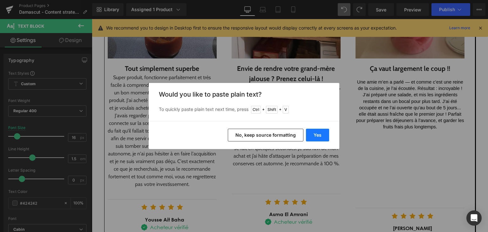
click at [315, 137] on button "Yes" at bounding box center [317, 135] width 23 height 13
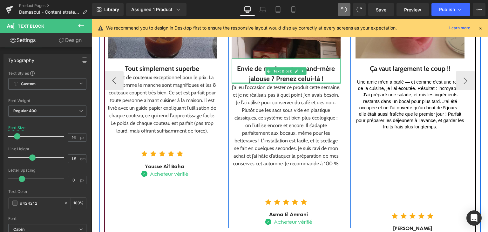
drag, startPoint x: 254, startPoint y: 80, endPoint x: 248, endPoint y: 75, distance: 7.6
click at [253, 80] on div "Envie de rendre votre grand-mère jalouse ? Prenez celui-là ! Text Block" at bounding box center [285, 70] width 109 height 25
click at [248, 75] on div "Envie de rendre votre grand-mère jalouse ? Prenez celui-là !" at bounding box center [285, 74] width 109 height 20
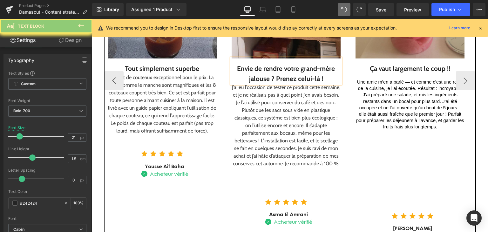
click at [248, 75] on div "Envie de rendre votre grand-mère jalouse ? Prenez celui-là !" at bounding box center [285, 74] width 109 height 20
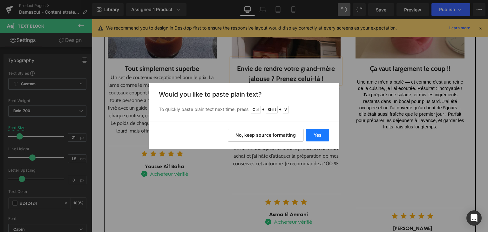
drag, startPoint x: 307, startPoint y: 135, endPoint x: 210, endPoint y: 108, distance: 100.9
click at [307, 135] on button "Yes" at bounding box center [317, 135] width 23 height 13
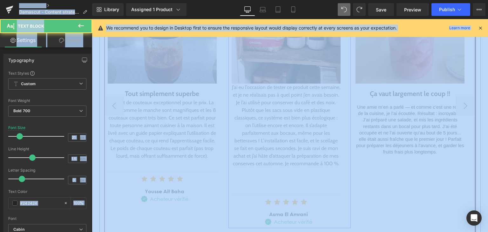
scroll to position [882, 0]
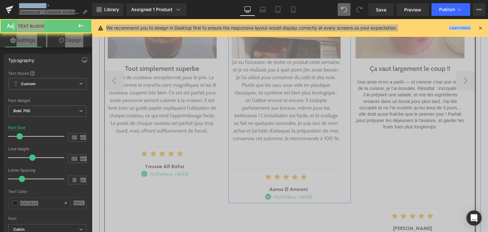
click at [355, 63] on div "Ça vaut largement le coup !! Text Block" at bounding box center [409, 65] width 109 height 15
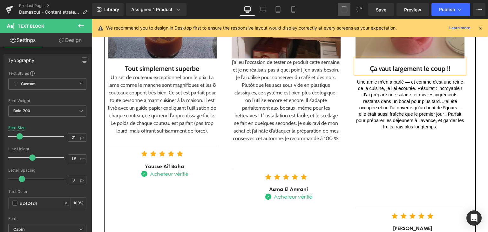
scroll to position [857, 0]
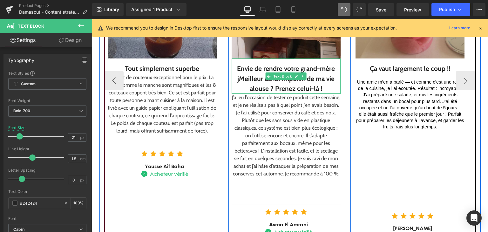
click at [317, 87] on div "alouse ? Prenez celui-là !" at bounding box center [285, 89] width 109 height 10
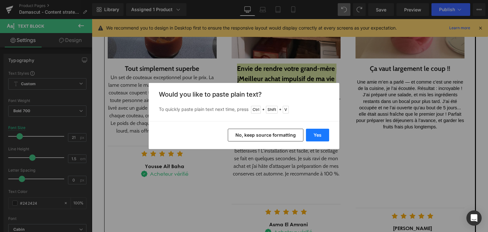
drag, startPoint x: 315, startPoint y: 132, endPoint x: 219, endPoint y: 105, distance: 99.3
click at [315, 132] on button "Yes" at bounding box center [317, 135] width 23 height 13
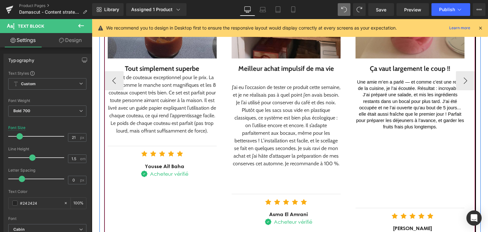
click at [265, 107] on div "J’ai eu l’occasion de tester ce produit cette semaine, et je ne réalisais pas à…" at bounding box center [285, 126] width 109 height 84
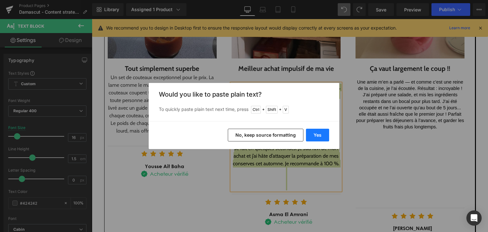
click at [311, 140] on button "Yes" at bounding box center [317, 135] width 23 height 13
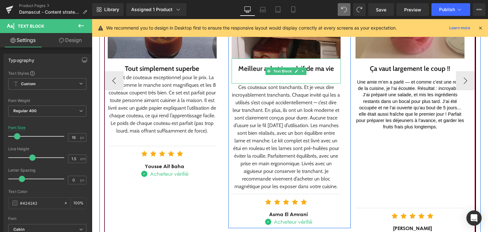
click at [269, 77] on div at bounding box center [285, 79] width 109 height 10
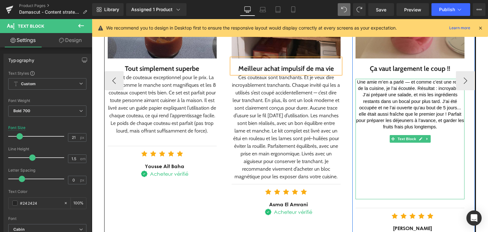
click at [377, 64] on div "Ça vaut largement le coup !!" at bounding box center [409, 69] width 109 height 10
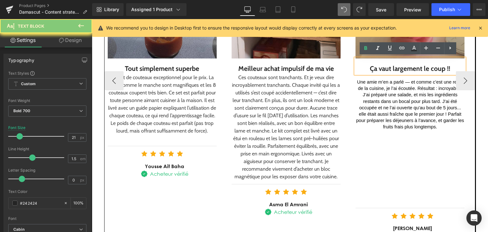
click at [376, 64] on div "Ça vaut largement le coup !!" at bounding box center [409, 69] width 109 height 10
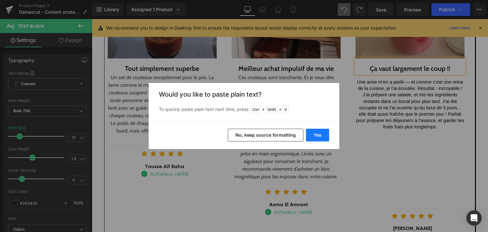
click at [321, 134] on button "Yes" at bounding box center [317, 135] width 23 height 13
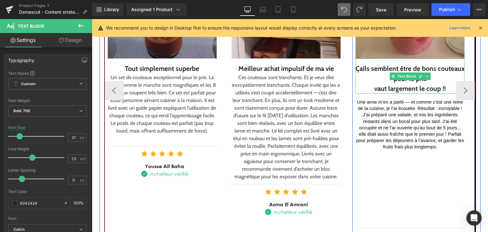
click at [382, 78] on div "ÇaIls semblent être de bons couteaux pour le prix" at bounding box center [409, 74] width 109 height 20
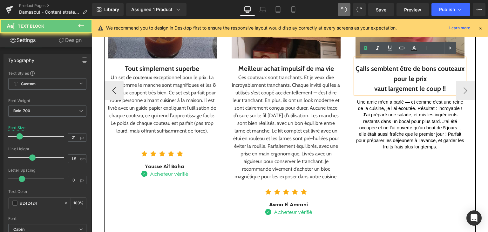
drag, startPoint x: 382, startPoint y: 78, endPoint x: 385, endPoint y: 80, distance: 4.0
click at [385, 79] on div "ÇaIls semblent être de bons couteaux pour le prix" at bounding box center [409, 74] width 109 height 20
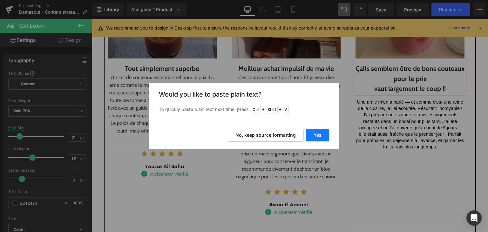
click at [315, 131] on button "Yes" at bounding box center [317, 135] width 23 height 13
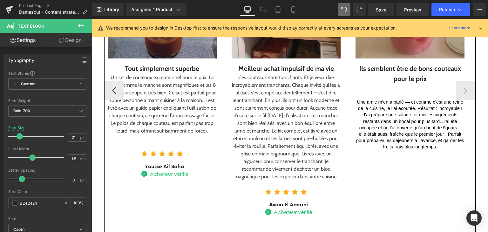
click at [386, 125] on font "Une amie m’en a parlé — et comme c’est une reine de la cuisine, je l’ai écoutée…" at bounding box center [410, 124] width 109 height 50
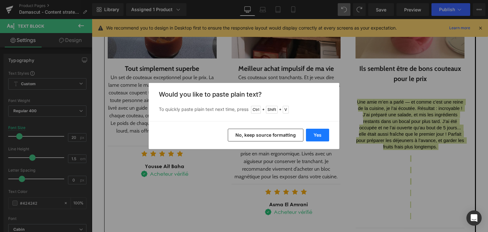
click at [322, 134] on button "Yes" at bounding box center [317, 135] width 23 height 13
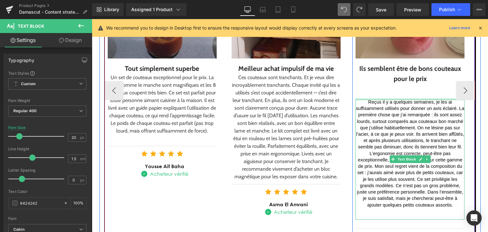
click at [404, 91] on div "Ils semblent être de bons couteaux pour le prix Text Block" at bounding box center [409, 75] width 109 height 35
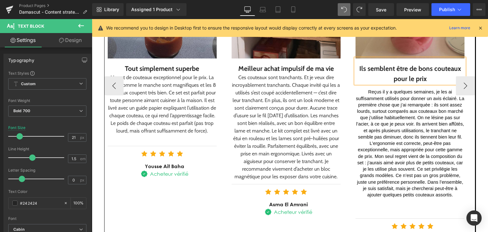
click at [338, 69] on div "Image Meilleur achat impulsif de ma vie Text Block Ces couteaux sont tranchants…" at bounding box center [289, 68] width 122 height 299
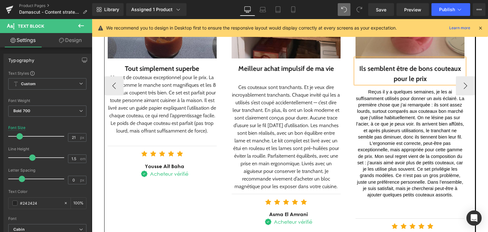
click at [203, 64] on div "Tout simplement superbe" at bounding box center [162, 69] width 109 height 10
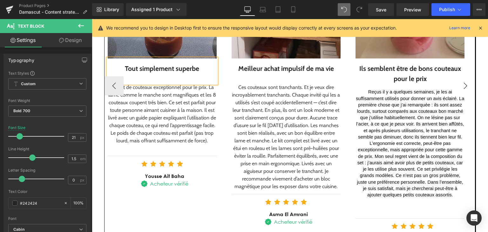
click at [468, 87] on button "›" at bounding box center [465, 85] width 19 height 19
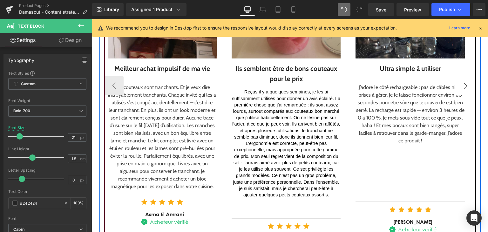
click at [472, 89] on div "Image Tout simplement superbe Text Block Un set de couteaux exceptionnel pour l…" at bounding box center [289, 92] width 371 height 348
drag, startPoint x: 472, startPoint y: 89, endPoint x: 468, endPoint y: 88, distance: 4.2
click at [471, 89] on div "Image Tout simplement superbe Text Block Un set de couteaux exceptionnel pour l…" at bounding box center [289, 92] width 371 height 348
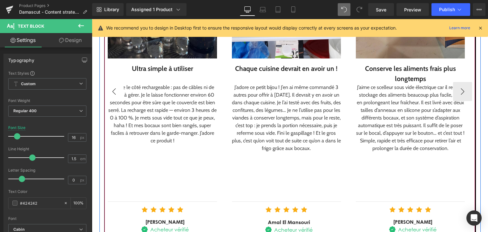
click at [110, 85] on button "‹" at bounding box center [113, 91] width 19 height 19
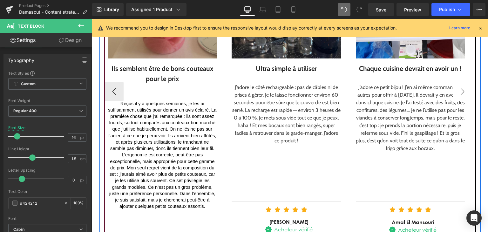
click at [453, 91] on button "›" at bounding box center [462, 91] width 19 height 19
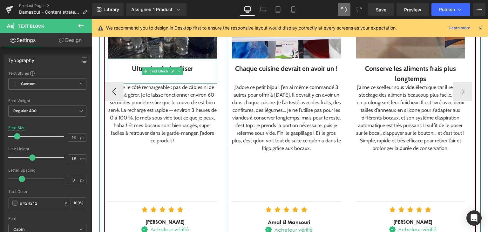
click at [131, 65] on div "Ultra simple à utiliser" at bounding box center [162, 69] width 109 height 10
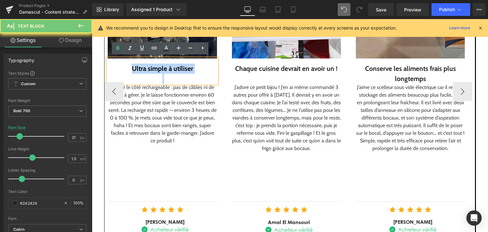
click at [131, 65] on div "Ultra simple à utiliser" at bounding box center [162, 69] width 109 height 10
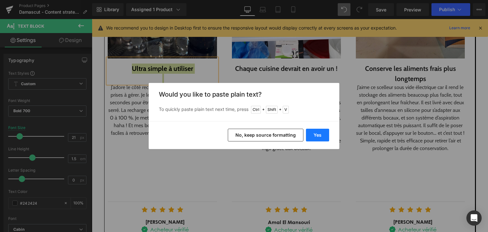
drag, startPoint x: 105, startPoint y: 77, endPoint x: 309, endPoint y: 132, distance: 210.7
click at [309, 132] on button "Yes" at bounding box center [317, 135] width 23 height 13
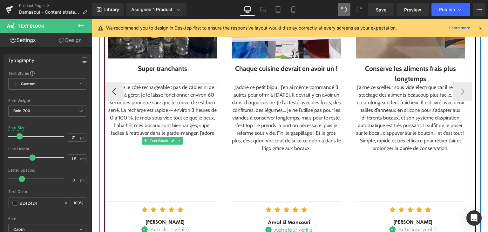
click at [157, 111] on div "J’adore le côté rechargeable : pas de câbles ni de prises à gérer. Je le laisse…" at bounding box center [162, 114] width 109 height 61
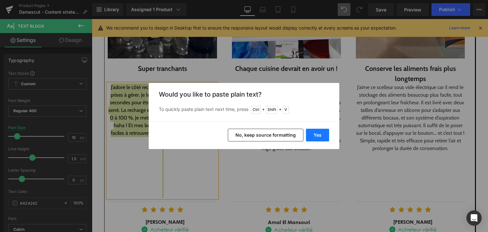
click at [321, 132] on button "Yes" at bounding box center [317, 135] width 23 height 13
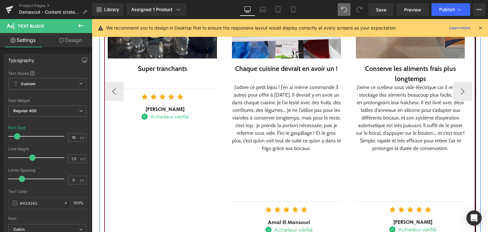
click at [179, 86] on div at bounding box center [162, 89] width 109 height 8
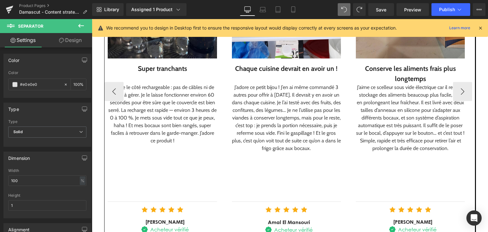
click at [174, 99] on div "J’adore le côté rechargeable : pas de câbles ni de prises à gérer. Je le laisse…" at bounding box center [162, 114] width 109 height 61
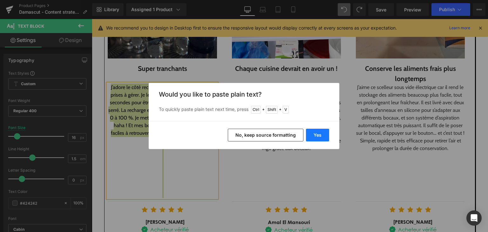
click at [311, 138] on button "Yes" at bounding box center [317, 135] width 23 height 13
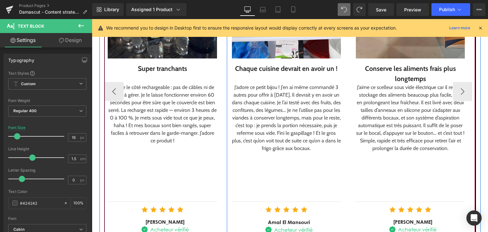
click at [161, 120] on div "J’adore le côté rechargeable : pas de câbles ni de prises à gérer. Je le laisse…" at bounding box center [162, 114] width 109 height 61
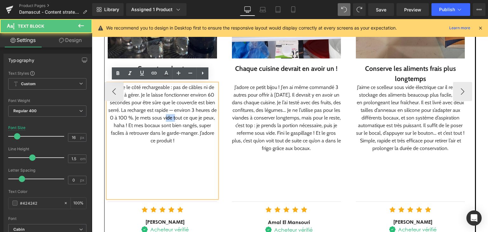
click at [161, 120] on div "J’adore le côté rechargeable : pas de câbles ni de prises à gérer. Je le laisse…" at bounding box center [162, 114] width 109 height 61
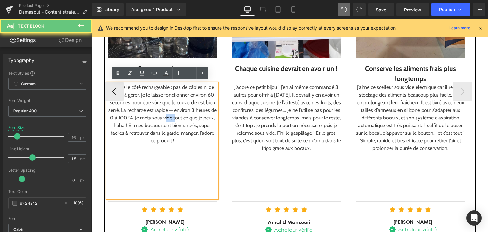
click at [161, 120] on div "J’adore le côté rechargeable : pas de câbles ni de prises à gérer. Je le laisse…" at bounding box center [162, 114] width 109 height 61
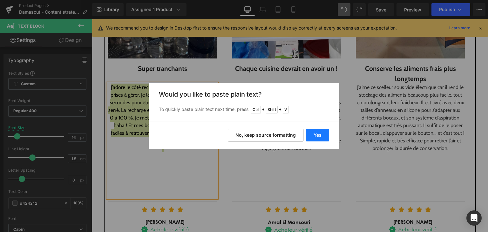
drag, startPoint x: 324, startPoint y: 133, endPoint x: 222, endPoint y: 119, distance: 103.0
click at [324, 133] on button "Yes" at bounding box center [317, 135] width 23 height 13
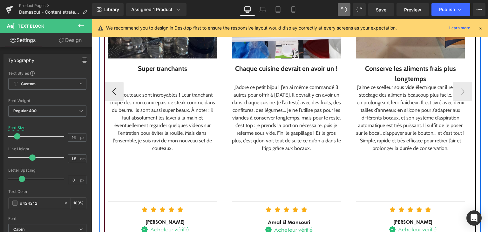
click at [198, 84] on div at bounding box center [162, 88] width 109 height 8
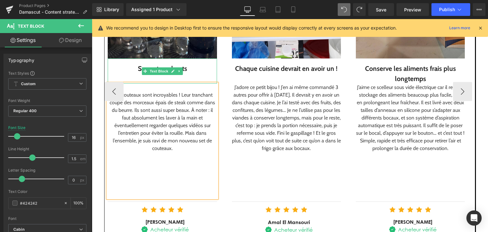
click at [190, 75] on div at bounding box center [162, 79] width 109 height 10
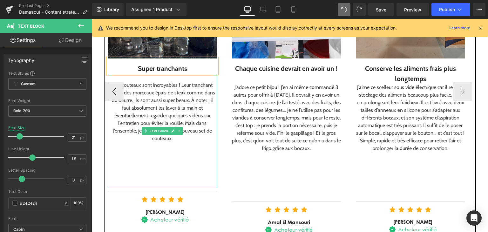
click at [211, 77] on div at bounding box center [162, 78] width 109 height 8
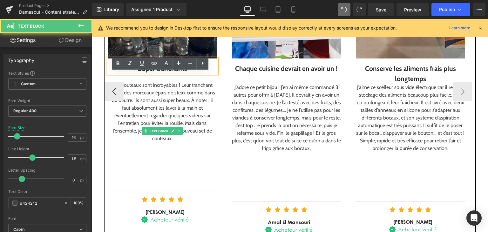
click at [246, 84] on div "J’adore ce petit bijou ! J’en ai même commandé 3 autres pour offrir à Noël. Il …" at bounding box center [286, 141] width 109 height 114
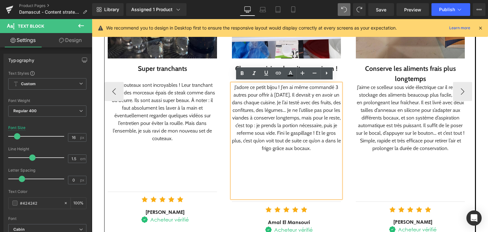
click at [232, 66] on div "Chaque cuisine devrait en avoir un !" at bounding box center [286, 69] width 109 height 10
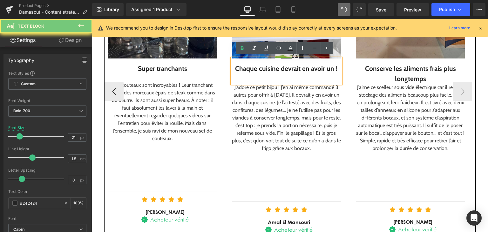
click at [232, 66] on div "Chaque cuisine devrait en avoir un !" at bounding box center [286, 69] width 109 height 10
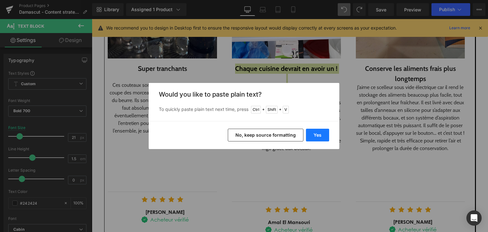
click at [314, 134] on button "Yes" at bounding box center [317, 135] width 23 height 13
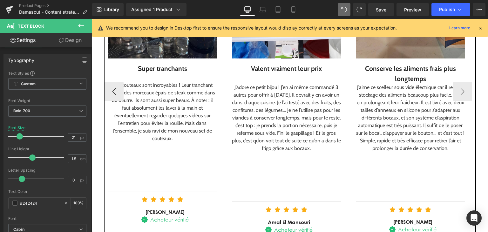
click at [242, 100] on div "Image Valent vraiment leur prix Text Block J’adore ce petit bijou ! J’en ai mê…" at bounding box center [290, 77] width 122 height 317
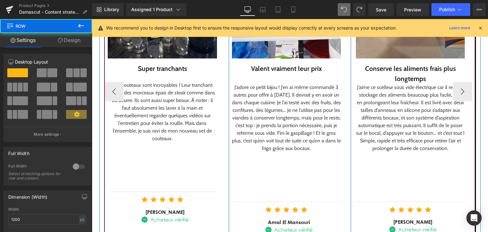
click at [264, 112] on div "J’adore ce petit bijou ! J’en ai même commandé 3 autres pour offrir à Noël. Il …" at bounding box center [286, 118] width 109 height 69
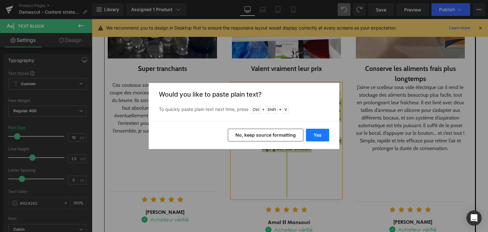
drag, startPoint x: 316, startPoint y: 132, endPoint x: 209, endPoint y: 103, distance: 110.5
click at [316, 132] on button "Yes" at bounding box center [317, 135] width 23 height 13
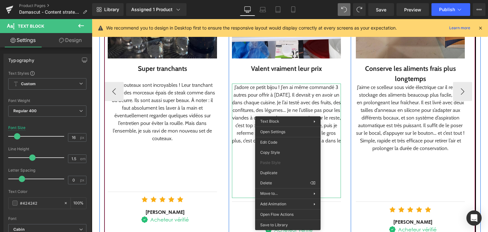
click at [285, 111] on div "J’adore ce petit bijou ! J’en ai même commandé 3 autres pour offrir à Noël. Il …" at bounding box center [286, 118] width 109 height 69
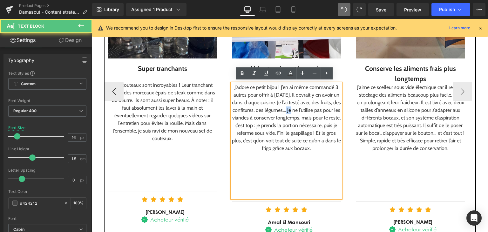
click at [285, 111] on div "J’adore ce petit bijou ! J’en ai même commandé 3 autres pour offrir à Noël. Il …" at bounding box center [286, 118] width 109 height 69
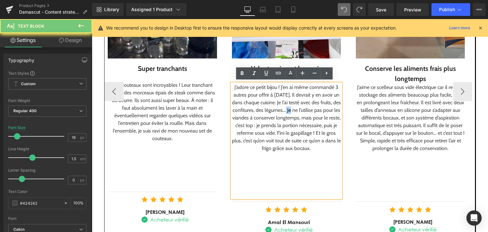
click at [285, 111] on div "J’adore ce petit bijou ! J’en ai même commandé 3 autres pour offrir à Noël. Il …" at bounding box center [286, 118] width 109 height 69
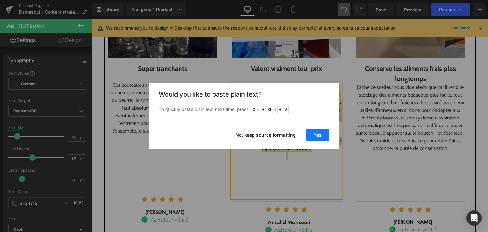
click at [326, 132] on button "Yes" at bounding box center [317, 135] width 23 height 13
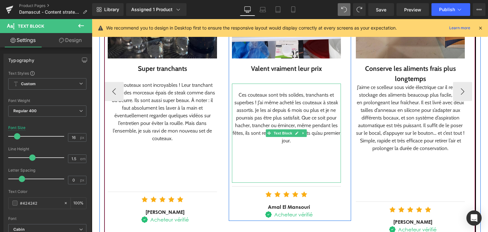
click at [289, 79] on div at bounding box center [286, 79] width 109 height 10
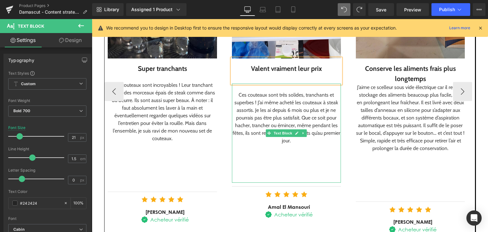
click at [259, 89] on div at bounding box center [286, 88] width 109 height 8
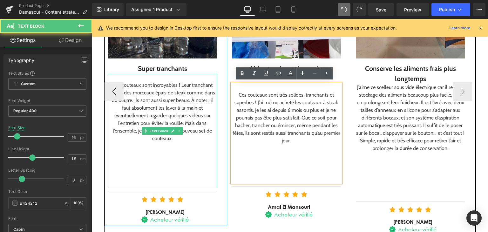
click at [183, 81] on div "Ces couteaux sont incroyables ! Leur tranchant coupe des morceaux épais de stea…" at bounding box center [162, 111] width 109 height 61
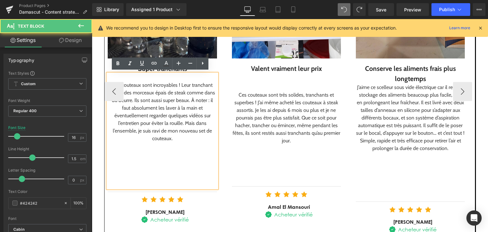
click at [180, 79] on div at bounding box center [162, 78] width 109 height 8
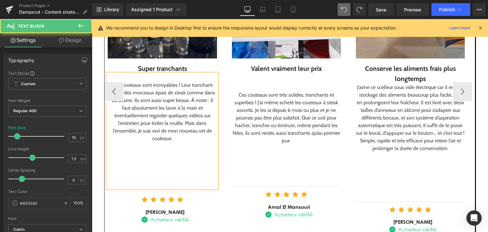
drag, startPoint x: 161, startPoint y: 75, endPoint x: 182, endPoint y: 78, distance: 21.6
click at [182, 78] on div at bounding box center [162, 78] width 109 height 8
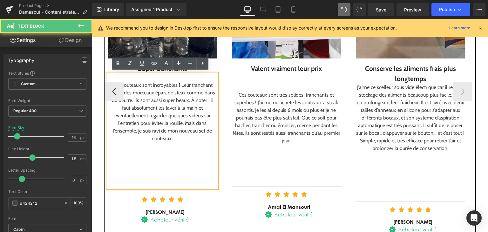
click at [184, 162] on div at bounding box center [162, 161] width 109 height 8
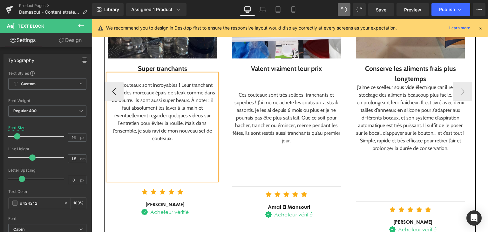
click at [253, 158] on div at bounding box center [286, 156] width 109 height 8
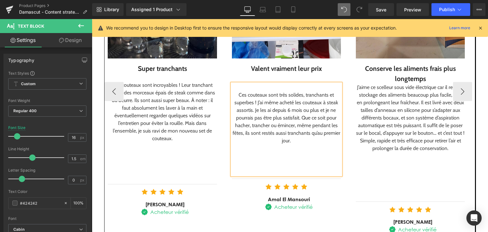
click at [370, 179] on div at bounding box center [410, 179] width 109 height 8
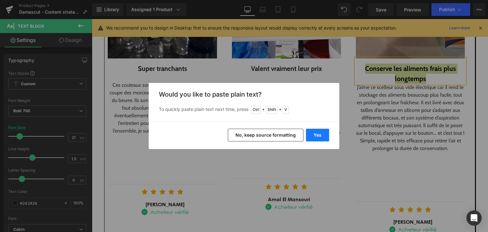
click at [308, 139] on button "Yes" at bounding box center [317, 135] width 23 height 13
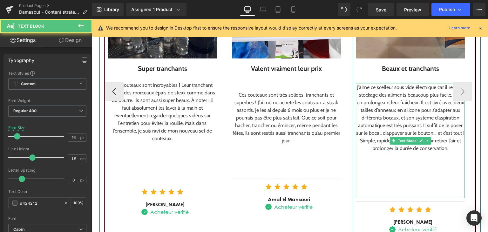
click at [384, 107] on div "J’aime ce scelleur sous vide électrique car il rend le stockage des aliments be…" at bounding box center [410, 118] width 109 height 69
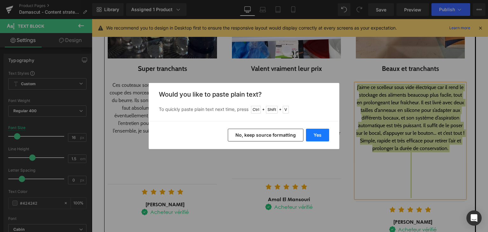
click at [316, 136] on button "Yes" at bounding box center [317, 135] width 23 height 13
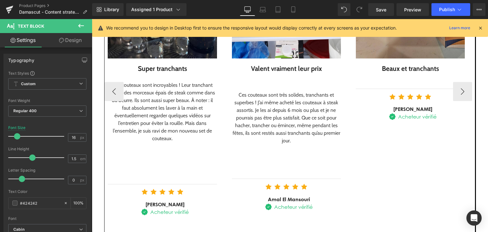
click at [380, 79] on div at bounding box center [410, 79] width 109 height 10
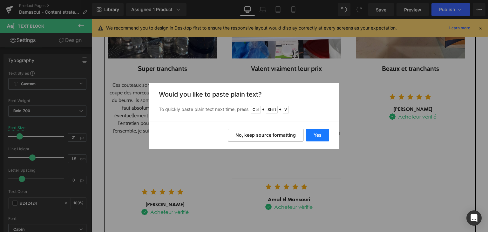
click at [308, 133] on button "Yes" at bounding box center [317, 135] width 23 height 13
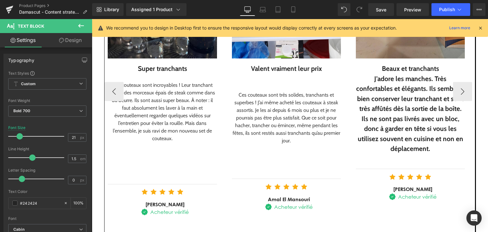
click at [391, 111] on icon at bounding box center [392, 110] width 3 height 3
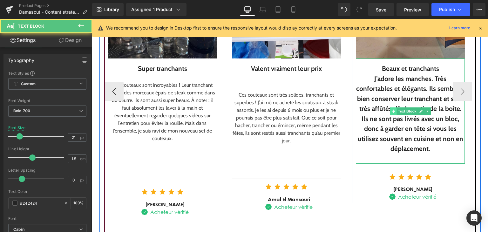
click at [391, 110] on icon at bounding box center [392, 110] width 3 height 3
click at [387, 104] on div "J’adore les manches. Très confortables et élégants. Ils semblent bien conserver…" at bounding box center [410, 114] width 109 height 80
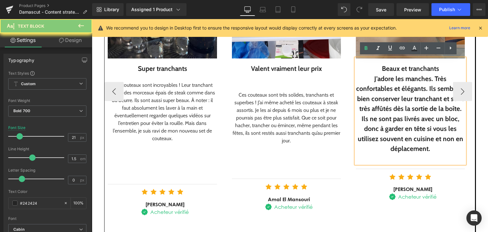
click at [387, 102] on div "J’adore les manches. Très confortables et élégants. Ils semblent bien conserver…" at bounding box center [410, 114] width 109 height 80
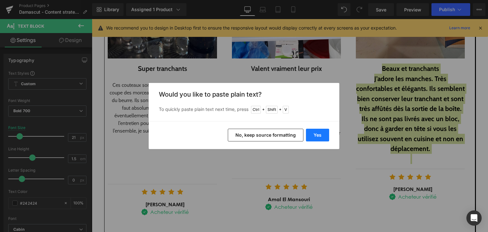
click at [321, 129] on div "Yes No, keep source formatting" at bounding box center [244, 135] width 191 height 28
click at [321, 132] on button "Yes" at bounding box center [317, 135] width 23 height 13
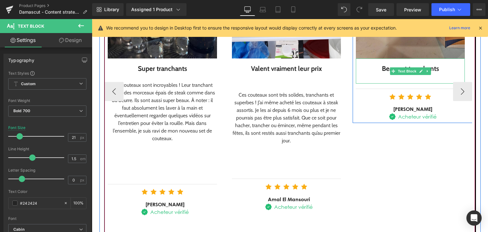
click at [409, 80] on div at bounding box center [410, 79] width 109 height 10
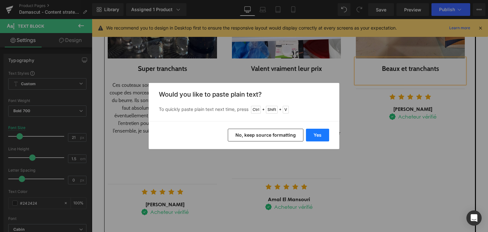
click at [316, 136] on button "Yes" at bounding box center [317, 135] width 23 height 13
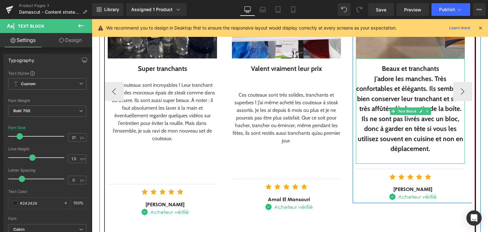
click at [414, 90] on div "J’adore les manches. Très confortables et élégants. Ils semblent bien conserver…" at bounding box center [410, 114] width 109 height 80
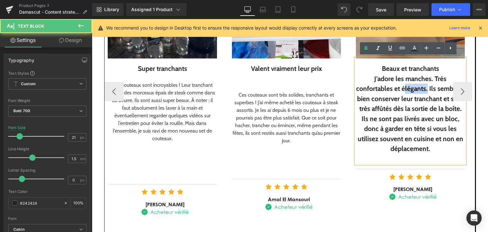
click at [414, 90] on div "J’adore les manches. Très confortables et élégants. Ils semblent bien conserver…" at bounding box center [410, 114] width 109 height 80
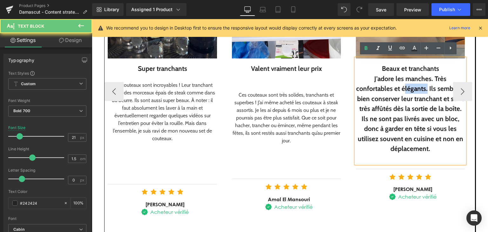
click at [414, 90] on div "J’adore les manches. Très confortables et élégants. Ils semblent bien conserver…" at bounding box center [410, 114] width 109 height 80
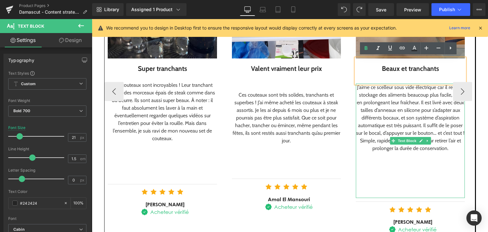
drag, startPoint x: 396, startPoint y: 122, endPoint x: 411, endPoint y: 123, distance: 15.3
click at [411, 123] on div "J’aime ce scelleur sous vide électrique car il rend le stockage des aliments be…" at bounding box center [410, 118] width 109 height 69
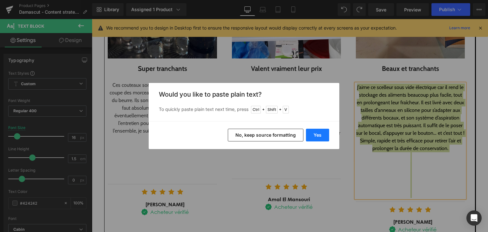
drag, startPoint x: 328, startPoint y: 134, endPoint x: 237, endPoint y: 115, distance: 93.7
click at [328, 134] on button "Yes" at bounding box center [317, 135] width 23 height 13
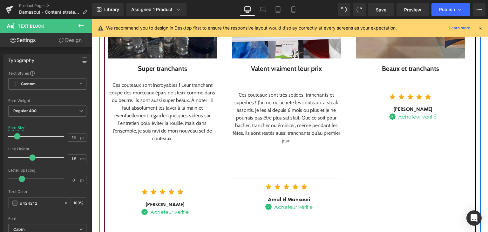
click at [381, 81] on div "Beaux et tranchants Text Block" at bounding box center [410, 70] width 109 height 25
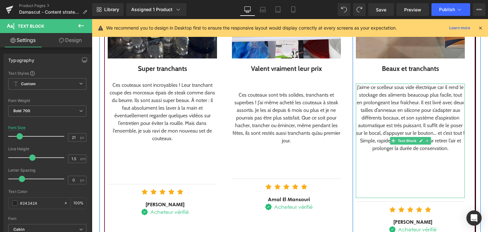
click at [392, 110] on div "J’aime ce scelleur sous vide électrique car il rend le stockage des aliments be…" at bounding box center [410, 118] width 109 height 69
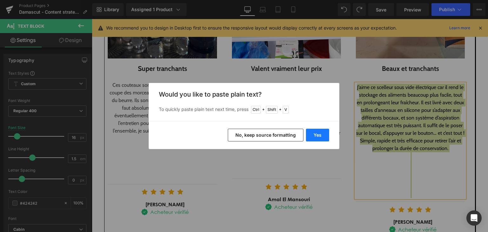
click at [324, 136] on button "Yes" at bounding box center [317, 135] width 23 height 13
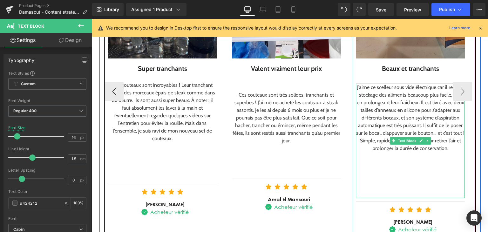
click at [393, 115] on div "J’aime ce scelleur sous vide électrique car il rend le stockage des aliments be…" at bounding box center [410, 118] width 109 height 69
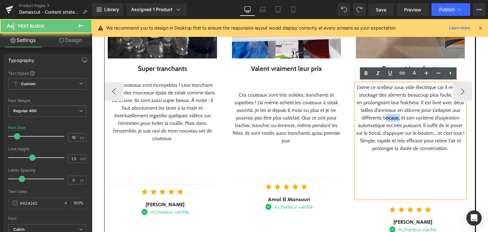
click at [393, 115] on div "J’aime ce scelleur sous vide électrique car il rend le stockage des aliments be…" at bounding box center [410, 118] width 109 height 69
click at [395, 115] on div "J’aime ce scelleur sous vide électrique car il rend le stockage des aliments be…" at bounding box center [410, 118] width 109 height 69
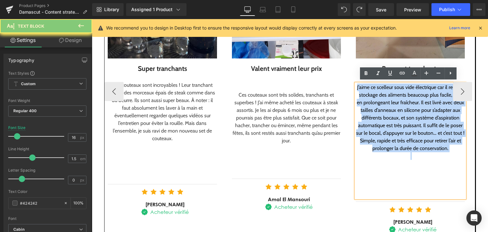
click at [395, 115] on div "J’aime ce scelleur sous vide électrique car il rend le stockage des aliments be…" at bounding box center [410, 118] width 109 height 69
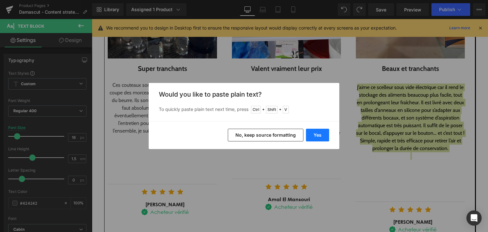
click at [313, 136] on button "Yes" at bounding box center [317, 135] width 23 height 13
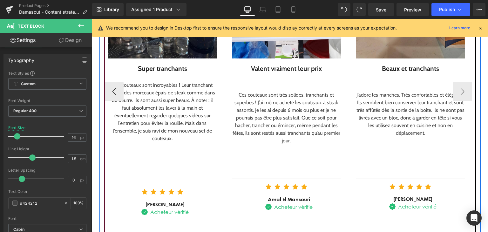
click at [393, 74] on div at bounding box center [410, 79] width 109 height 10
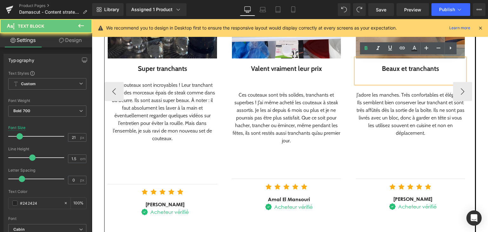
click at [393, 77] on div at bounding box center [410, 79] width 109 height 10
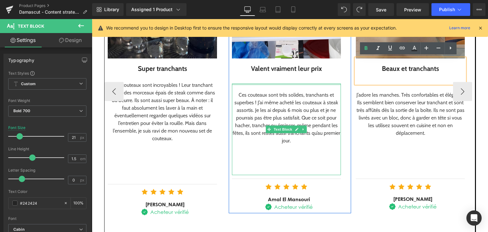
click at [316, 84] on div at bounding box center [286, 85] width 109 height 2
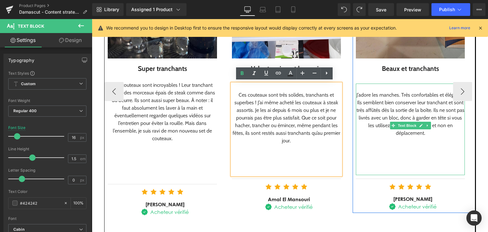
click at [373, 111] on div "J’adore les manches. Très confortables et élégants. Ils semblent bien conserver…" at bounding box center [410, 114] width 109 height 46
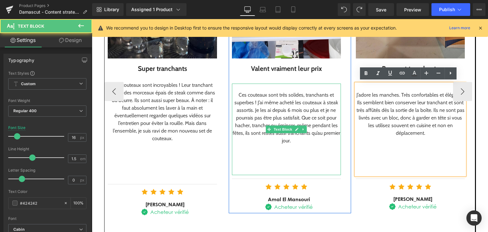
click at [315, 113] on div "Ces couteaux sont très solides, tranchants et superbes ! J’ai même acheté les c…" at bounding box center [286, 117] width 109 height 53
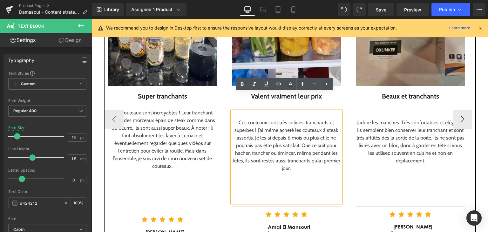
scroll to position [889, 0]
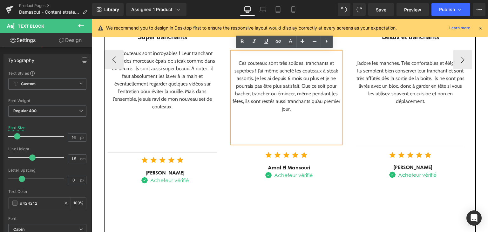
click at [389, 136] on div at bounding box center [410, 140] width 109 height 8
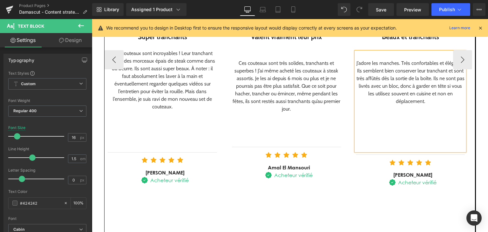
click at [183, 134] on div at bounding box center [162, 137] width 109 height 8
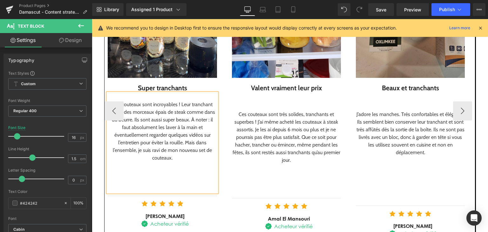
scroll to position [826, 0]
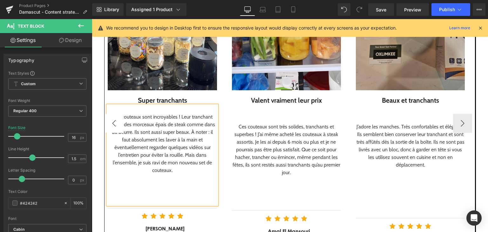
click at [114, 120] on button "‹" at bounding box center [113, 123] width 19 height 19
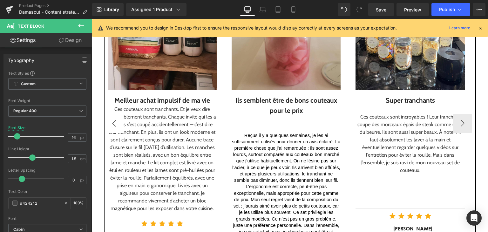
click at [114, 120] on button "‹" at bounding box center [113, 123] width 19 height 19
click at [114, 120] on div "Image Tout simplement superbe Text Block Un set de couteaux exceptionnel pour l…" at bounding box center [353, 123] width 744 height 344
click at [103, 120] on div "Image Tout simplement superbe Text Block Un set de couteaux exceptionnel pour l…" at bounding box center [42, 86] width 122 height 271
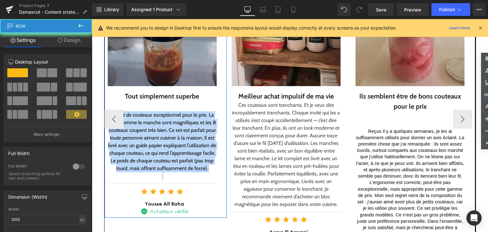
scroll to position [889, 0]
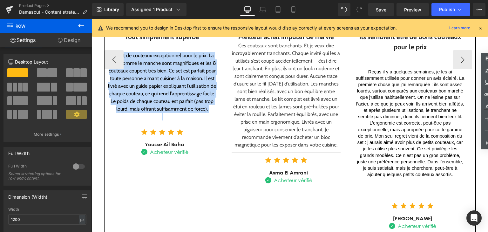
click at [383, 57] on div "Reçus il y a quelques semaines, je les ai suffisamment utilisés pour donner un …" at bounding box center [409, 123] width 109 height 132
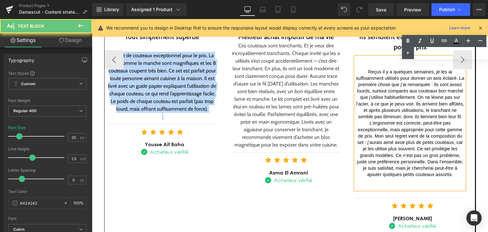
click at [392, 64] on span "Reçus il y a quelques semaines, je les ai suffisamment utilisés pour donner un …" at bounding box center [409, 123] width 109 height 132
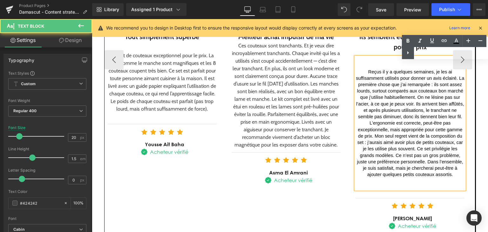
click at [388, 60] on p at bounding box center [409, 60] width 109 height 6
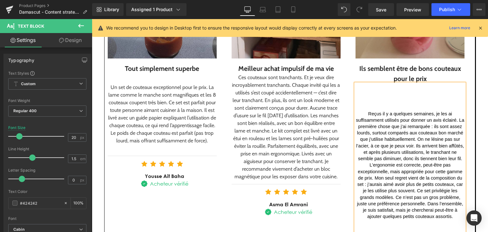
scroll to position [852, 0]
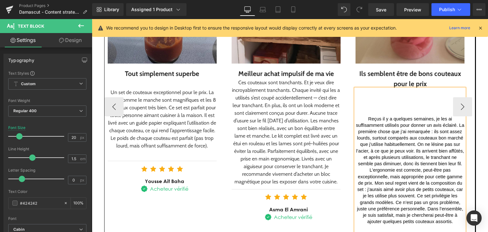
drag, startPoint x: 421, startPoint y: 97, endPoint x: 419, endPoint y: 104, distance: 7.9
click at [420, 97] on div "Reçus il y a quelques semaines, je les ai suffisamment utilisés pour donner un …" at bounding box center [409, 170] width 109 height 163
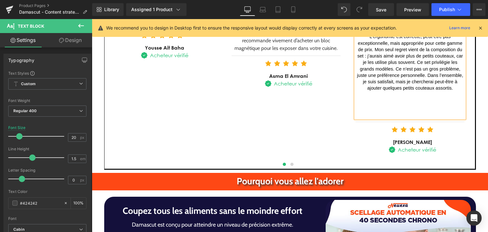
scroll to position [916, 0]
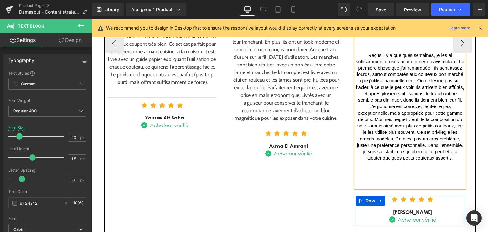
click at [415, 191] on div "Separator" at bounding box center [409, 192] width 109 height 8
click at [415, 179] on div "Reçus il y a quelques semaines, je les ai suffisamment utilisés pour donner un …" at bounding box center [409, 106] width 109 height 163
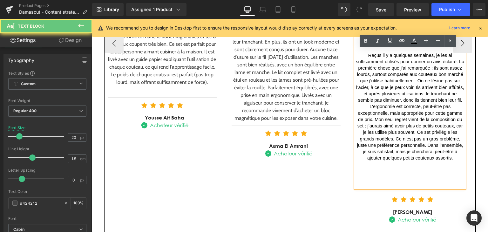
click at [413, 176] on div "Reçus il y a quelques semaines, je les ai suffisamment utilisés pour donner un …" at bounding box center [409, 106] width 109 height 163
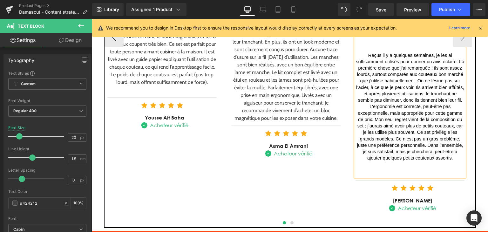
click at [413, 168] on div "Reçus il y a quelques semaines, je les ai suffisamment utilisés pour donner un …" at bounding box center [409, 100] width 109 height 151
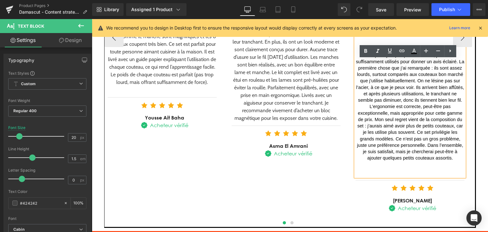
scroll to position [852, 0]
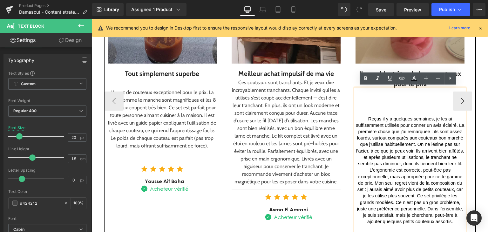
click at [413, 106] on p at bounding box center [409, 107] width 109 height 6
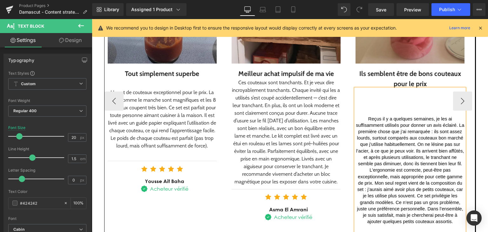
click at [405, 98] on div "Reçus il y a quelques semaines, je les ai suffisamment utilisés pour donner un …" at bounding box center [409, 164] width 109 height 151
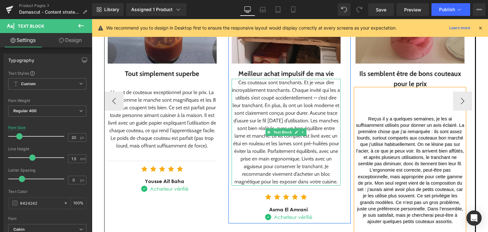
click at [317, 144] on div "Ces couteaux sont tranchants. Et je veux dire incroyablement tranchants. Chaque…" at bounding box center [285, 132] width 109 height 107
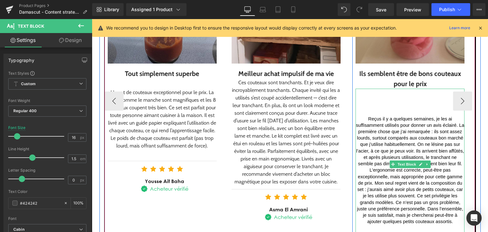
click at [389, 107] on p at bounding box center [409, 107] width 109 height 6
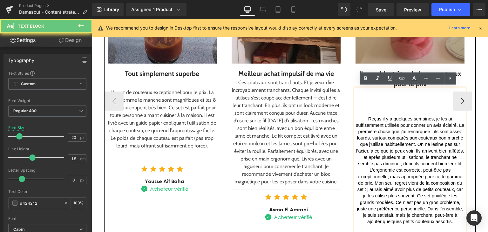
click at [399, 108] on p at bounding box center [409, 107] width 109 height 6
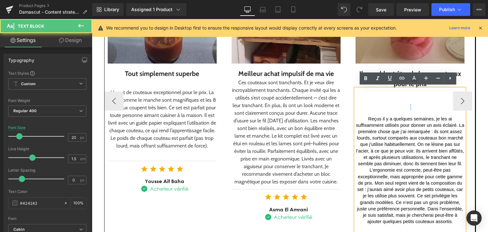
click at [399, 108] on p at bounding box center [409, 107] width 109 height 6
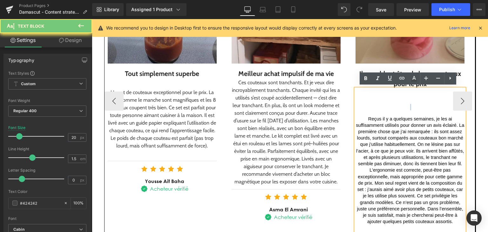
click at [399, 108] on p at bounding box center [409, 107] width 109 height 6
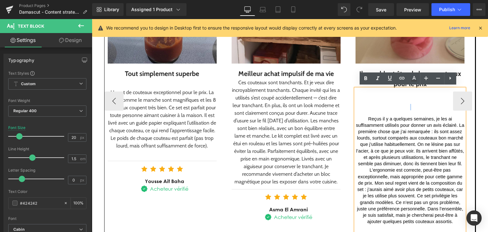
click at [399, 108] on p at bounding box center [409, 107] width 109 height 6
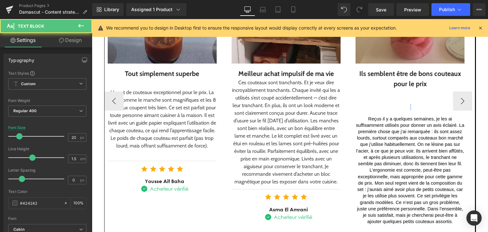
click at [386, 100] on div "Reçus il y a quelques semaines, je les ai suffisamment utilisés pour donner un …" at bounding box center [409, 164] width 109 height 151
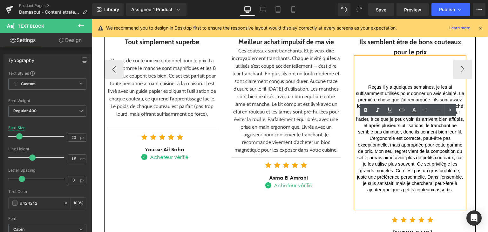
scroll to position [820, 0]
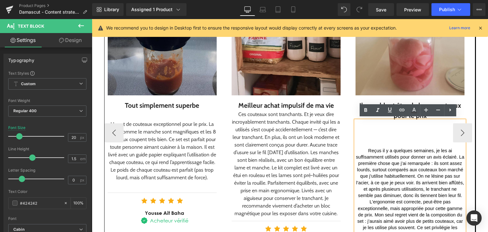
click at [458, 117] on div "Ils semblent être de bons couteaux pour le prix" at bounding box center [409, 110] width 109 height 20
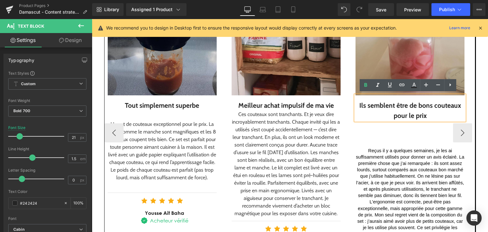
click at [349, 128] on div "Image Tout simplement superbe Text Block Un set de couteaux exceptionnel pour l…" at bounding box center [476, 132] width 744 height 353
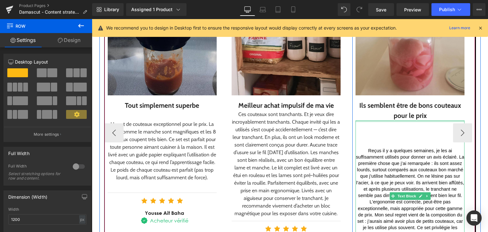
click at [371, 120] on div at bounding box center [409, 121] width 109 height 2
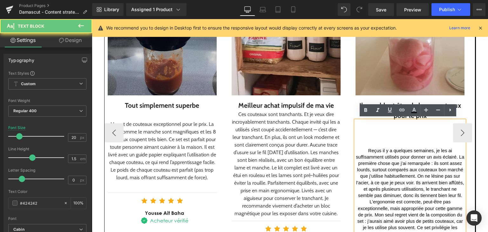
click at [371, 120] on div "Reçus il y a quelques semaines, je les ai suffisamment utilisés pour donner un …" at bounding box center [409, 195] width 109 height 151
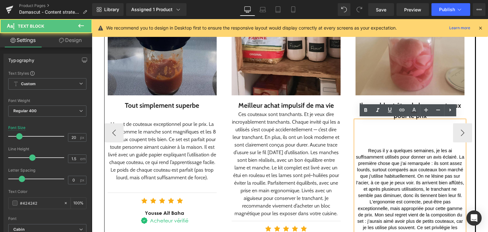
click at [373, 120] on div "Reçus il y a quelques semaines, je les ai suffisamment utilisés pour donner un …" at bounding box center [409, 195] width 109 height 151
click at [347, 125] on div "Image Meilleur achat impulsif de ma vie Text Block Ces couteaux sont tranchants…" at bounding box center [289, 105] width 122 height 299
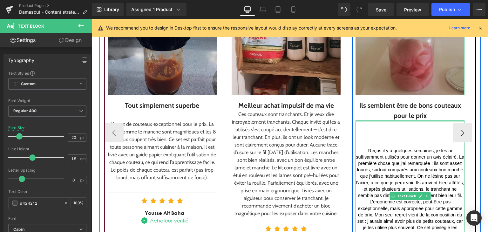
drag, startPoint x: 380, startPoint y: 119, endPoint x: 405, endPoint y: 54, distance: 69.5
click at [405, 54] on div "Image Ils semblent être de bons couteaux pour le prix Text Block Reçus il y a q…" at bounding box center [409, 132] width 109 height 353
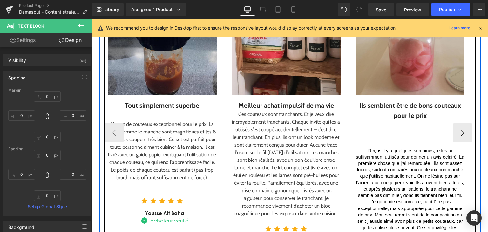
click at [367, 127] on div "Reçus il y a quelques semaines, je les ai suffisamment utilisés pour donner un …" at bounding box center [409, 195] width 109 height 151
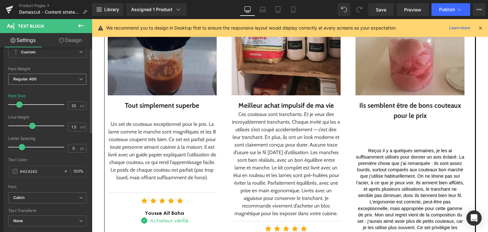
scroll to position [0, 0]
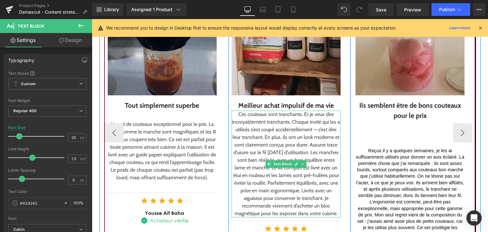
click at [276, 134] on div "Ces couteaux sont tranchants. Et je veux dire incroyablement tranchants. Chaque…" at bounding box center [285, 163] width 109 height 107
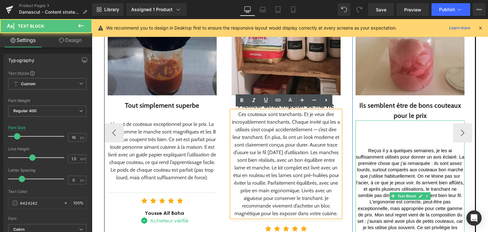
click at [373, 151] on font "Reçus il y a quelques semaines, je les ai suffisamment utilisés pour donner un …" at bounding box center [411, 202] width 110 height 108
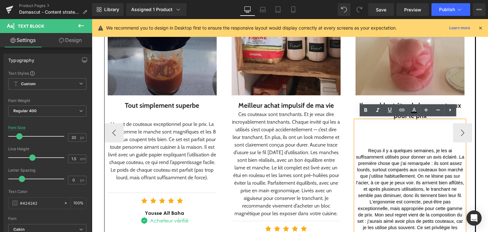
click at [385, 138] on p at bounding box center [409, 139] width 109 height 6
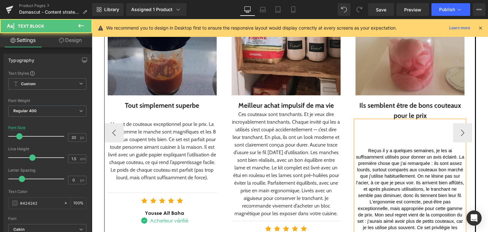
click at [359, 148] on p "Reçus il y a quelques semaines, je les ai suffisamment utilisés pour donner un …" at bounding box center [409, 201] width 109 height 109
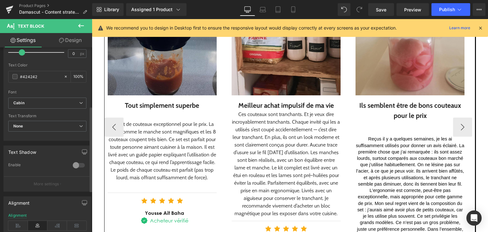
scroll to position [127, 0]
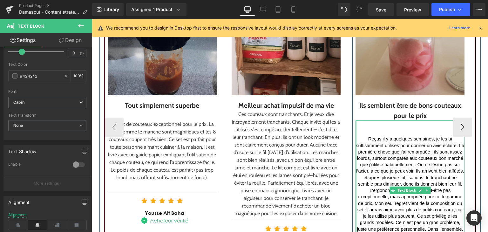
click at [355, 132] on div at bounding box center [356, 190] width 2 height 140
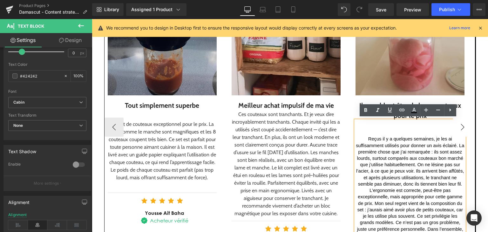
click at [461, 96] on div "Ils semblent être de bons couteaux pour le prix Text Block" at bounding box center [409, 107] width 109 height 25
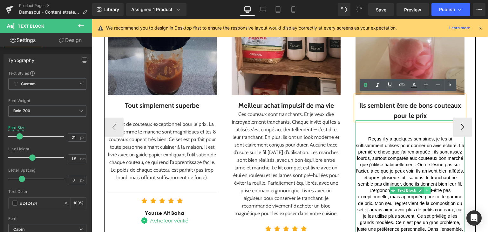
click at [424, 186] on link at bounding box center [427, 190] width 7 height 8
click at [429, 189] on icon at bounding box center [430, 189] width 3 height 3
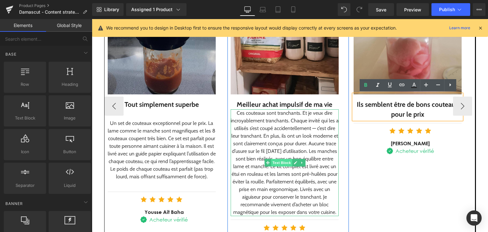
click at [277, 159] on span "Text Block" at bounding box center [281, 163] width 21 height 8
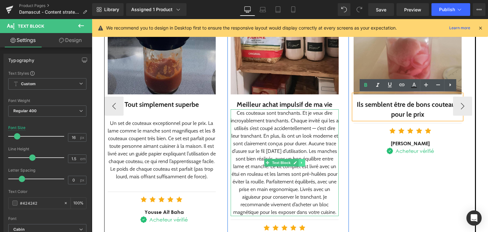
click at [300, 162] on icon at bounding box center [301, 163] width 3 height 4
click at [297, 161] on icon at bounding box center [298, 162] width 3 height 3
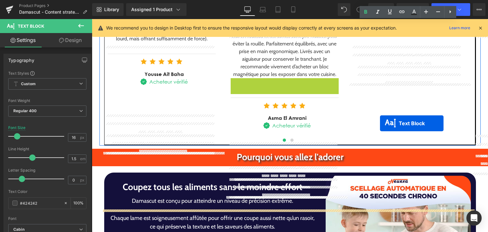
scroll to position [863, 0]
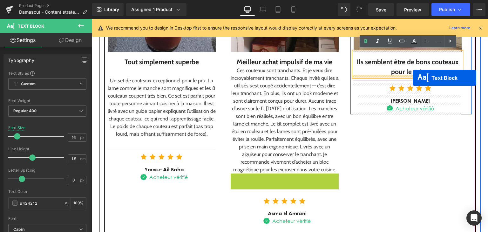
drag, startPoint x: 265, startPoint y: 128, endPoint x: 412, endPoint y: 78, distance: 155.2
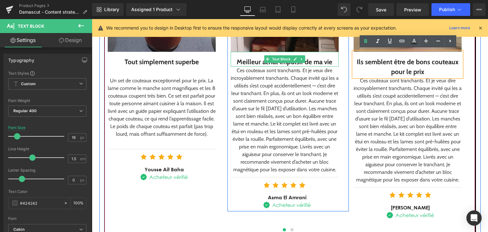
click at [331, 57] on div "Meilleur achat impulsif de ma vie" at bounding box center [285, 62] width 108 height 10
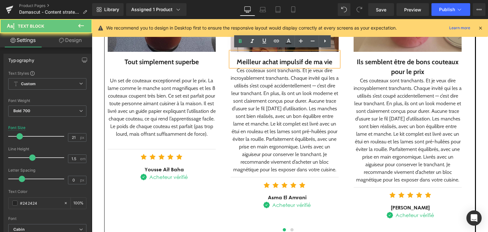
click at [331, 60] on div "Meilleur achat impulsif de ma vie" at bounding box center [285, 62] width 108 height 10
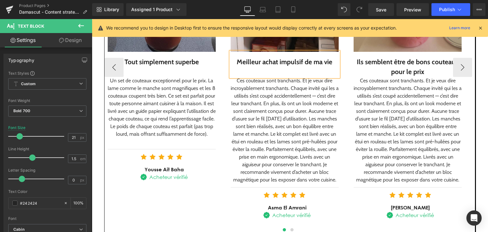
drag, startPoint x: 383, startPoint y: 90, endPoint x: 395, endPoint y: 120, distance: 32.2
click at [395, 119] on div "Ces couteaux sont tranchants. Et je veux dire incroyablement tranchants. Chaque…" at bounding box center [407, 130] width 108 height 107
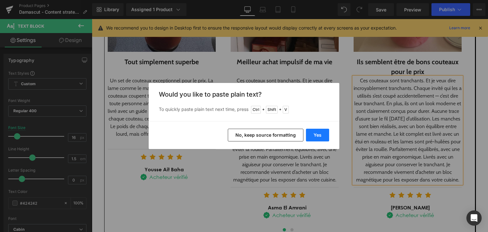
click at [314, 135] on button "Yes" at bounding box center [317, 135] width 23 height 13
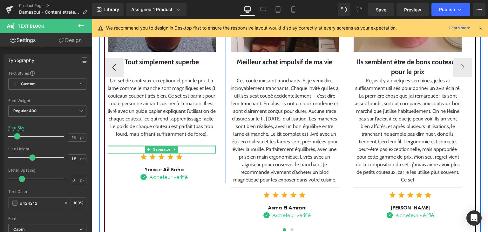
click at [177, 143] on div "Un set de couteaux exceptionnel pour le prix. La lame comme le manche sont magn…" at bounding box center [162, 111] width 108 height 69
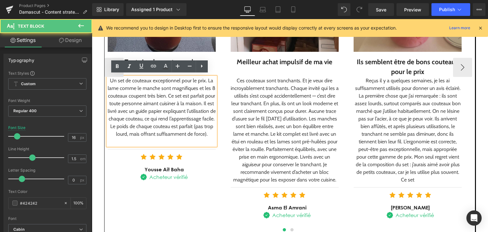
click at [173, 141] on div at bounding box center [162, 142] width 108 height 8
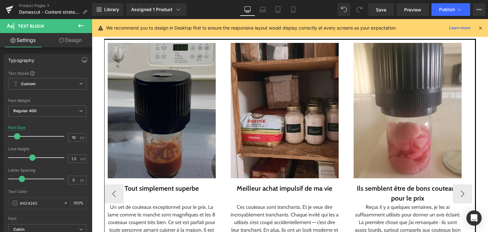
scroll to position [736, 0]
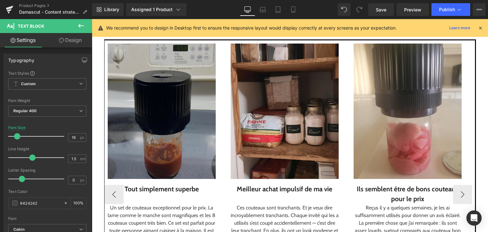
click at [141, 130] on img at bounding box center [162, 110] width 108 height 135
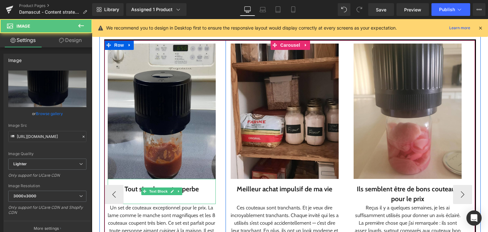
click at [114, 197] on div at bounding box center [162, 199] width 108 height 10
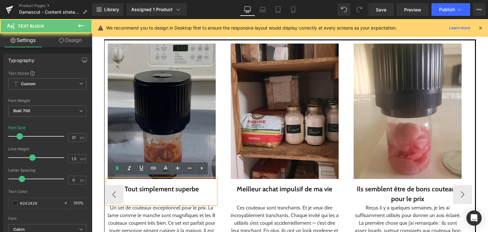
click at [156, 142] on img at bounding box center [162, 110] width 108 height 135
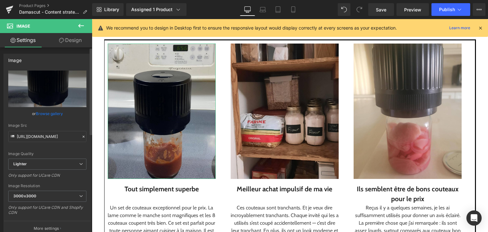
click at [52, 109] on link "Browse gallery" at bounding box center [49, 113] width 27 height 11
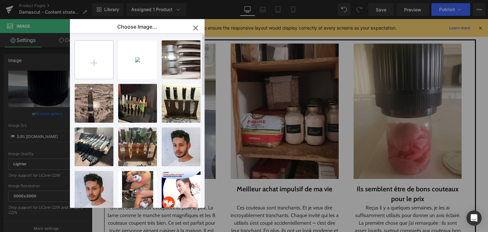
click at [94, 70] on input "file" at bounding box center [94, 60] width 38 height 38
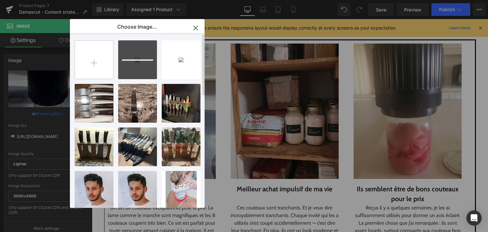
click at [89, 73] on input "file" at bounding box center [94, 60] width 38 height 38
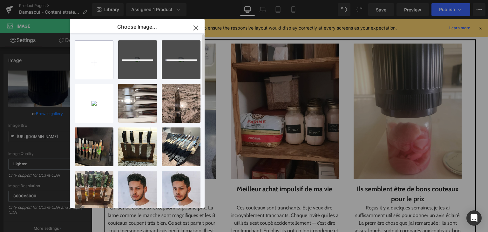
click at [92, 57] on input "file" at bounding box center [94, 60] width 38 height 38
type input "C:\fakepath\3.png"
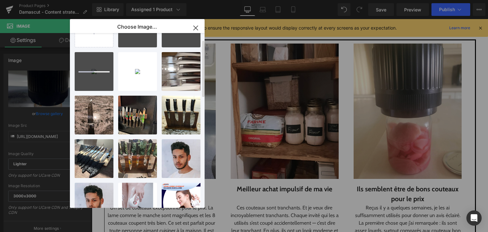
scroll to position [0, 0]
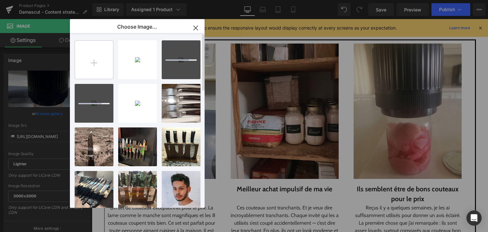
click at [100, 65] on input "file" at bounding box center [94, 60] width 38 height 38
type input "C:\fakepath\4.png"
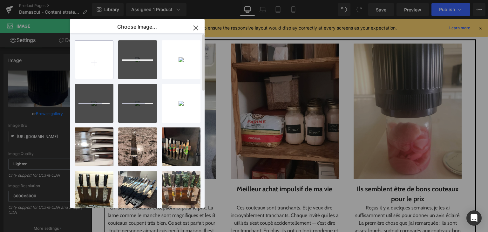
click at [88, 52] on input "file" at bounding box center [94, 60] width 38 height 38
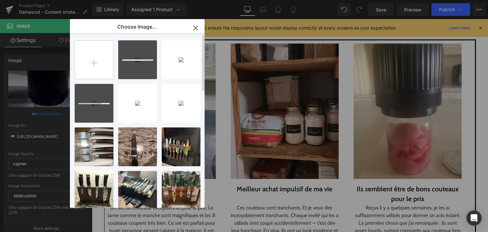
type input "C:\fakepath\5.png"
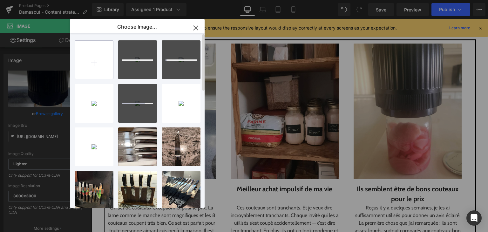
click at [92, 59] on input "file" at bounding box center [94, 60] width 38 height 38
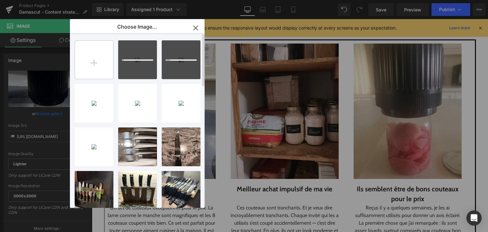
type input "C:\fakepath\6.png"
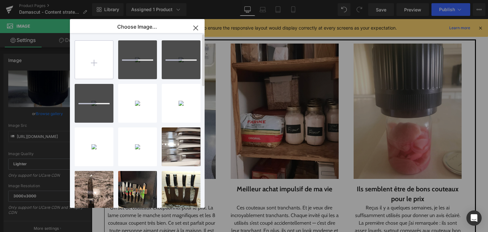
click at [79, 78] on input "file" at bounding box center [94, 60] width 38 height 38
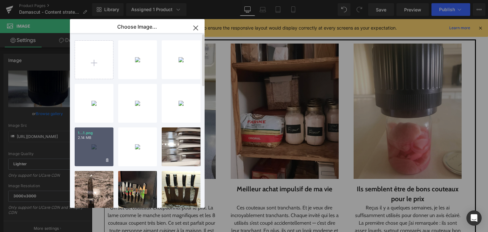
click at [95, 149] on div "1...1.png 2.14 MB" at bounding box center [94, 146] width 39 height 39
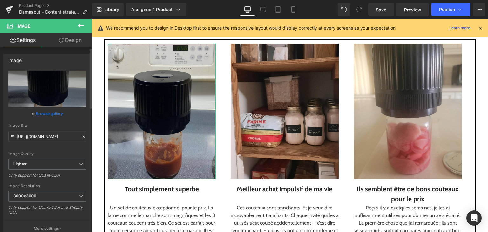
click at [48, 116] on link "Browse gallery" at bounding box center [49, 113] width 27 height 11
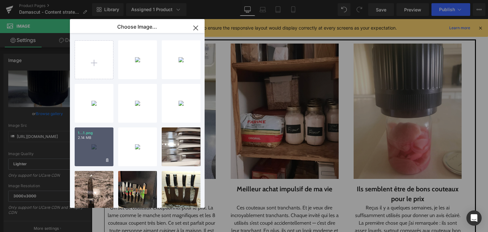
click at [93, 143] on div "1...1.png 2.14 MB" at bounding box center [94, 146] width 39 height 39
type input "[URL][DOMAIN_NAME]"
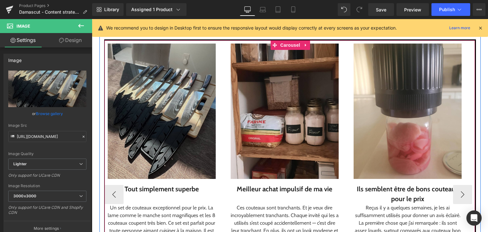
drag, startPoint x: 232, startPoint y: 143, endPoint x: 145, endPoint y: 141, distance: 87.7
click at [233, 143] on img at bounding box center [285, 110] width 108 height 135
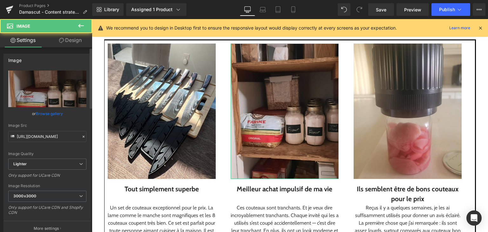
click at [47, 110] on link "Browse gallery" at bounding box center [49, 113] width 27 height 11
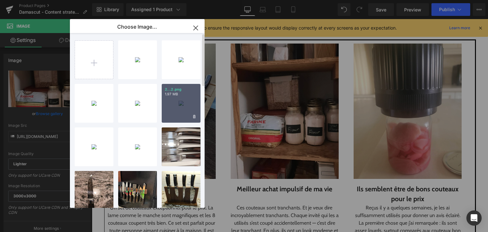
click at [177, 102] on div "2...2.png 1.97 MB" at bounding box center [181, 103] width 39 height 39
type input "[URL][DOMAIN_NAME]"
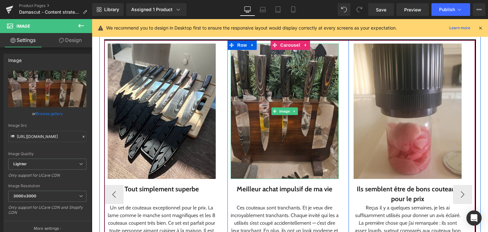
click at [278, 131] on img at bounding box center [285, 110] width 108 height 135
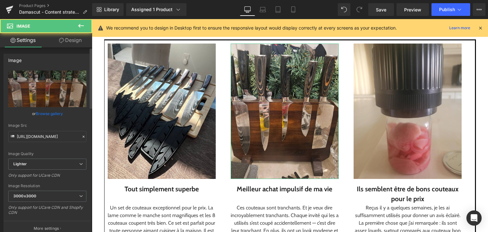
click at [56, 111] on link "Browse gallery" at bounding box center [49, 113] width 27 height 11
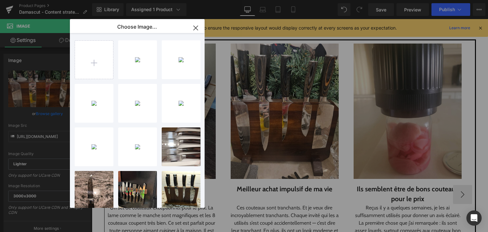
drag, startPoint x: 463, startPoint y: 144, endPoint x: 371, endPoint y: 125, distance: 93.3
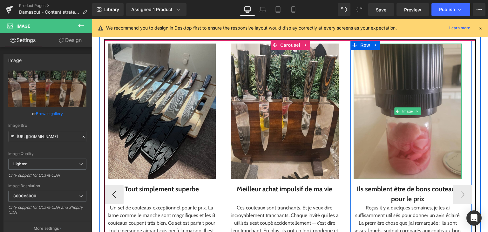
click at [368, 127] on img at bounding box center [407, 110] width 108 height 135
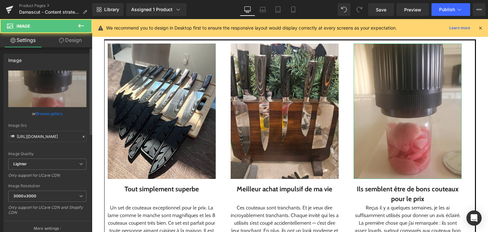
click at [54, 115] on link "Browse gallery" at bounding box center [49, 113] width 27 height 11
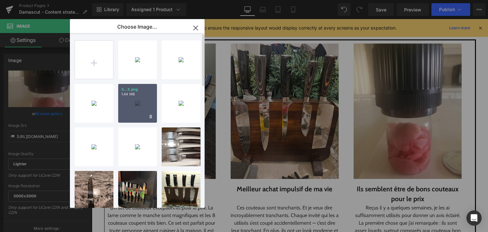
click at [137, 107] on div "3...3.png 1.44 MB" at bounding box center [137, 103] width 39 height 39
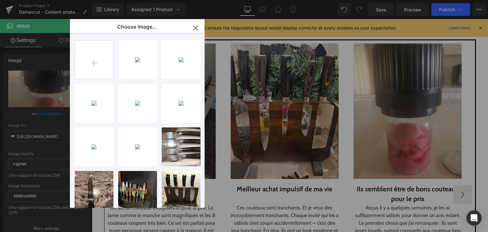
type input "[URL][DOMAIN_NAME]"
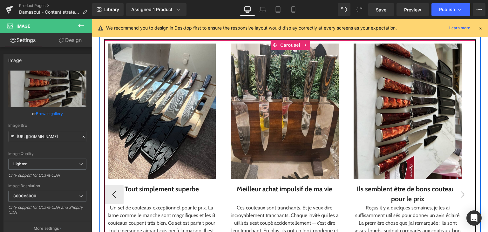
click at [458, 195] on button "›" at bounding box center [462, 194] width 19 height 19
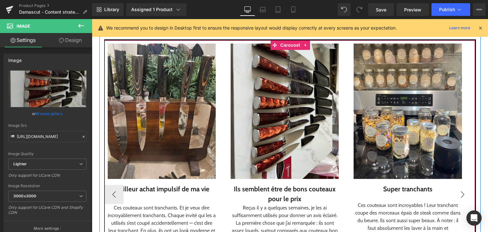
click at [458, 195] on button "›" at bounding box center [462, 194] width 19 height 19
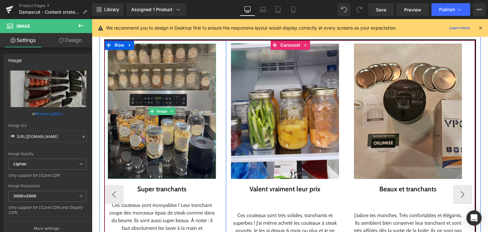
click at [206, 151] on img at bounding box center [162, 110] width 108 height 135
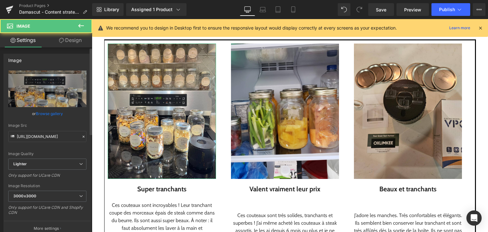
click at [56, 118] on link "Browse gallery" at bounding box center [49, 113] width 27 height 11
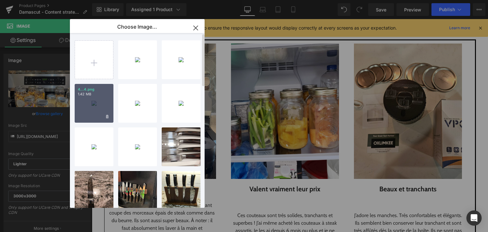
click at [86, 107] on div "4...4.png 1.42 MB" at bounding box center [94, 103] width 39 height 39
type input "[URL][DOMAIN_NAME]"
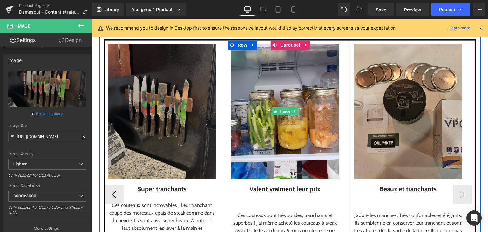
click at [264, 124] on img at bounding box center [285, 110] width 108 height 135
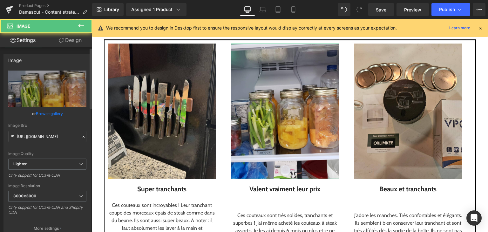
click at [53, 116] on link "Browse gallery" at bounding box center [49, 113] width 27 height 11
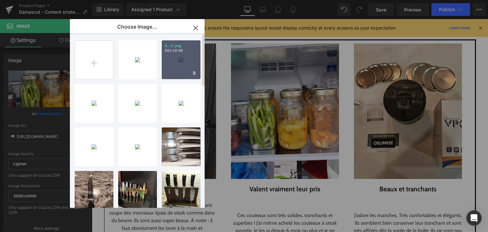
click at [166, 64] on div "5...5.png 893.36 KB" at bounding box center [181, 59] width 39 height 39
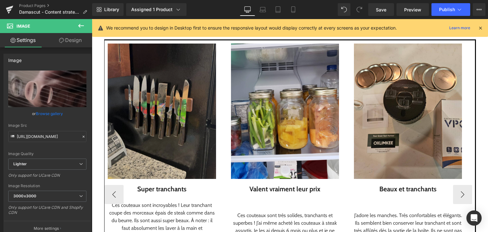
type input "[URL][DOMAIN_NAME]"
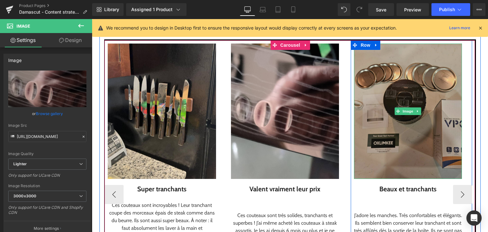
click at [382, 140] on img at bounding box center [408, 110] width 108 height 135
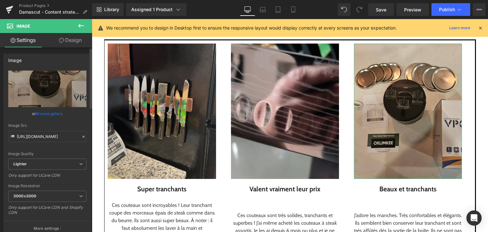
click at [50, 117] on link "Browse gallery" at bounding box center [49, 113] width 27 height 11
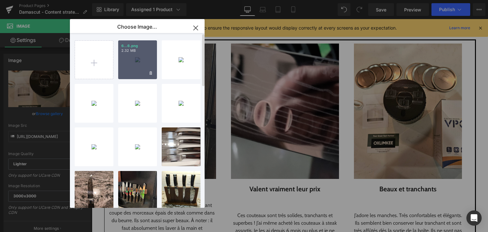
click at [127, 72] on div "6...6.png 2.32 MB" at bounding box center [137, 59] width 39 height 39
type input "[URL][DOMAIN_NAME]"
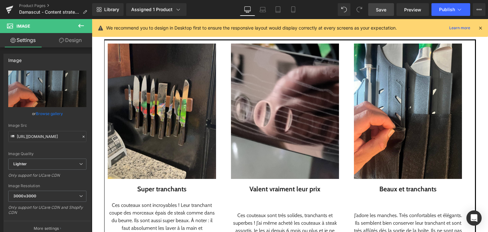
click at [376, 14] on link "Save" at bounding box center [381, 9] width 26 height 13
